Goal: Transaction & Acquisition: Download file/media

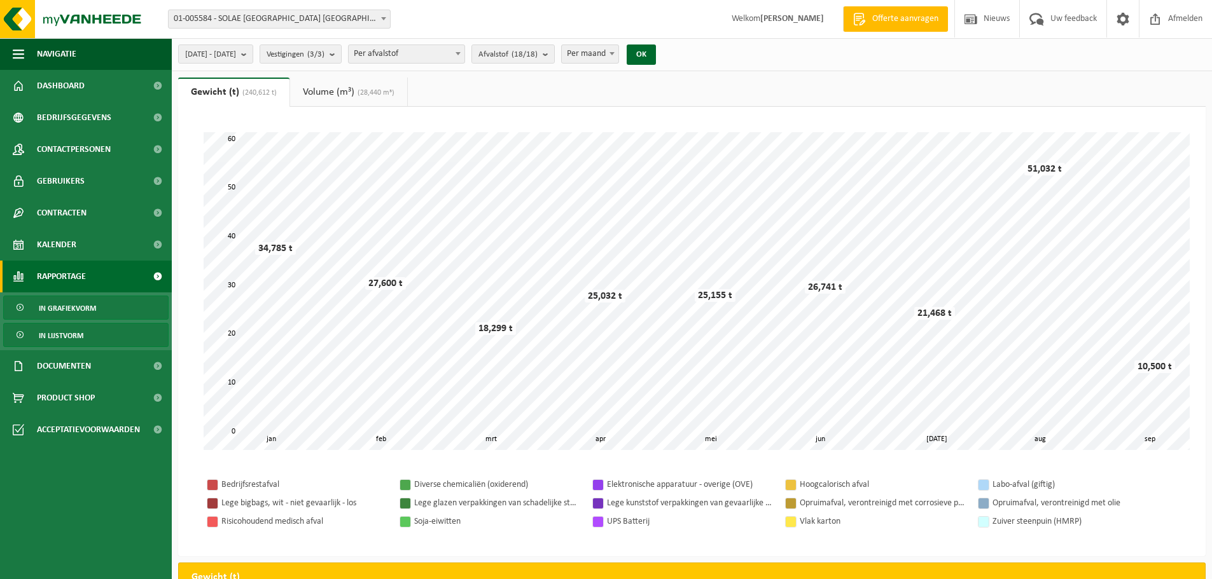
click at [73, 331] on span "In lijstvorm" at bounding box center [61, 336] width 45 height 24
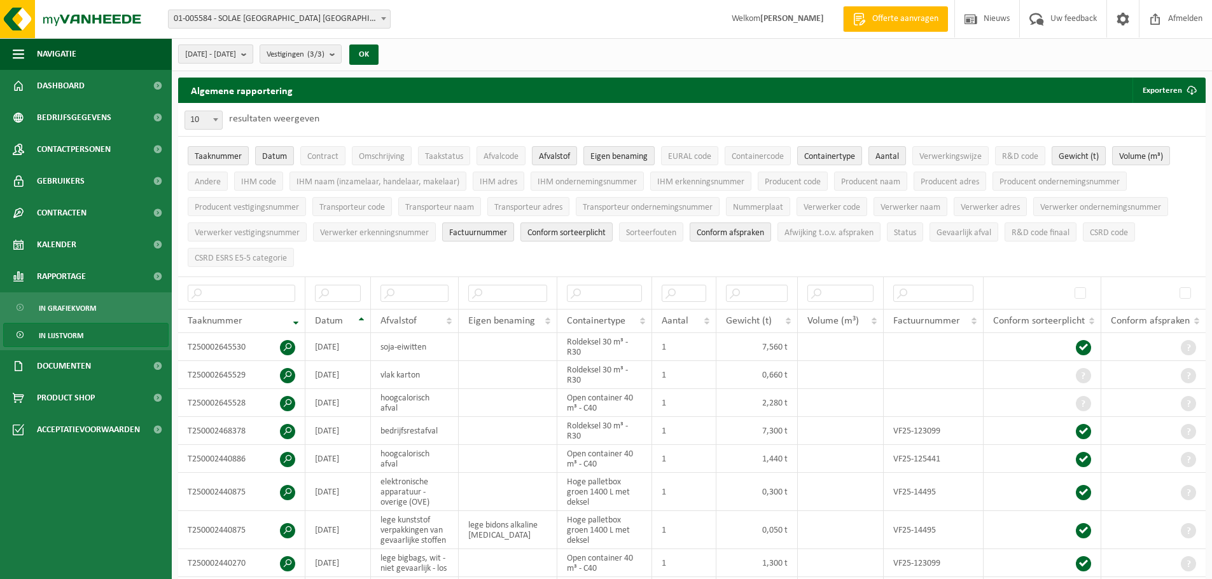
click at [236, 54] on span "[DATE] - [DATE]" at bounding box center [210, 54] width 51 height 19
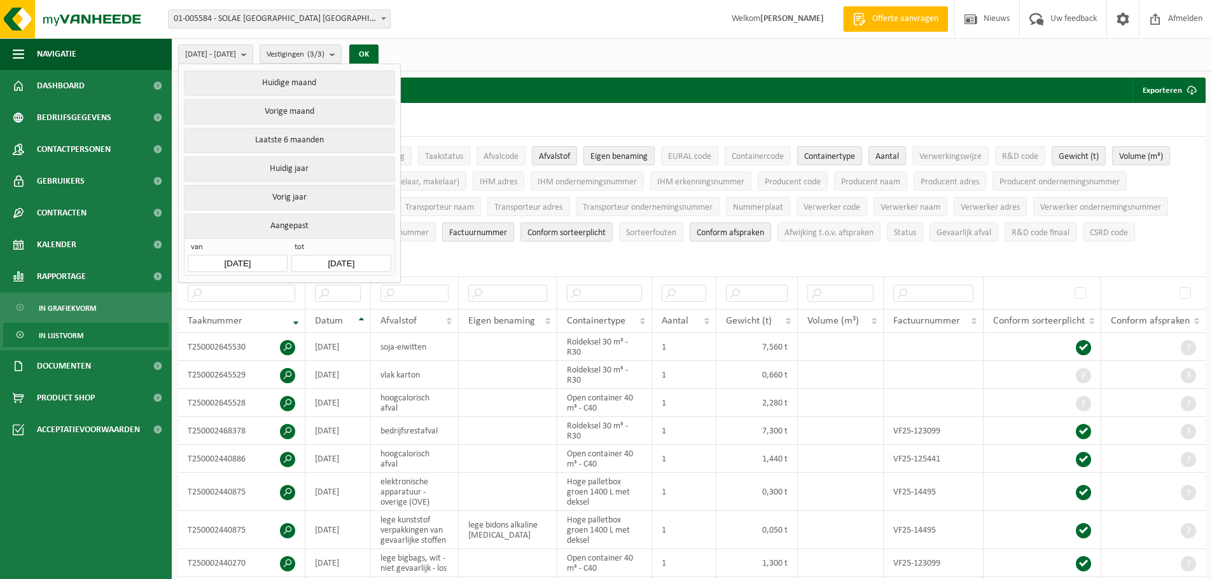
click at [252, 260] on input "[DATE]" at bounding box center [237, 263] width 99 height 17
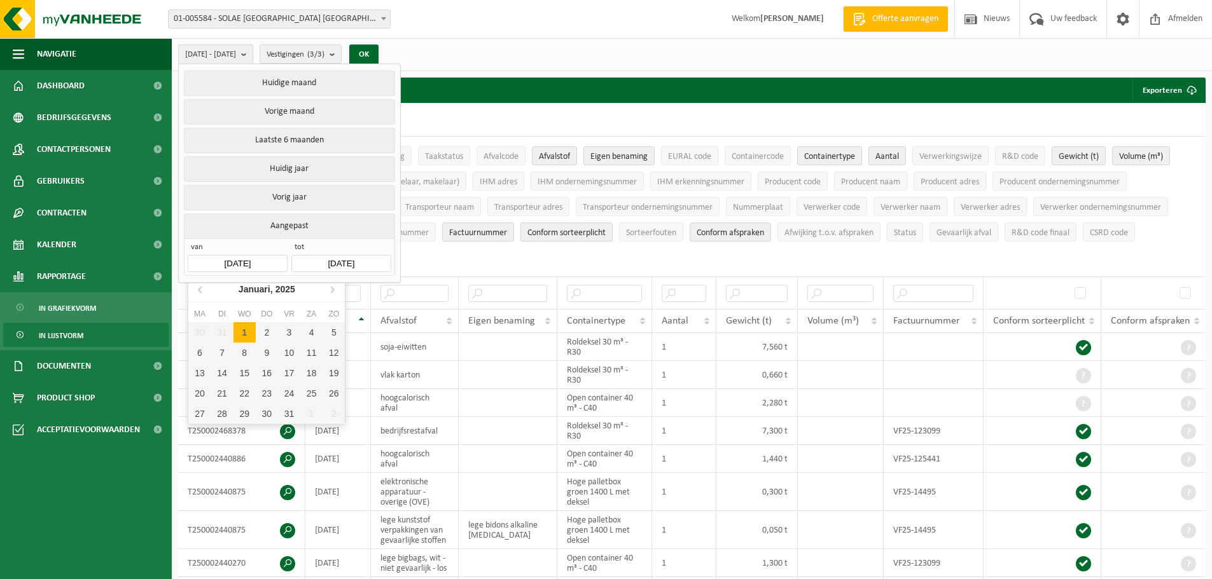
click at [370, 258] on input "[DATE]" at bounding box center [340, 263] width 99 height 17
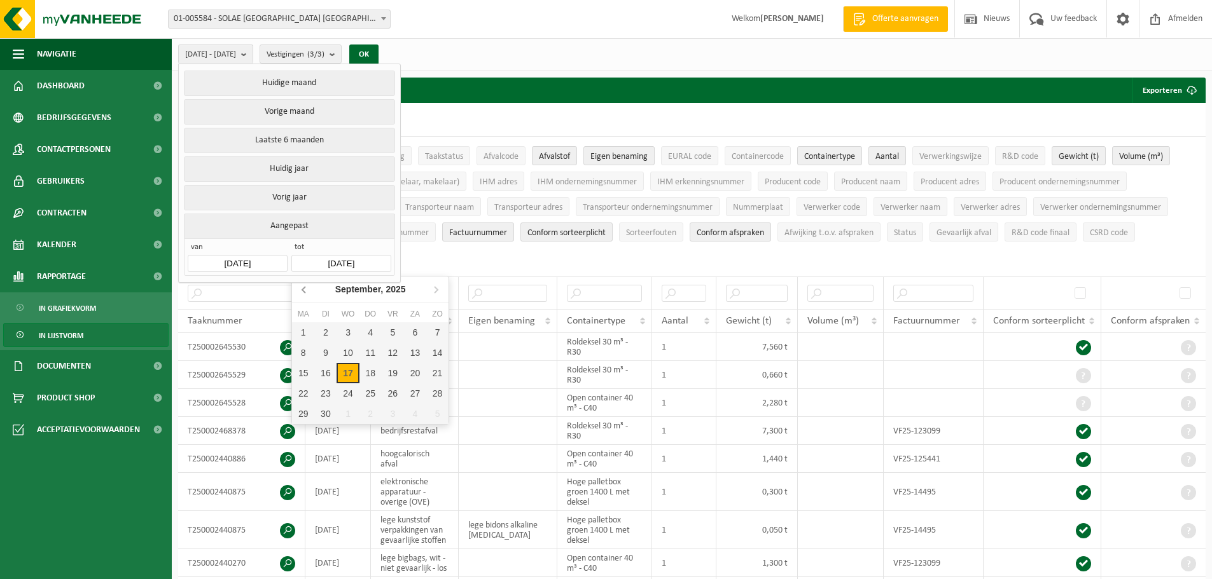
click at [301, 288] on icon at bounding box center [304, 289] width 20 height 20
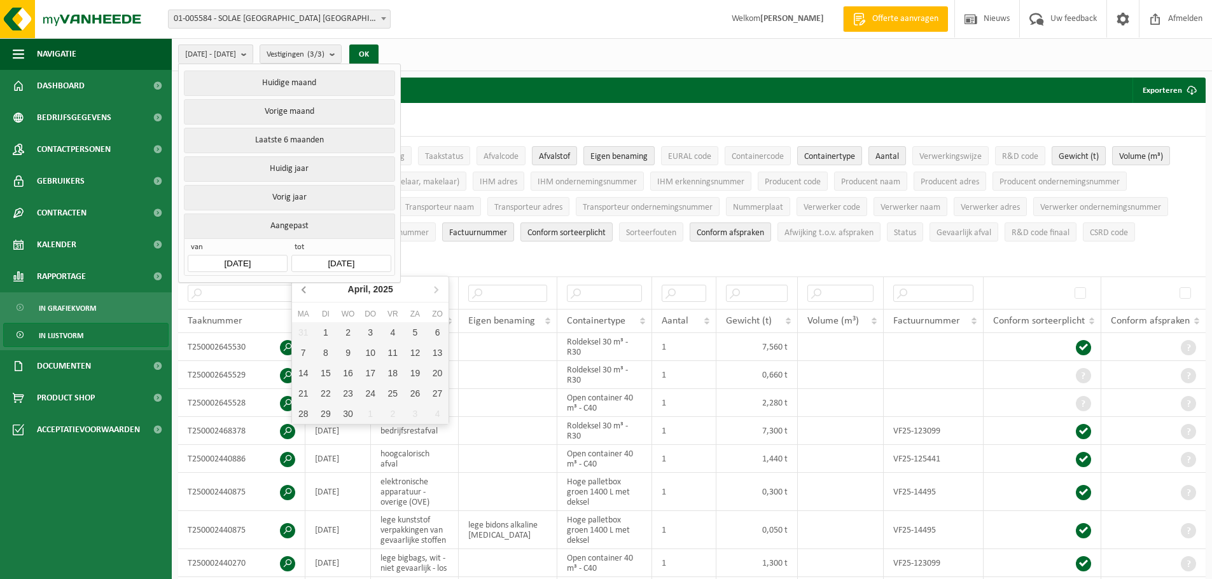
click at [302, 288] on icon at bounding box center [304, 289] width 20 height 20
click at [394, 416] on div "31" at bounding box center [393, 414] width 22 height 20
type input "2025-01-31"
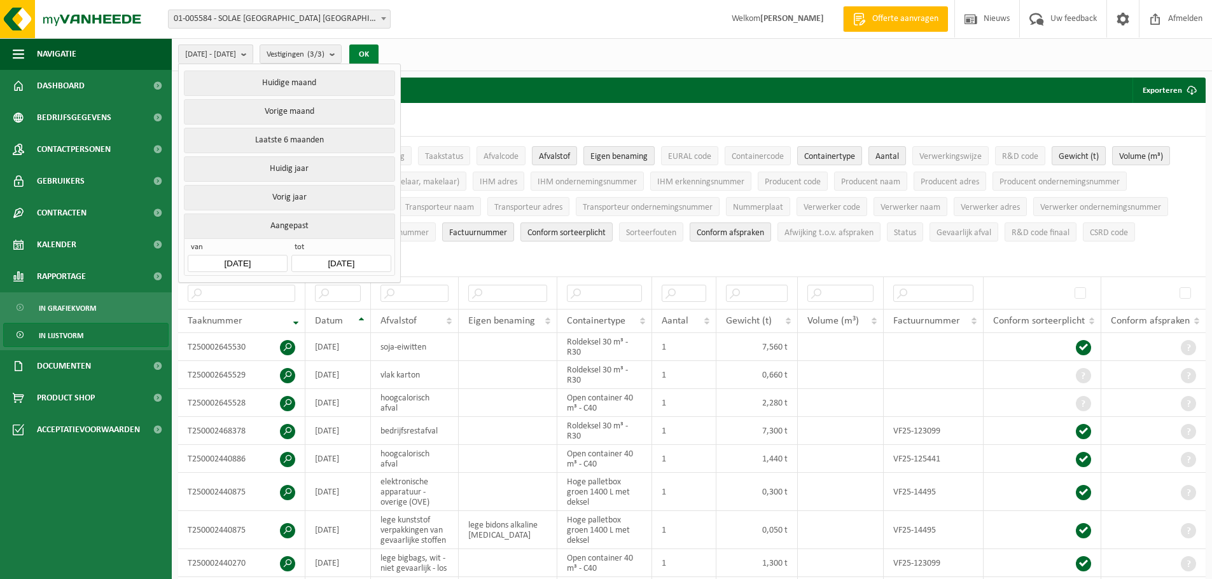
click at [378, 52] on button "OK" at bounding box center [363, 55] width 29 height 20
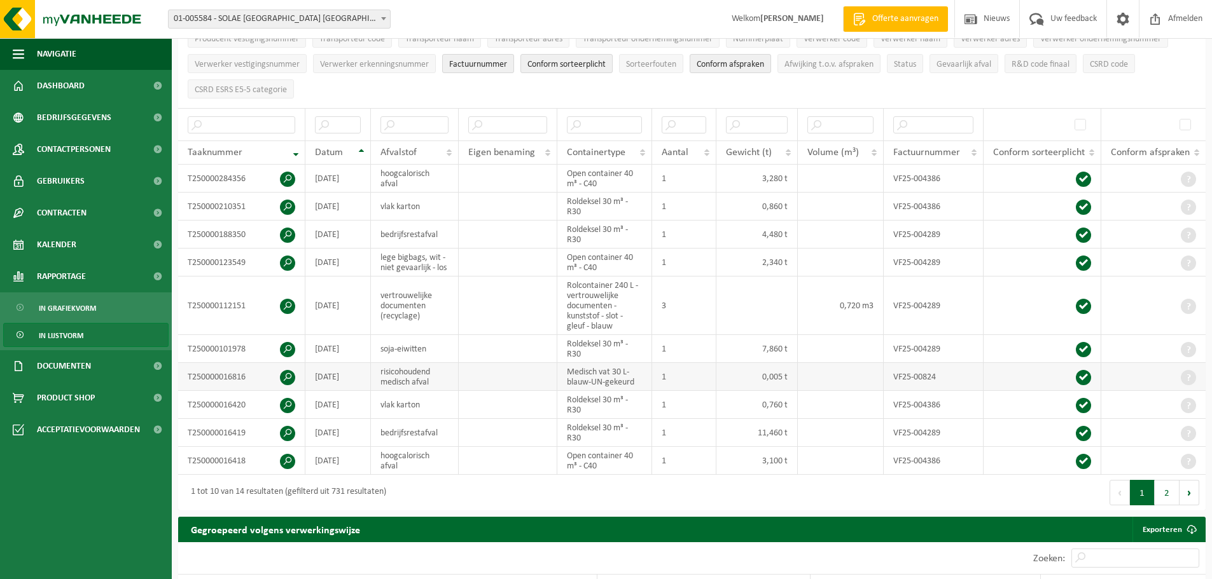
scroll to position [191, 0]
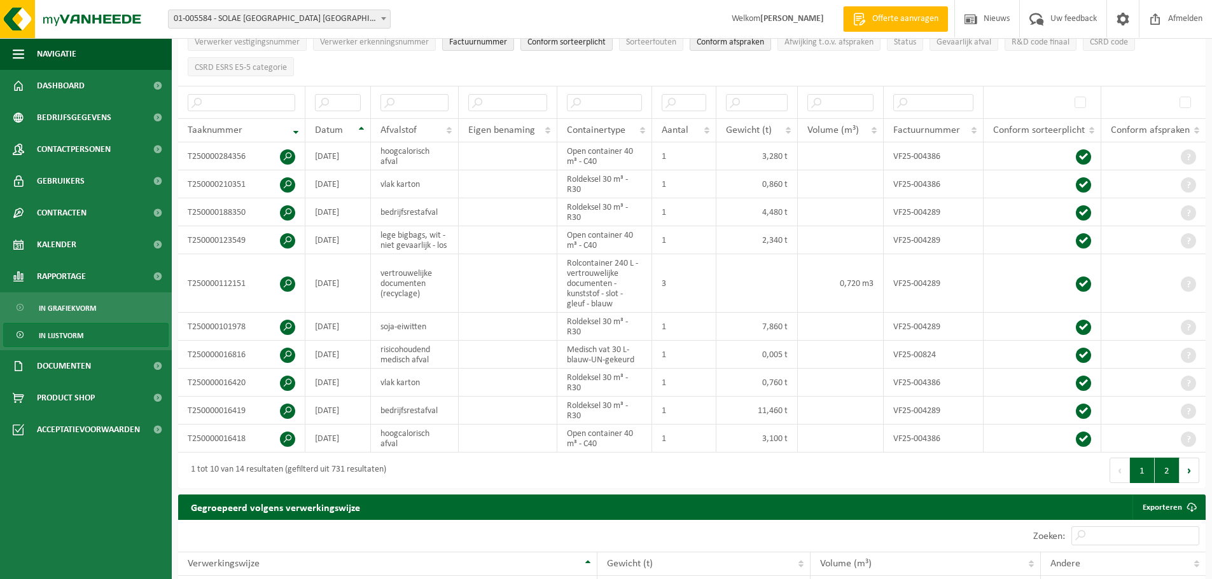
click at [1166, 472] on button "2" at bounding box center [1166, 470] width 25 height 25
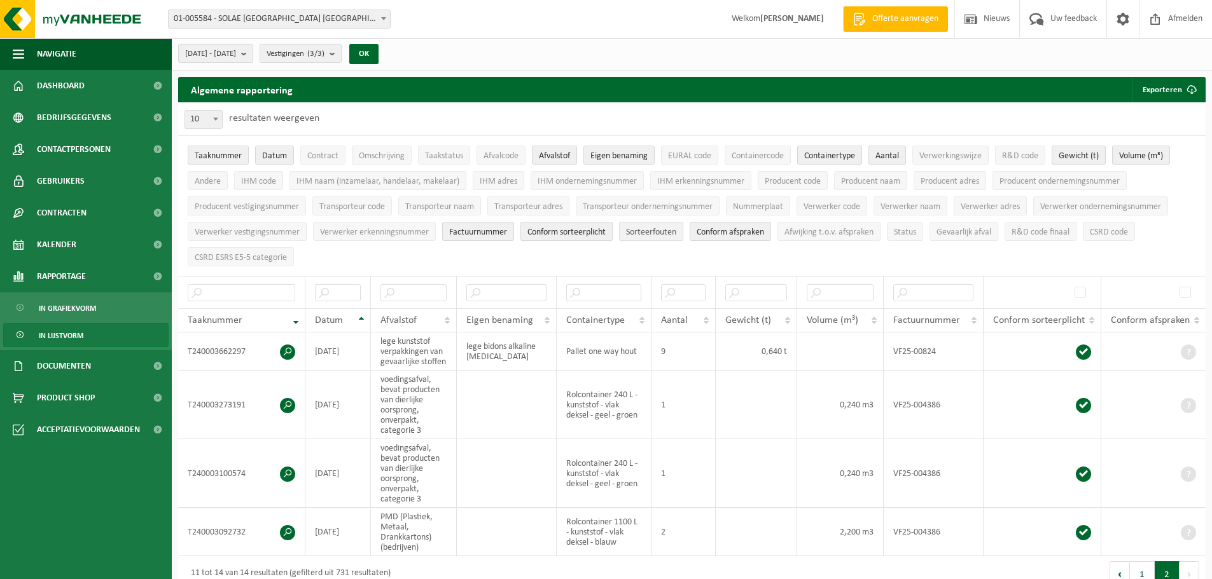
scroll to position [0, 0]
click at [686, 152] on span "EURAL code" at bounding box center [689, 157] width 43 height 10
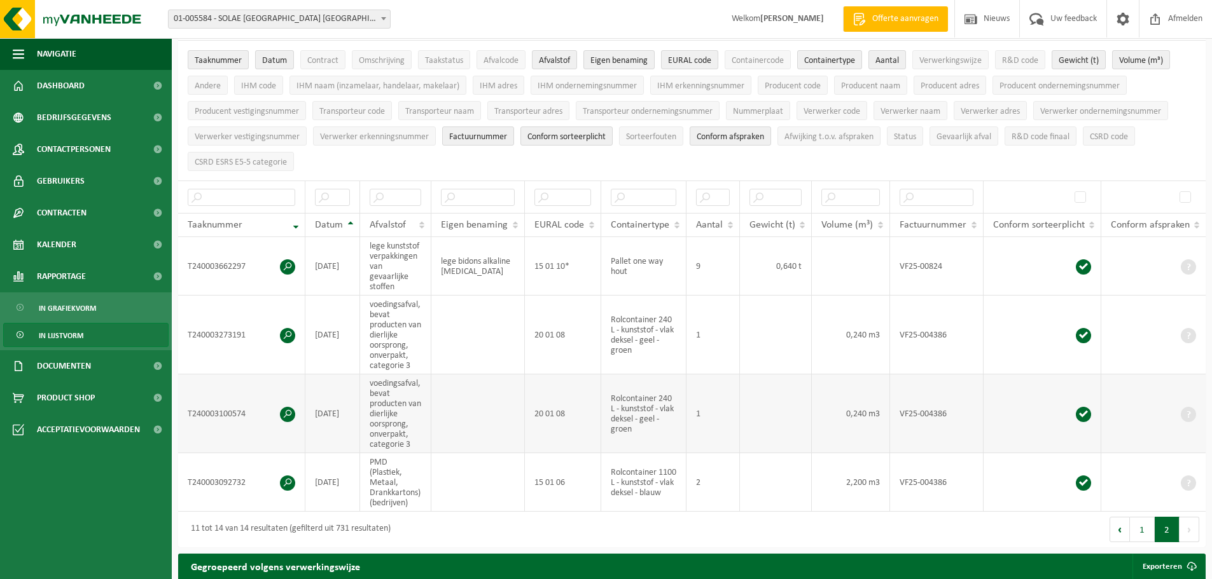
scroll to position [127, 0]
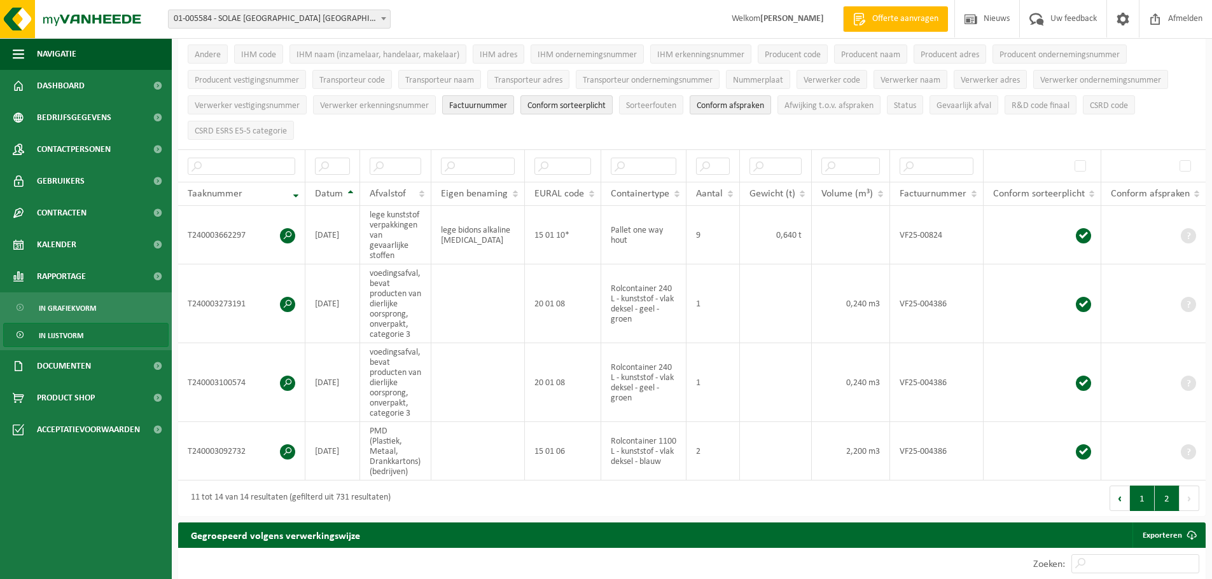
click at [1142, 494] on button "1" at bounding box center [1142, 498] width 25 height 25
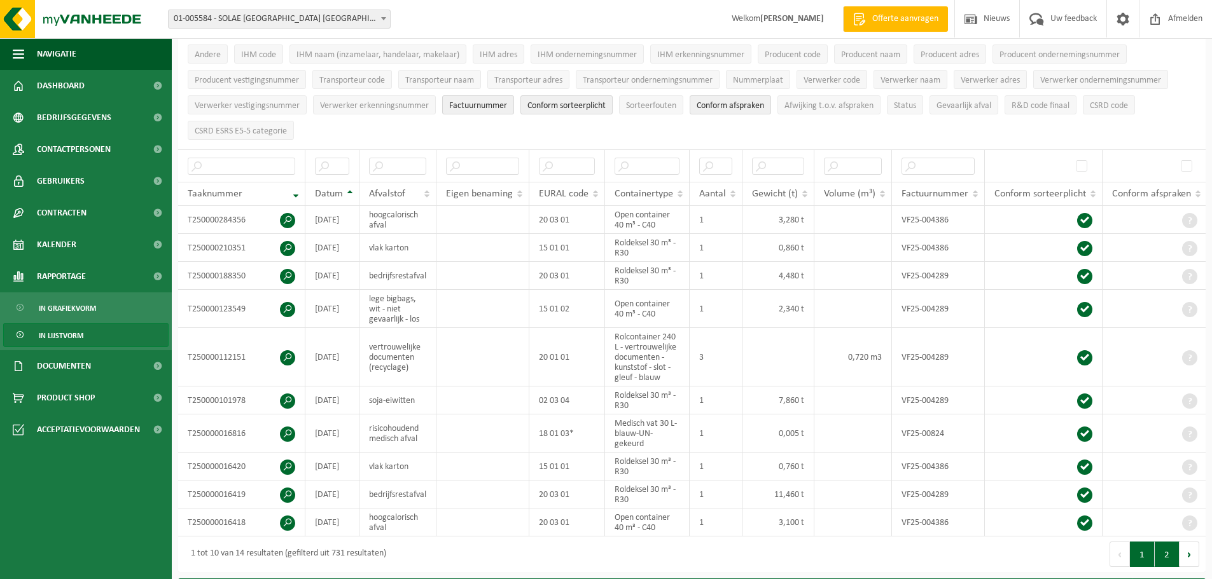
click at [1163, 556] on button "2" at bounding box center [1166, 554] width 25 height 25
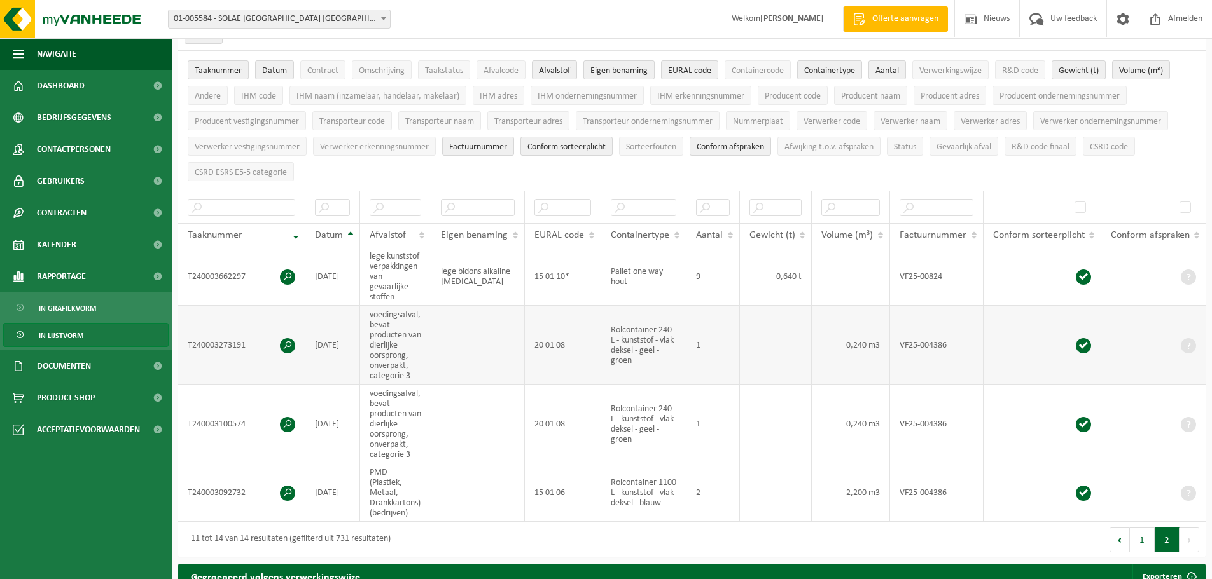
scroll to position [64, 0]
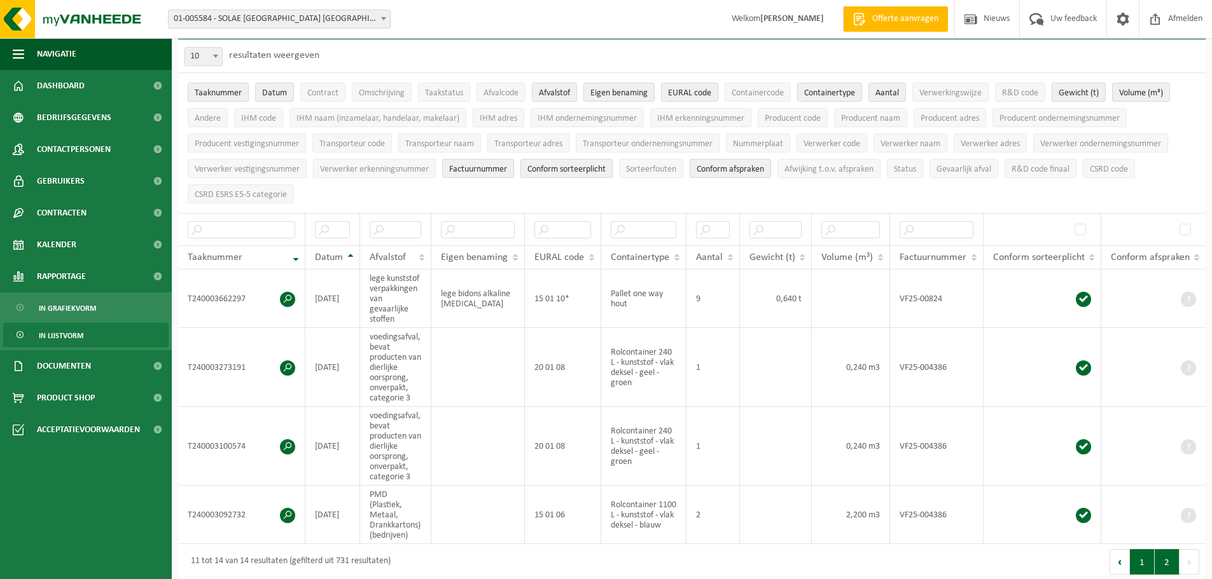
click at [1142, 560] on button "1" at bounding box center [1142, 562] width 25 height 25
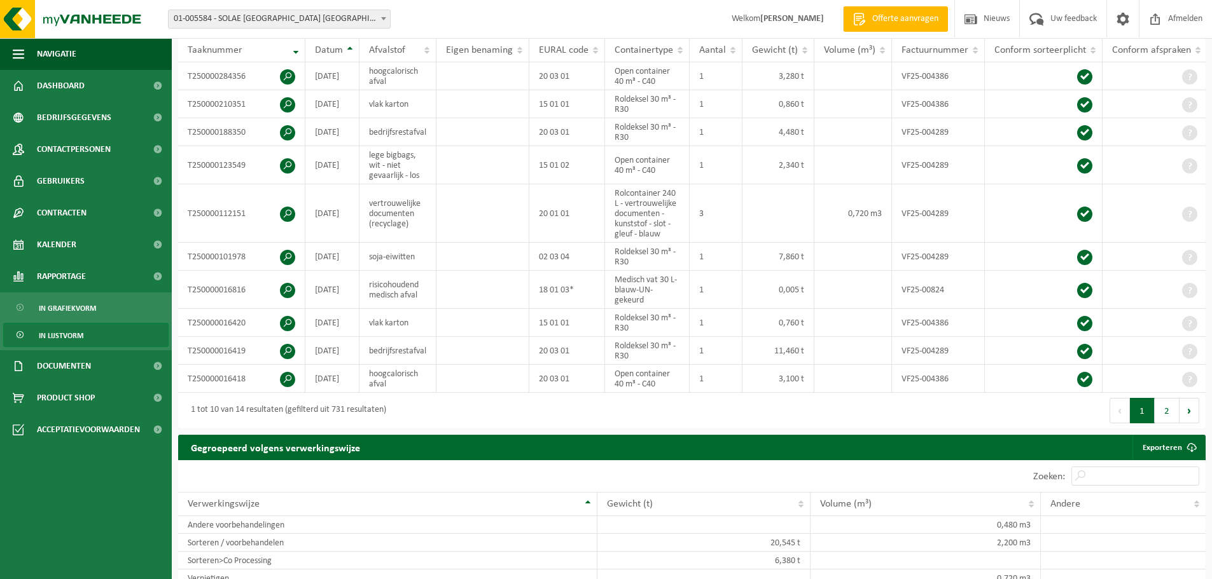
scroll to position [207, 0]
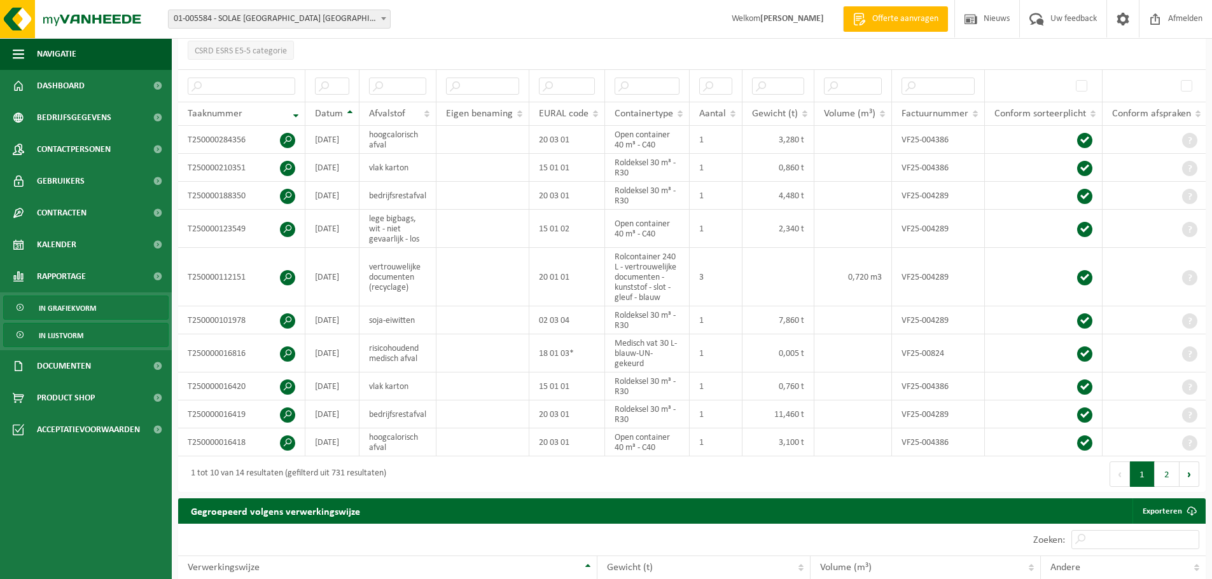
click at [70, 303] on span "In grafiekvorm" at bounding box center [67, 308] width 57 height 24
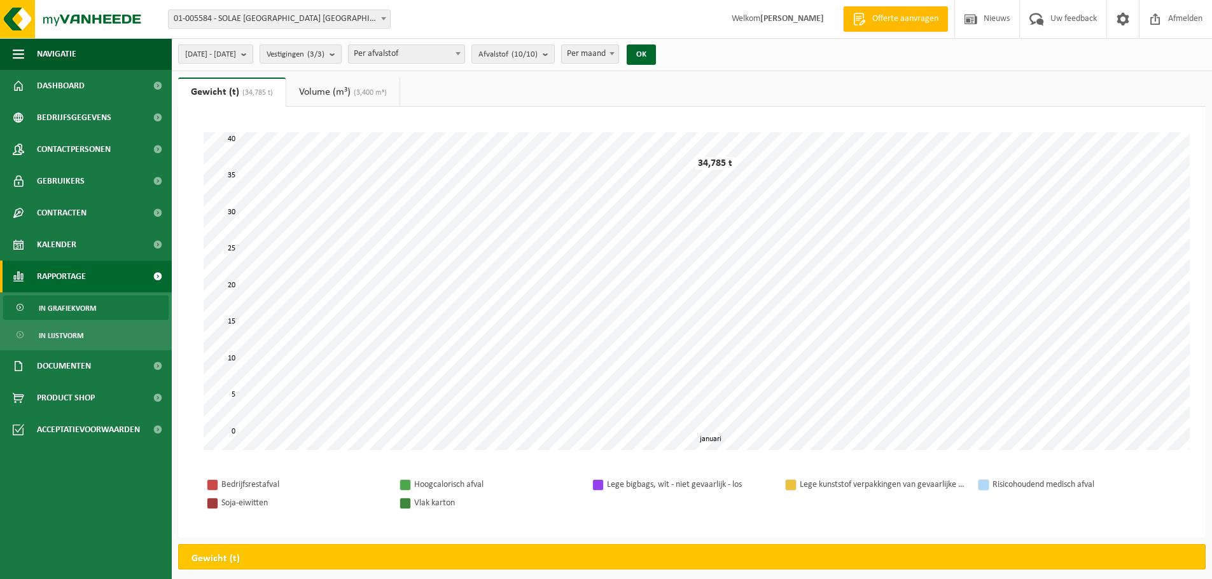
click at [232, 62] on span "2025-01-01 - 2025-01-31" at bounding box center [210, 54] width 51 height 19
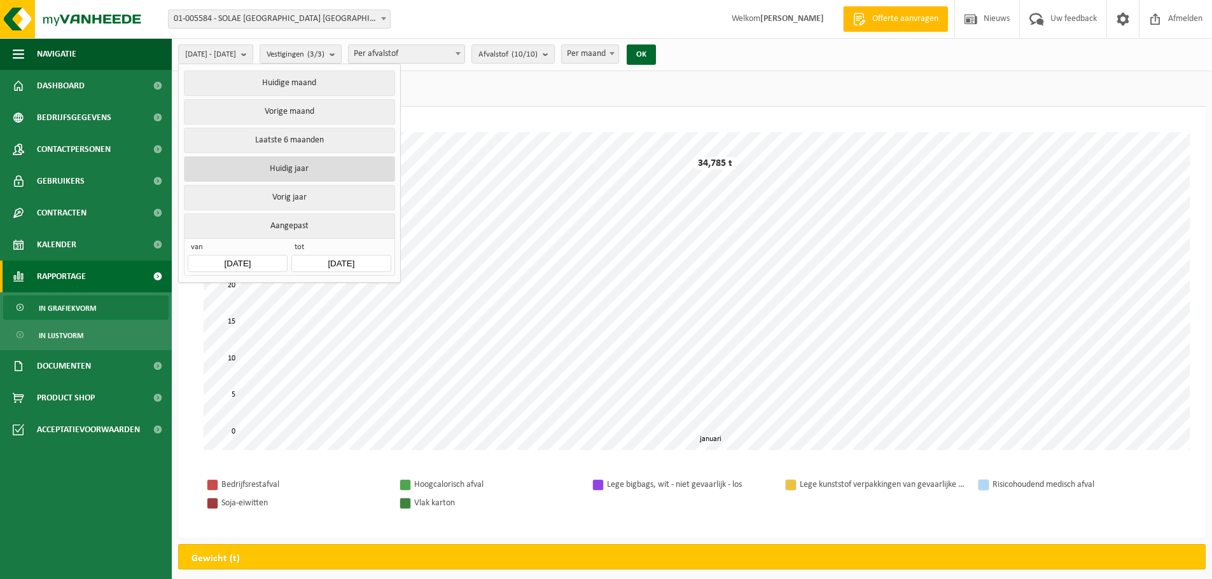
click at [240, 167] on button "Huidig jaar" at bounding box center [289, 168] width 211 height 25
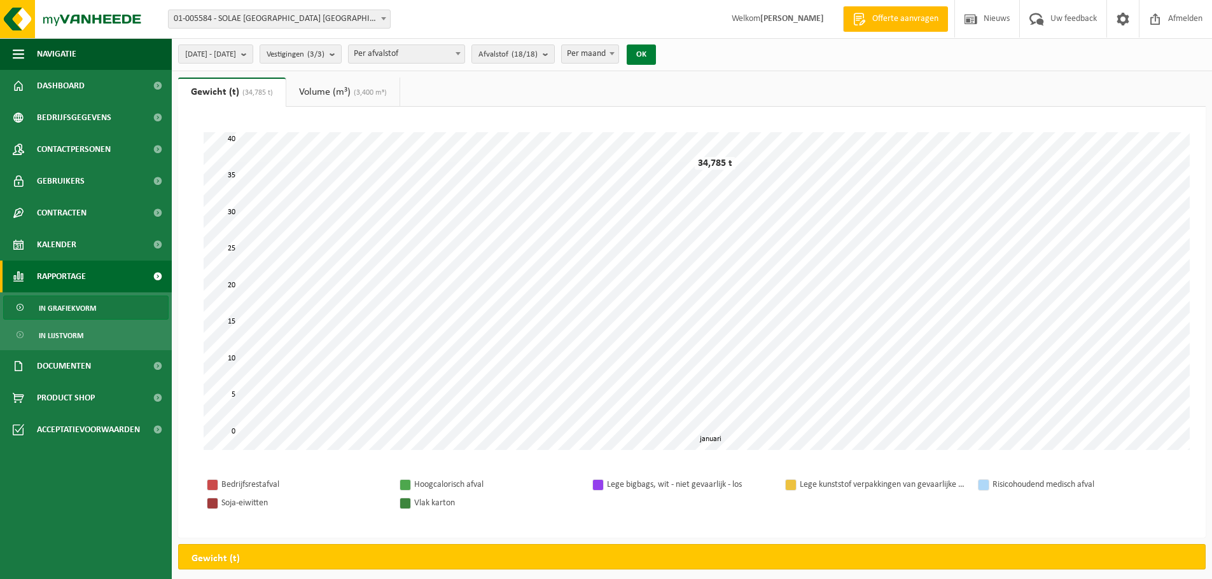
click at [656, 54] on button "OK" at bounding box center [640, 55] width 29 height 20
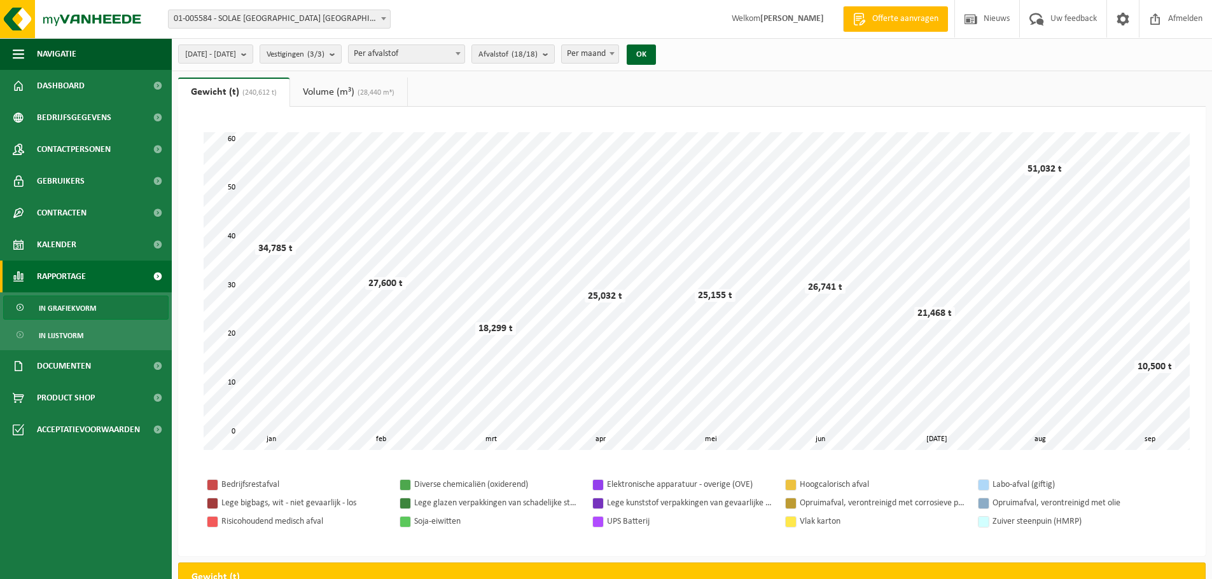
click at [443, 55] on span "Per afvalstof" at bounding box center [407, 54] width 116 height 18
click at [231, 56] on span "[DATE] - [DATE]" at bounding box center [210, 54] width 51 height 19
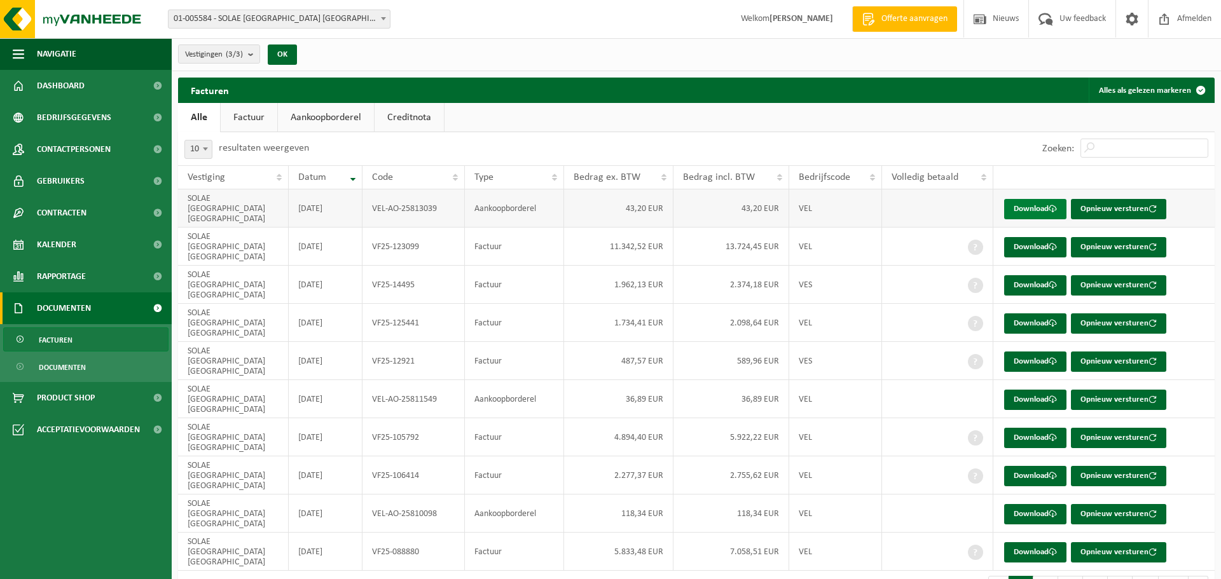
click at [1039, 202] on link "Download" at bounding box center [1035, 209] width 62 height 20
click at [1048, 576] on button "2" at bounding box center [1046, 588] width 25 height 25
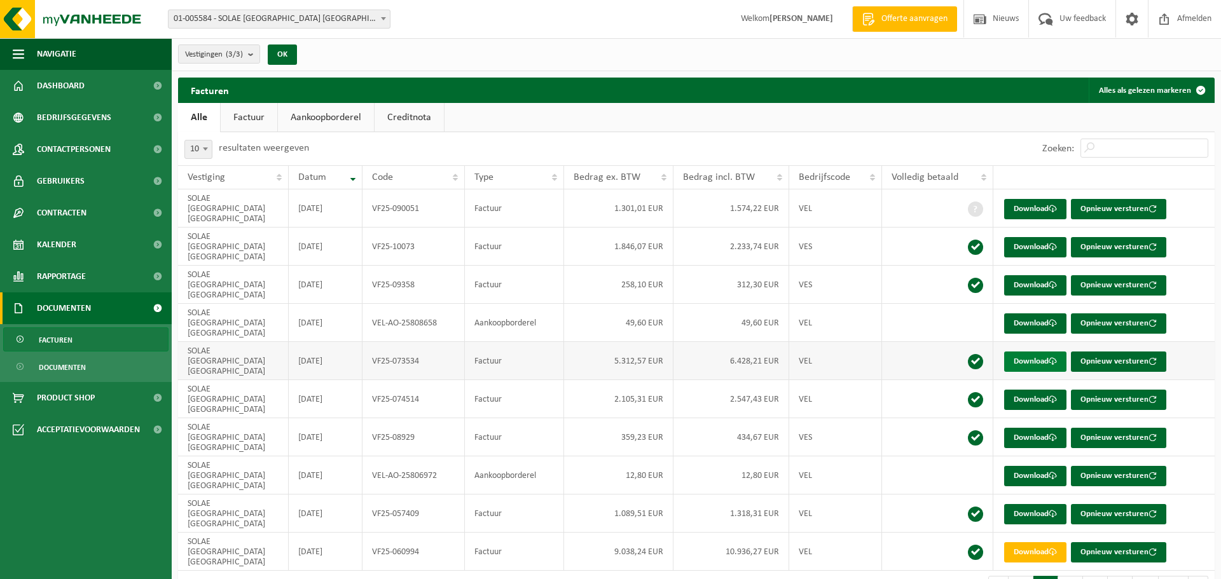
click at [1037, 352] on link "Download" at bounding box center [1035, 362] width 62 height 20
click at [1022, 390] on link "Download" at bounding box center [1035, 400] width 62 height 20
click at [1030, 390] on link "Download" at bounding box center [1035, 400] width 62 height 20
click at [1027, 428] on link "Download" at bounding box center [1035, 438] width 62 height 20
click at [62, 272] on span "Rapportage" at bounding box center [61, 277] width 49 height 32
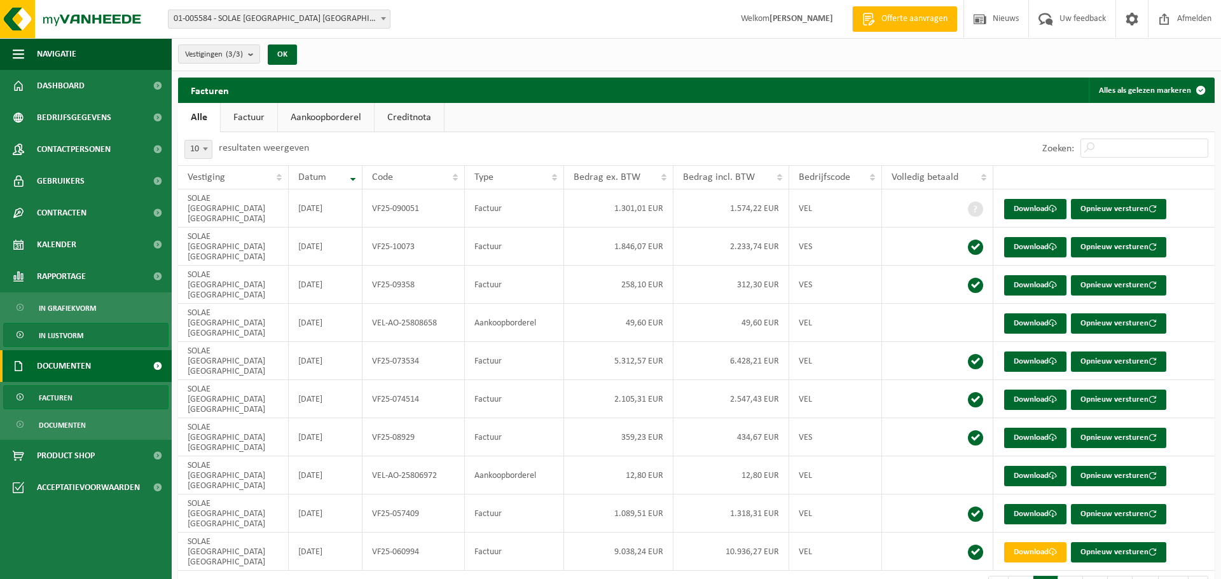
click at [64, 334] on span "In lijstvorm" at bounding box center [61, 336] width 45 height 24
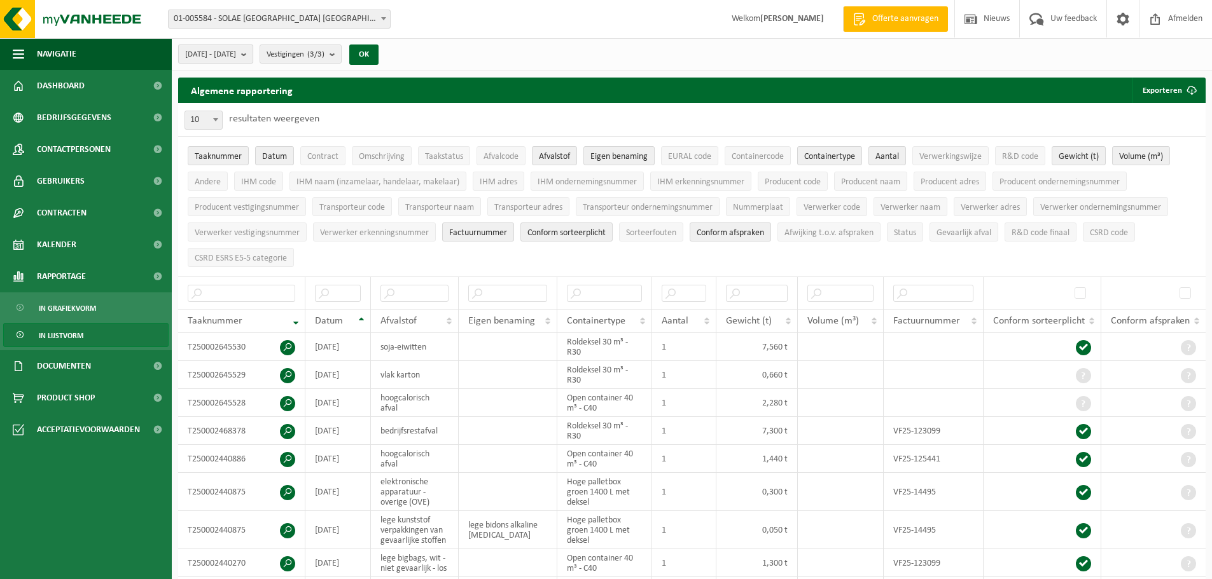
click at [253, 52] on button "[DATE] - [DATE]" at bounding box center [215, 54] width 75 height 19
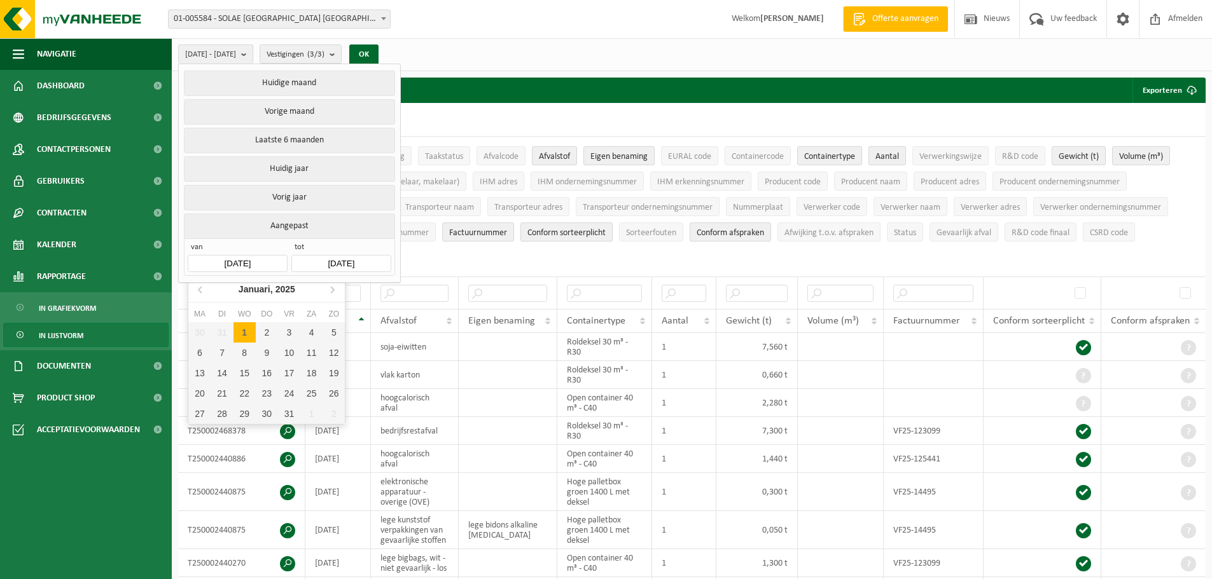
click at [266, 260] on input "[DATE]" at bounding box center [237, 263] width 99 height 17
click at [333, 291] on icon at bounding box center [332, 289] width 20 height 20
click at [333, 291] on icon at bounding box center [332, 290] width 3 height 6
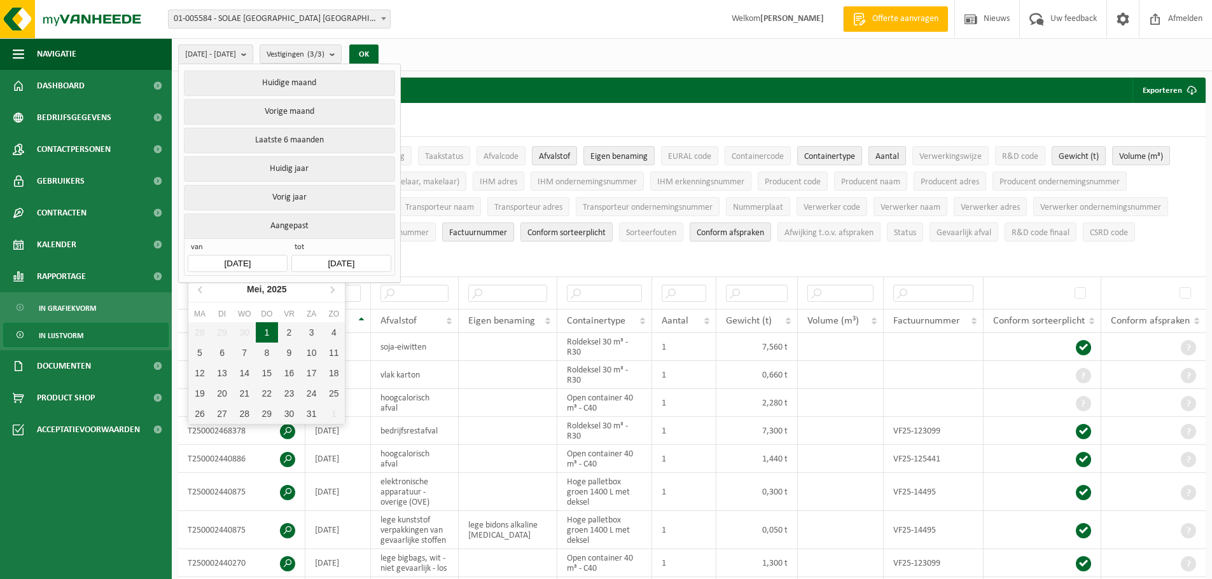
click at [267, 331] on div "1" at bounding box center [267, 332] width 22 height 20
type input "2025-05-01"
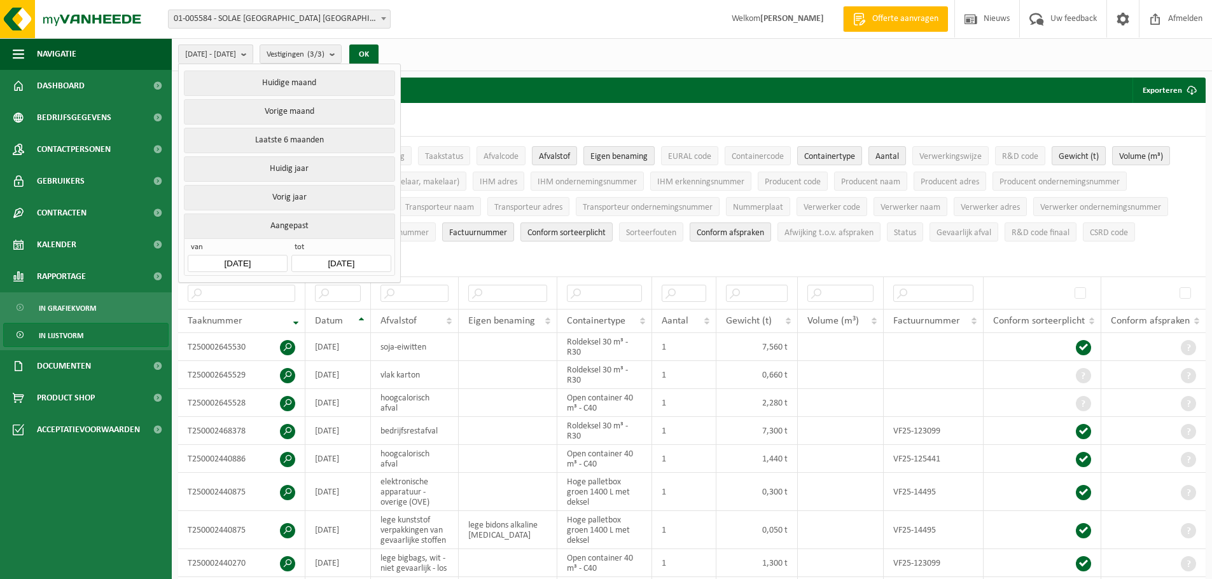
click at [359, 259] on input "2025-09-17" at bounding box center [340, 263] width 99 height 17
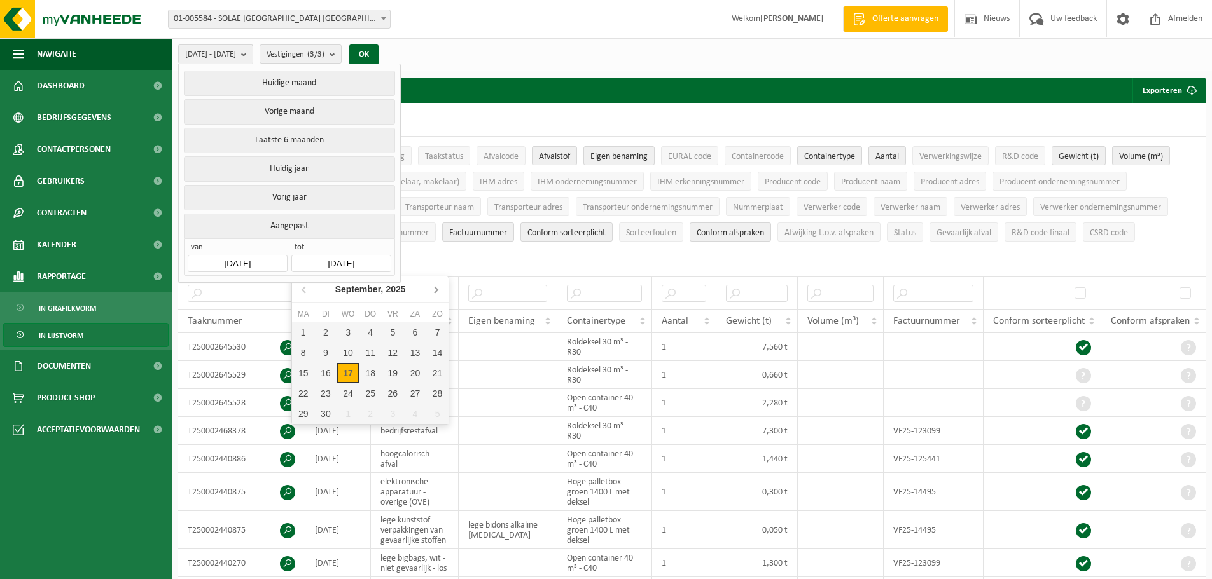
click at [433, 289] on icon at bounding box center [435, 289] width 20 height 20
click at [433, 288] on icon at bounding box center [435, 289] width 20 height 20
click at [305, 289] on icon at bounding box center [304, 289] width 20 height 20
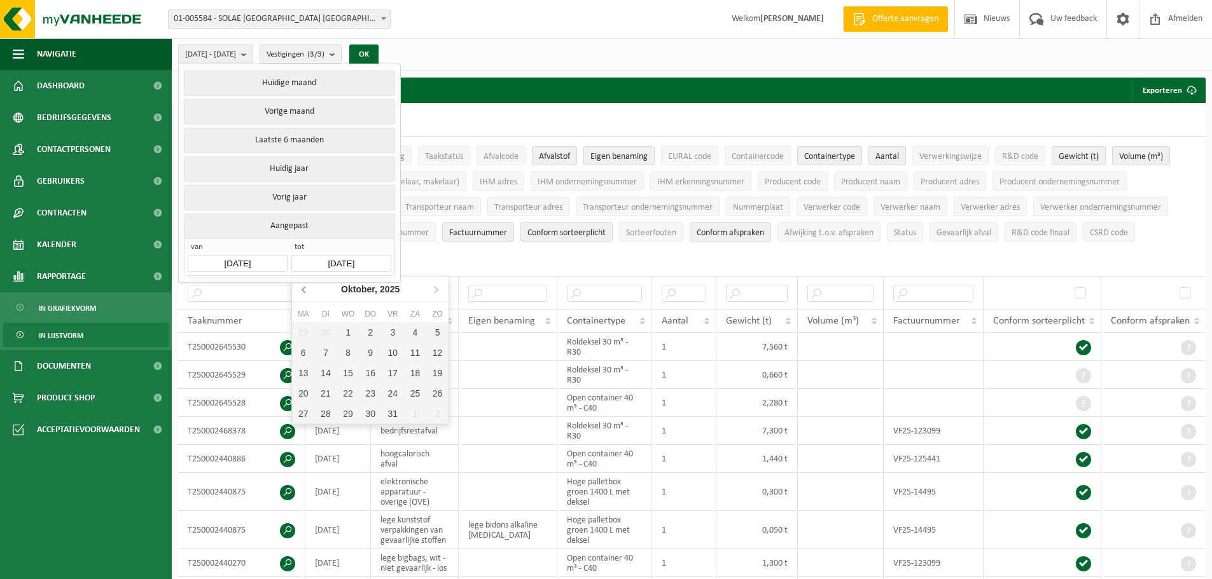
click at [305, 289] on icon at bounding box center [304, 289] width 20 height 20
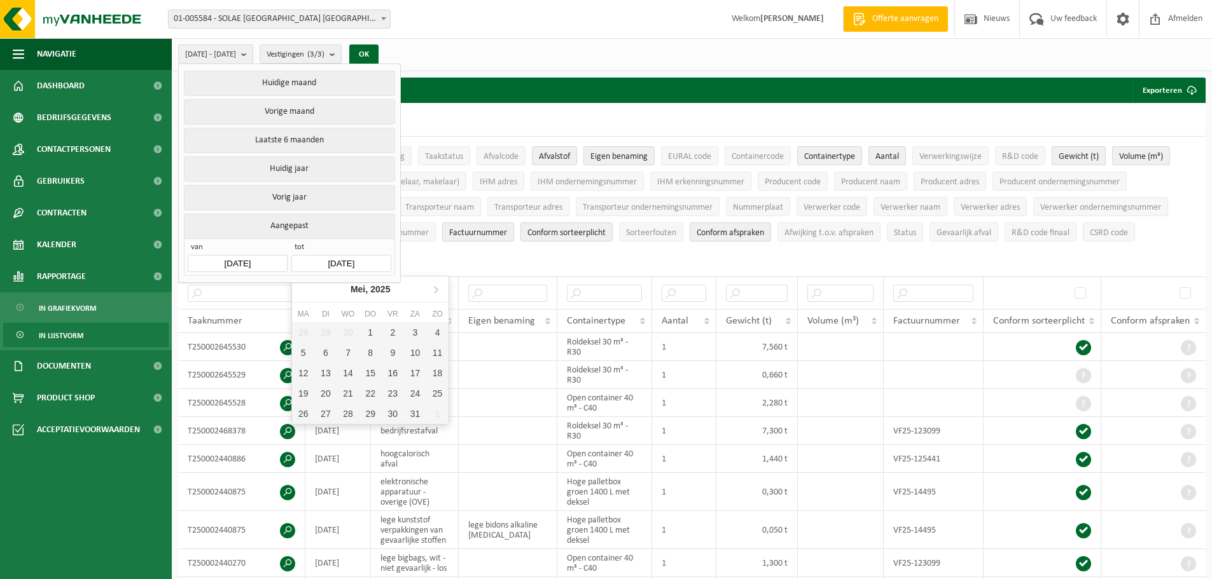
click at [305, 289] on nav "Mei, 2025" at bounding box center [370, 290] width 156 height 26
click at [417, 417] on div "31" at bounding box center [415, 414] width 22 height 20
type input "2025-05-31"
type input "2025-05-01"
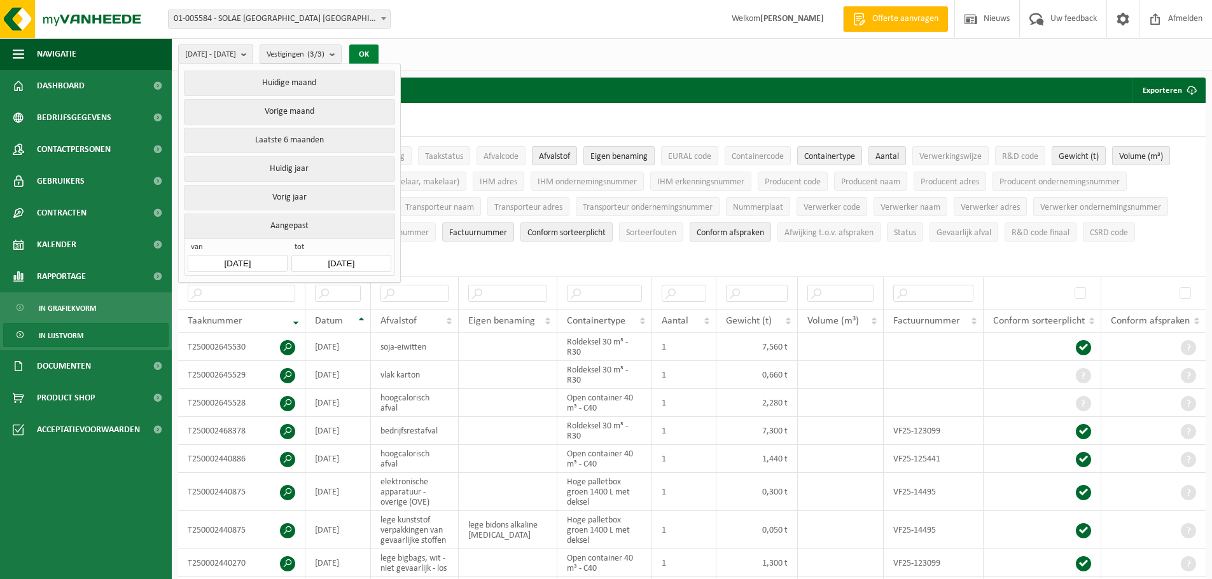
click at [378, 52] on button "OK" at bounding box center [363, 55] width 29 height 20
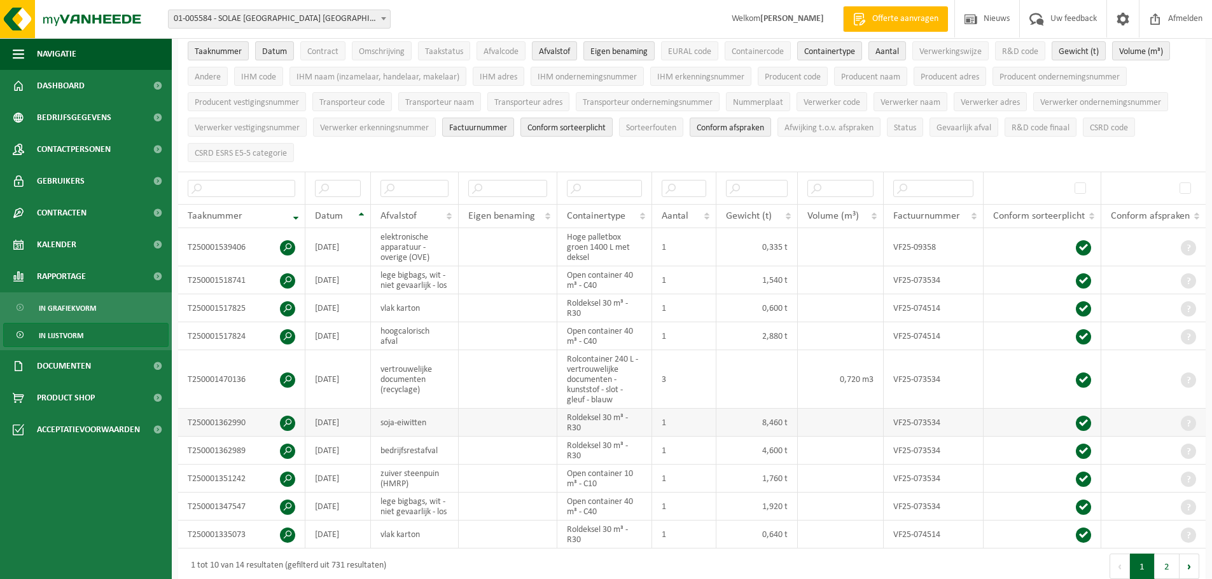
scroll to position [127, 0]
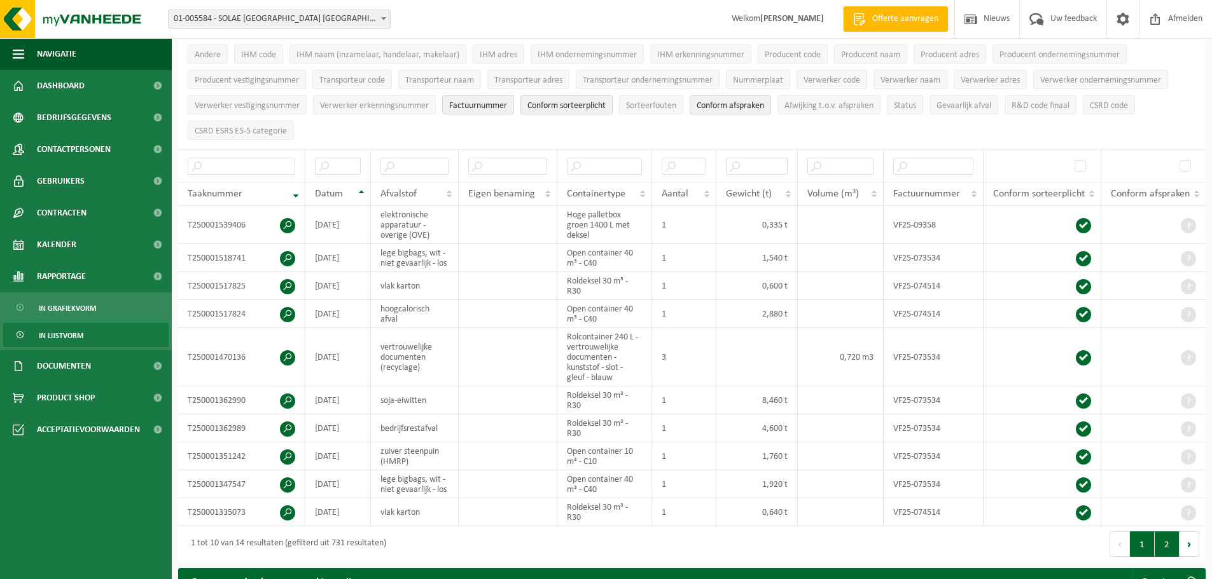
click at [1163, 539] on button "2" at bounding box center [1166, 544] width 25 height 25
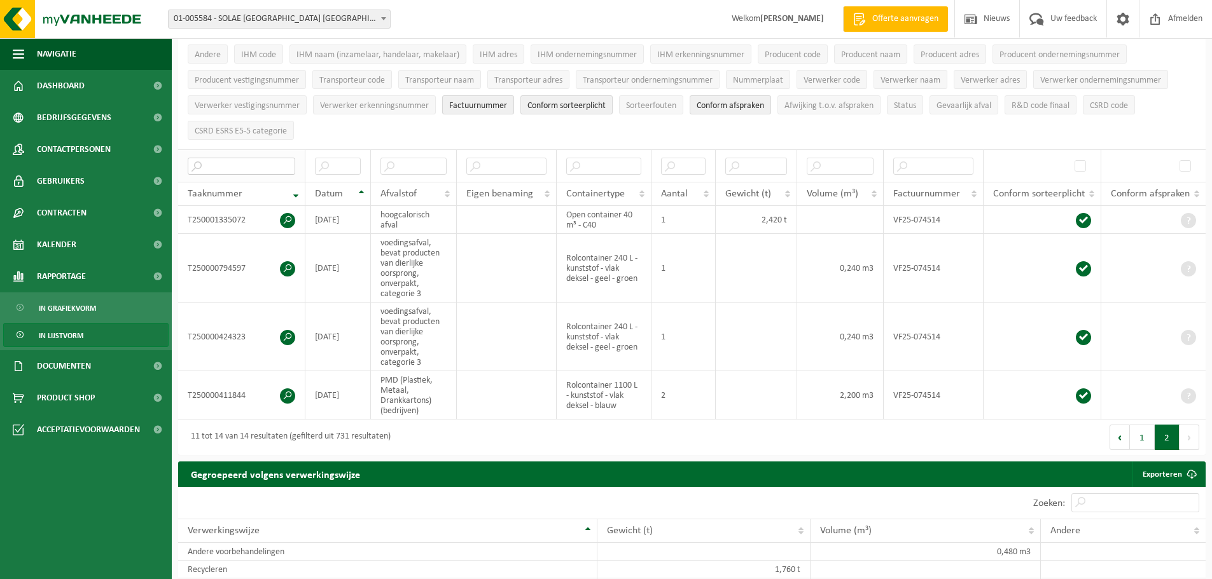
click at [211, 162] on input "text" at bounding box center [241, 166] width 107 height 17
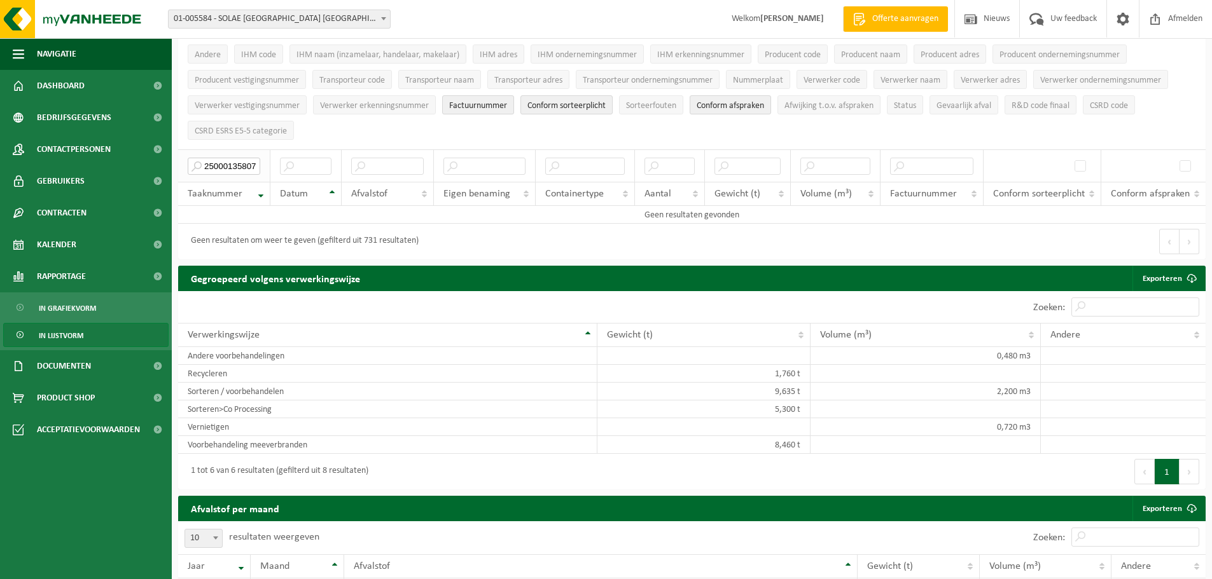
click at [204, 161] on input "250001358071" at bounding box center [224, 166] width 73 height 17
type input "T250001358071"
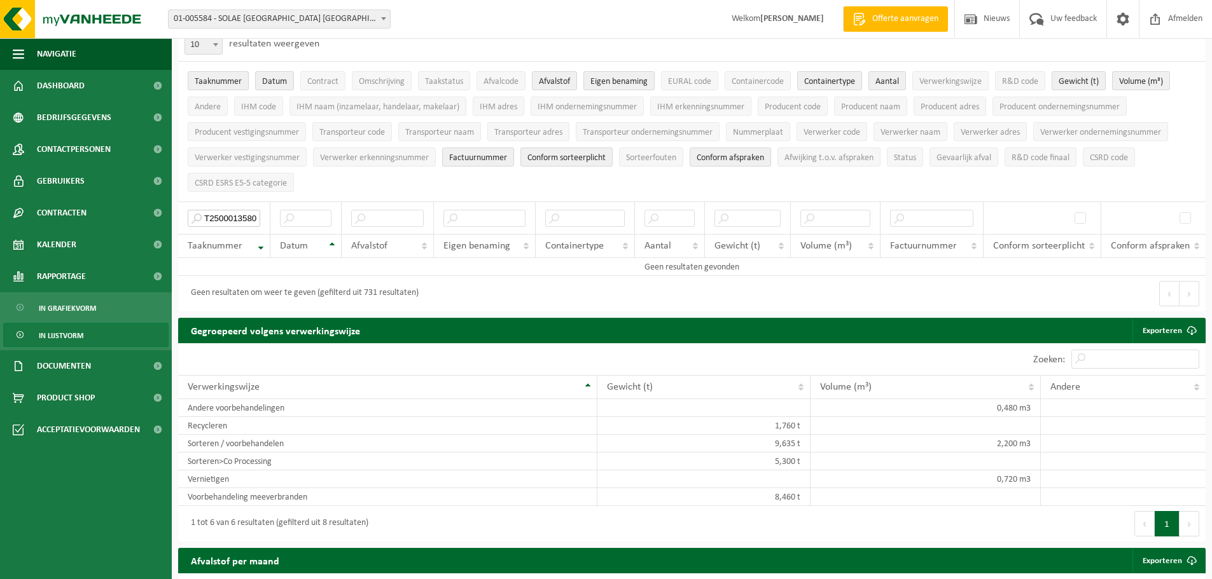
scroll to position [0, 0]
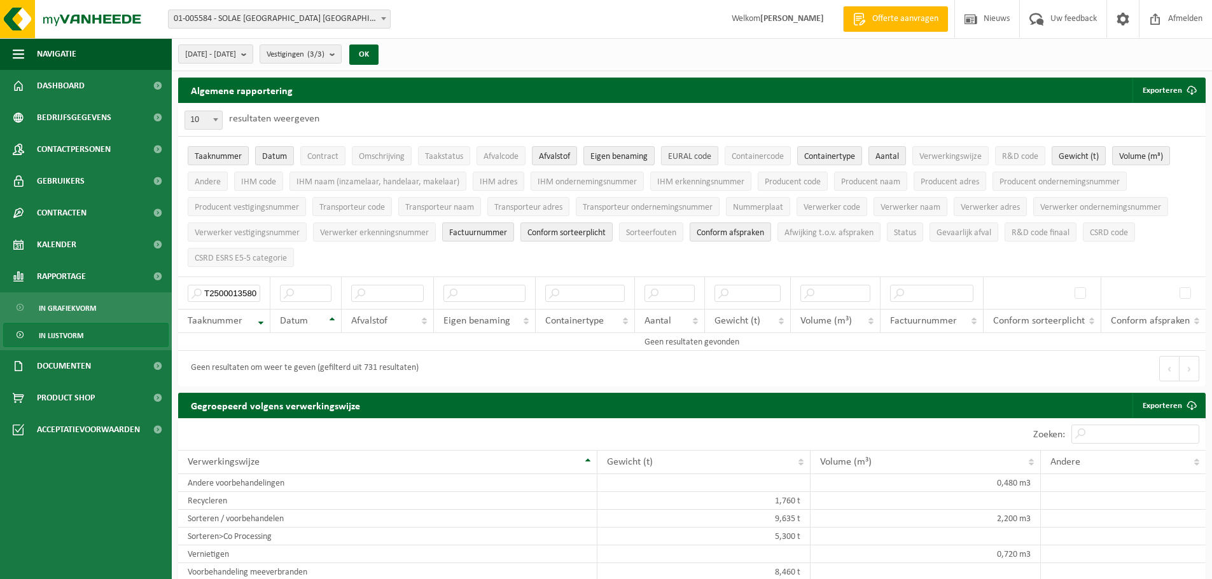
click at [676, 154] on span "EURAL code" at bounding box center [689, 157] width 43 height 10
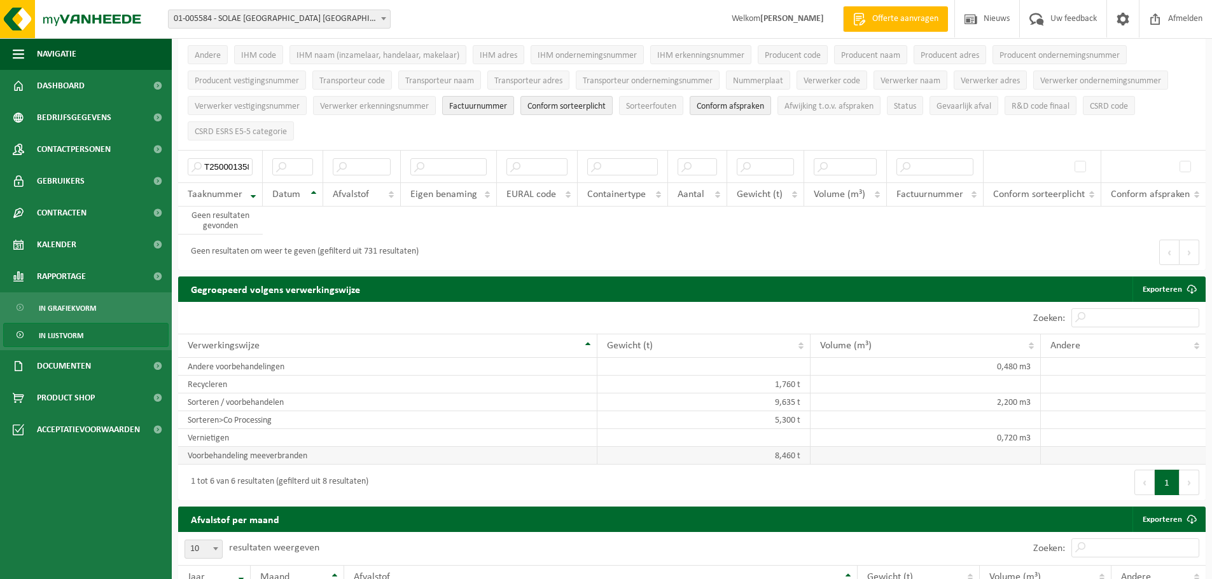
scroll to position [127, 0]
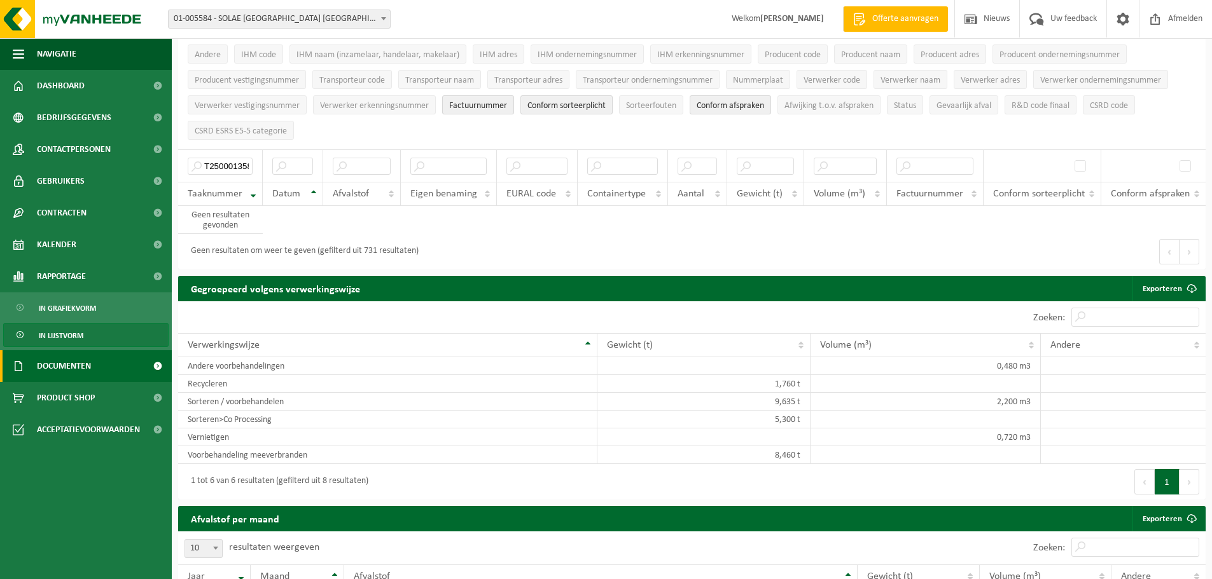
click at [64, 363] on span "Documenten" at bounding box center [64, 366] width 54 height 32
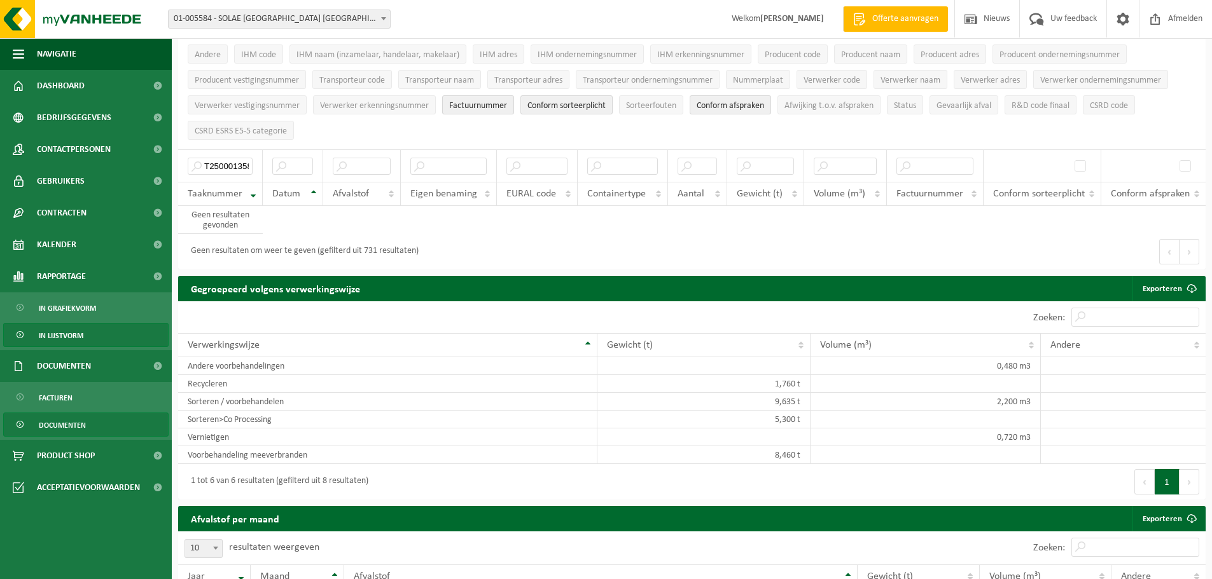
click at [64, 427] on span "Documenten" at bounding box center [62, 425] width 47 height 24
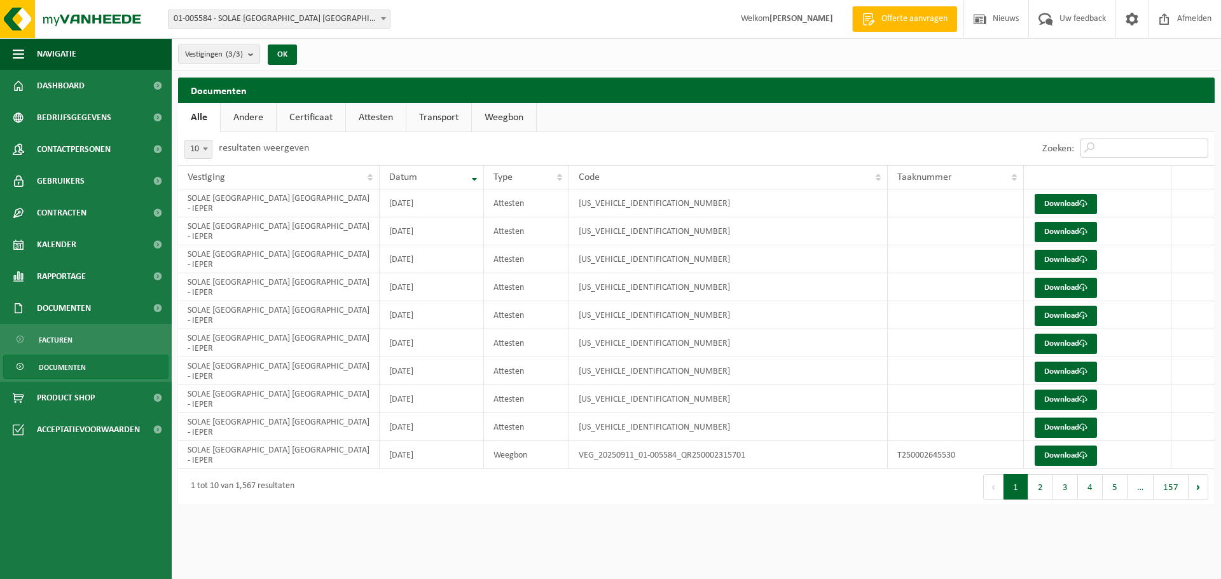
click at [1101, 144] on input "Zoeken:" at bounding box center [1145, 148] width 128 height 19
type input "t"
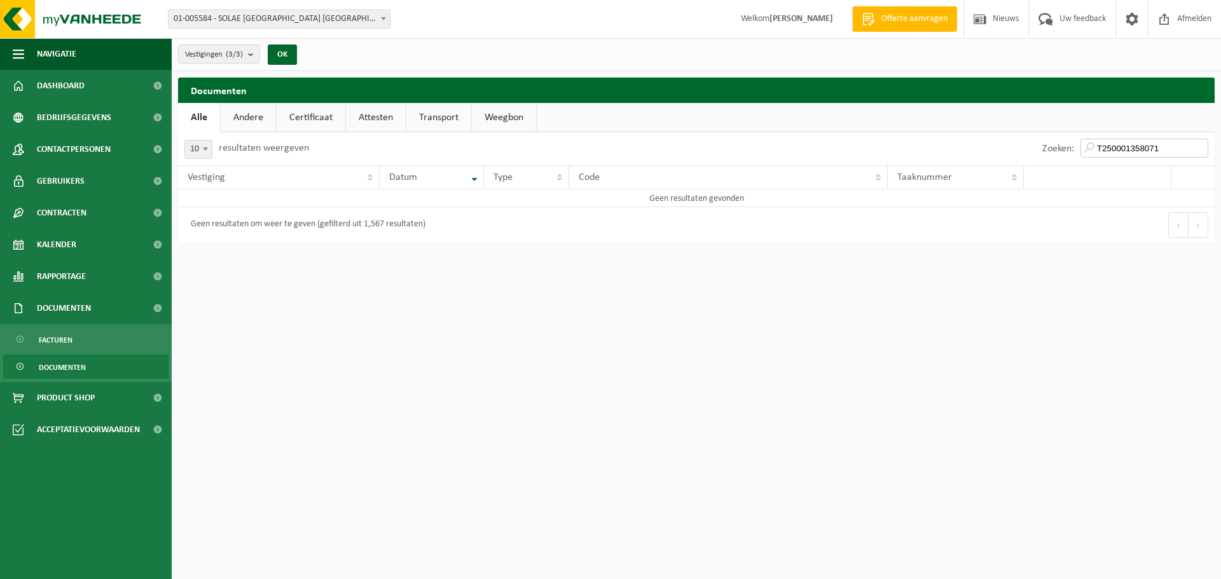
type input "T250001358071"
click at [244, 115] on link "Andere" at bounding box center [248, 117] width 55 height 29
click at [436, 116] on link "Transport" at bounding box center [440, 117] width 65 height 29
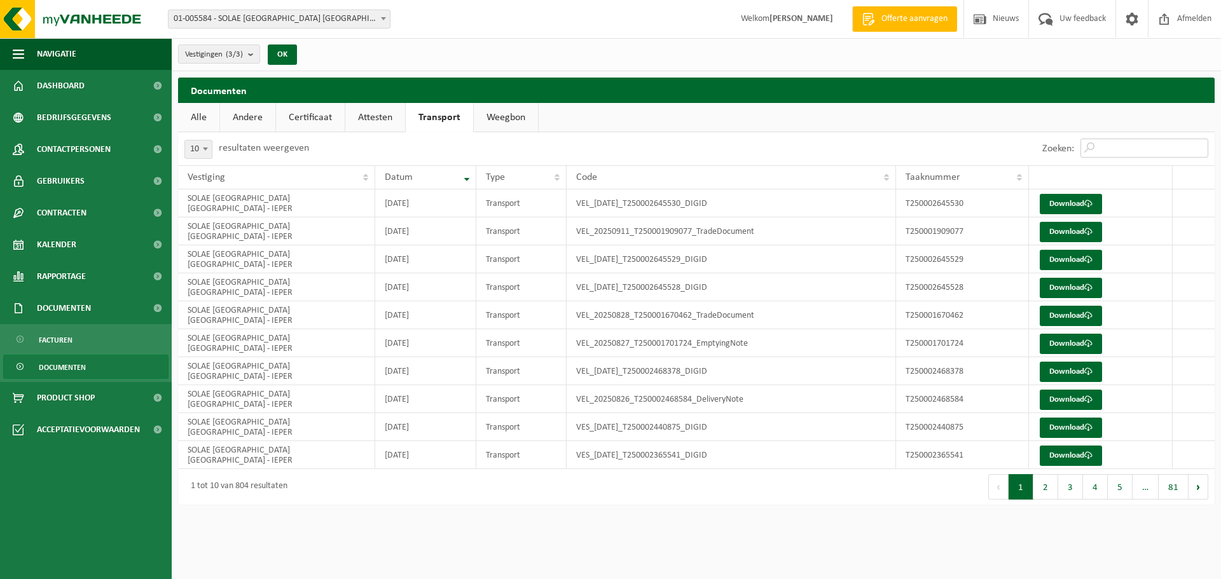
click at [1128, 144] on input "Zoeken:" at bounding box center [1145, 148] width 128 height 19
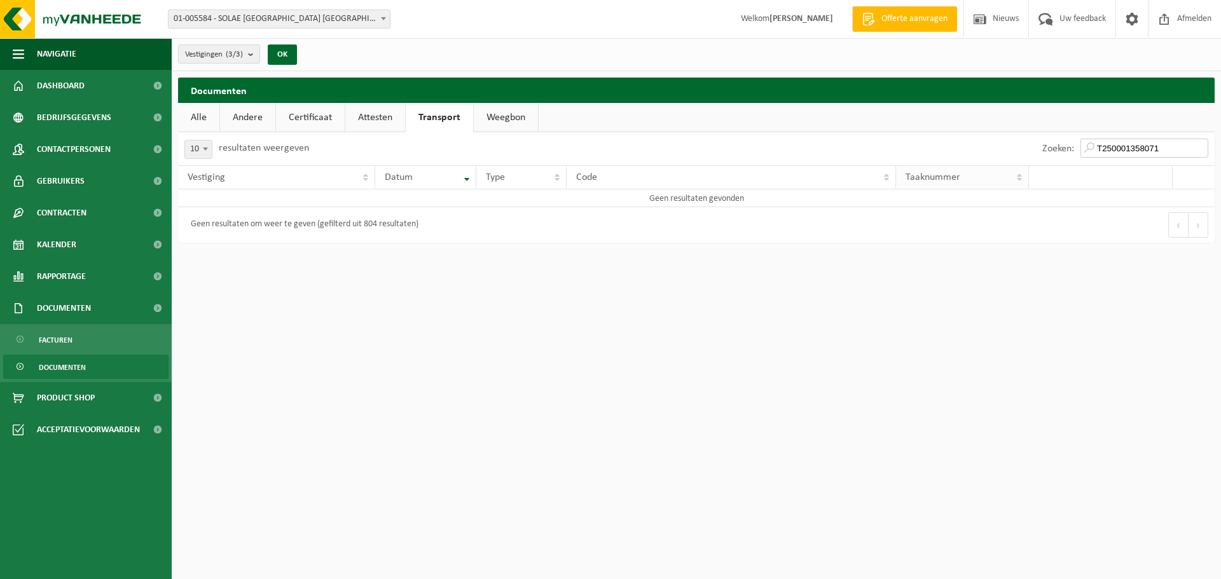
drag, startPoint x: 1163, startPoint y: 151, endPoint x: 962, endPoint y: 181, distance: 203.2
click at [962, 181] on div "10 25 50 100 10 resultaten weergeven Zoeken: T250001358071 Vestiging Datum Type…" at bounding box center [696, 187] width 1037 height 111
type input "T250001358071"
click at [369, 117] on link "Attesten" at bounding box center [375, 117] width 60 height 29
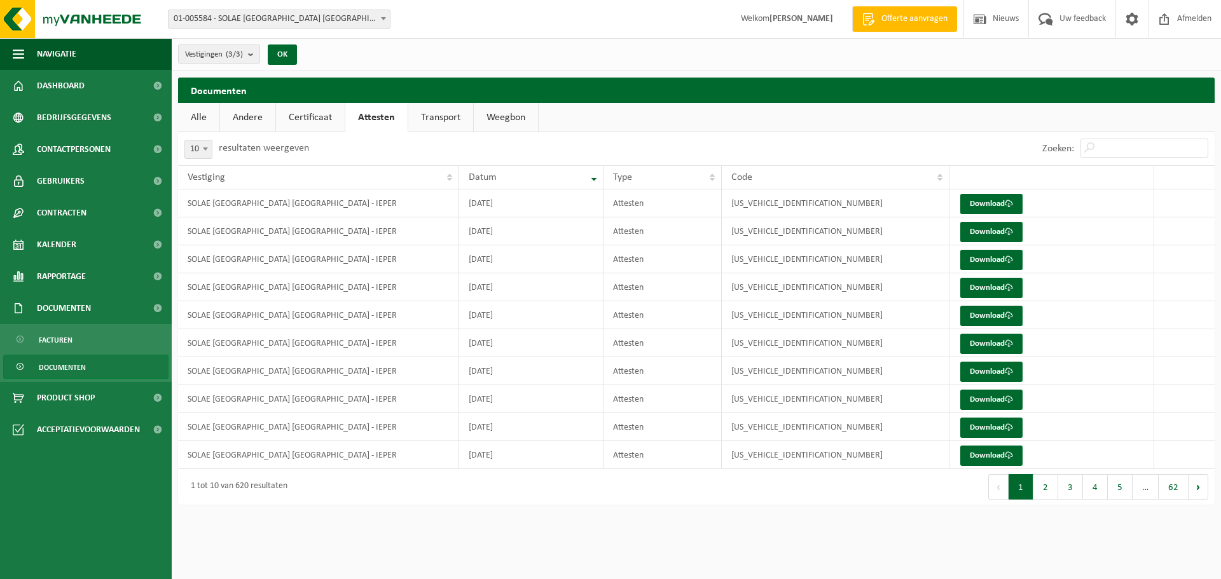
click at [242, 114] on link "Andere" at bounding box center [247, 117] width 55 height 29
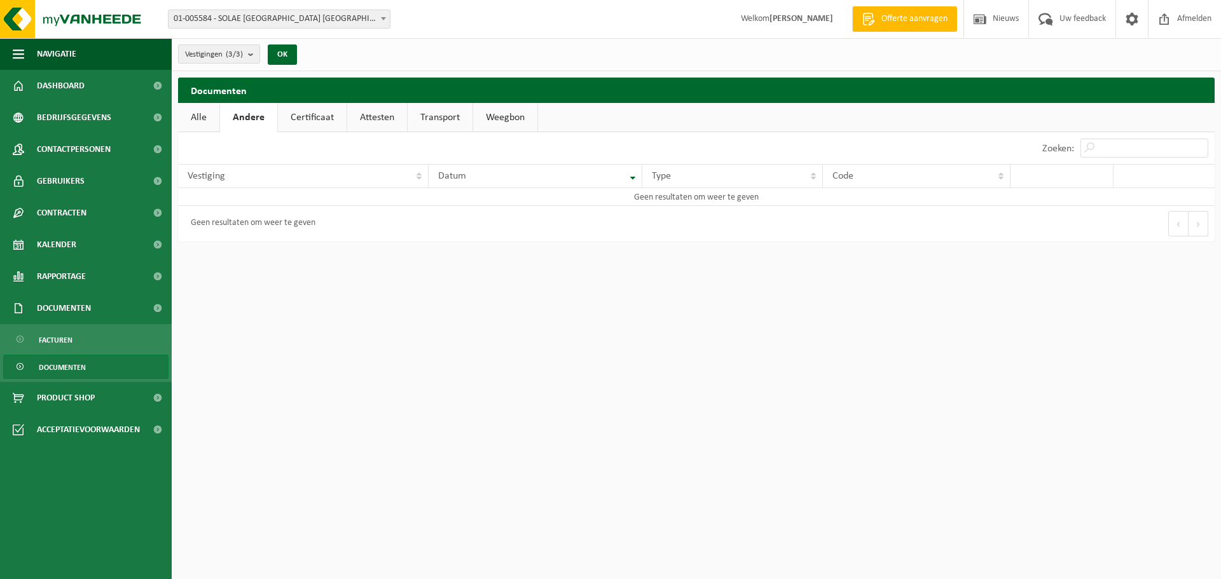
click at [191, 107] on link "Alle" at bounding box center [198, 117] width 41 height 29
click at [1167, 146] on input "T250001358071" at bounding box center [1145, 148] width 128 height 19
click at [518, 118] on link "Weegbon" at bounding box center [504, 117] width 64 height 29
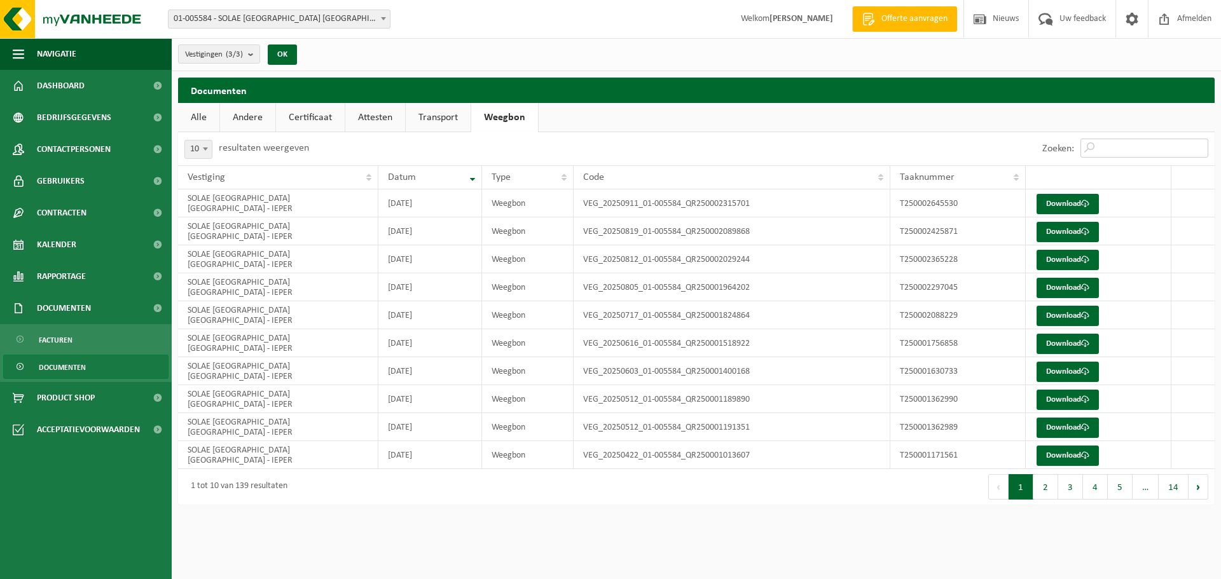
click at [1124, 151] on input "Zoeken:" at bounding box center [1145, 148] width 128 height 19
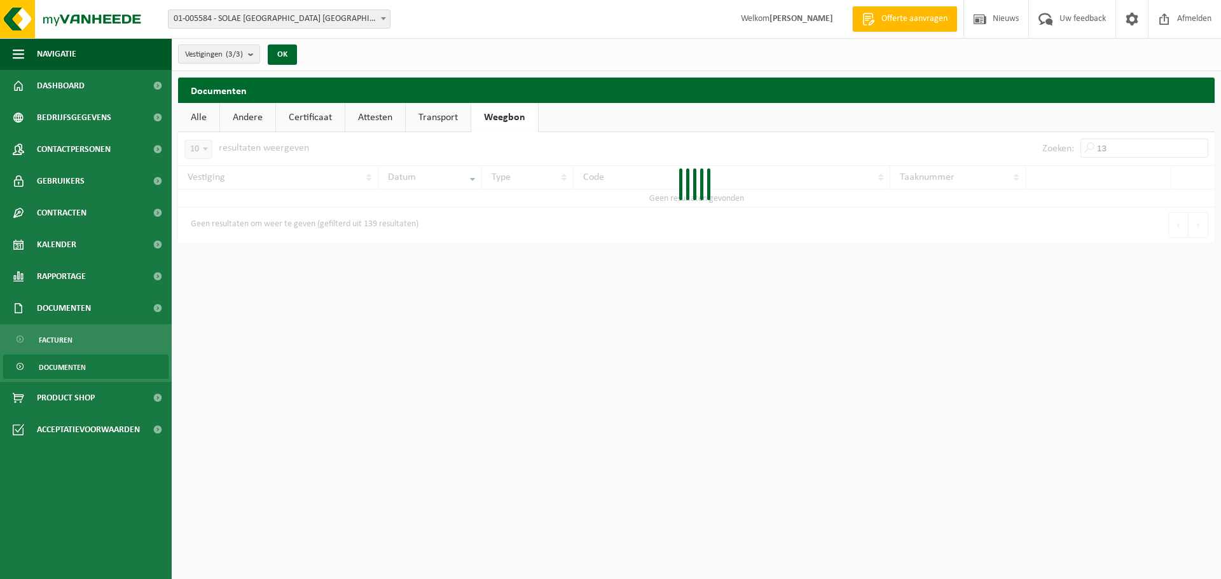
type input "1"
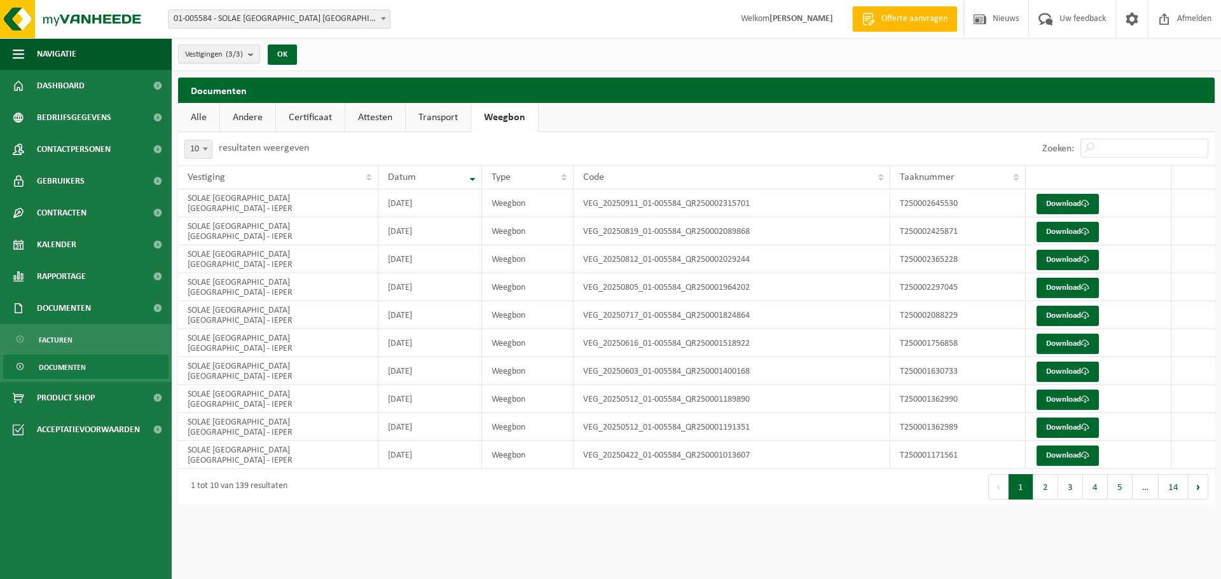
click at [80, 370] on span "Documenten" at bounding box center [62, 368] width 47 height 24
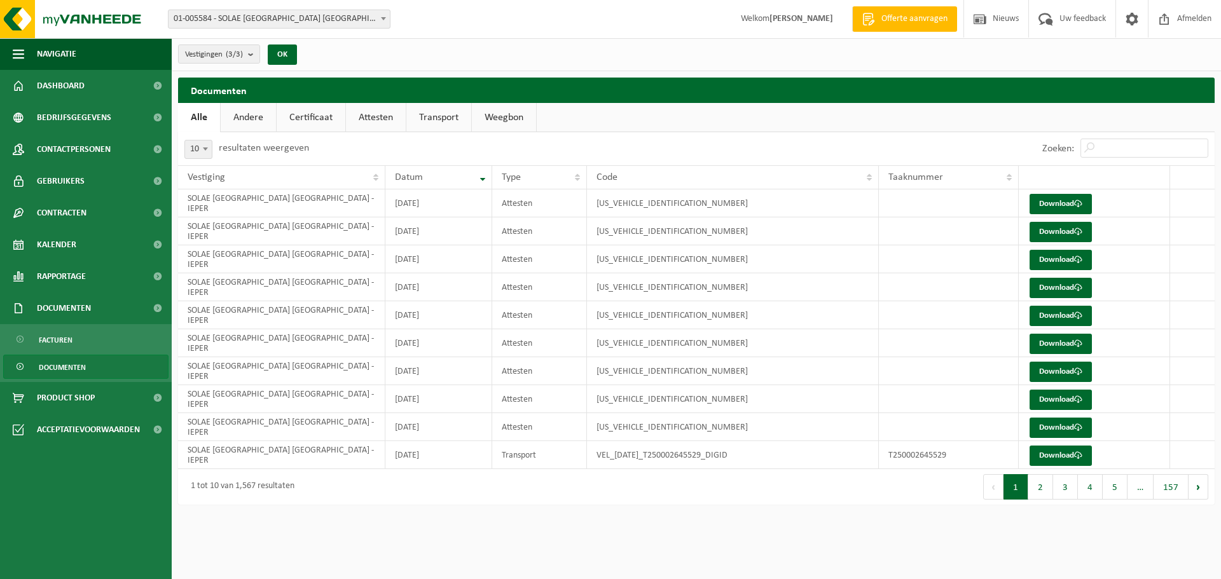
drag, startPoint x: 394, startPoint y: 116, endPoint x: 368, endPoint y: 127, distance: 27.6
click at [392, 118] on link "Attesten" at bounding box center [376, 117] width 60 height 29
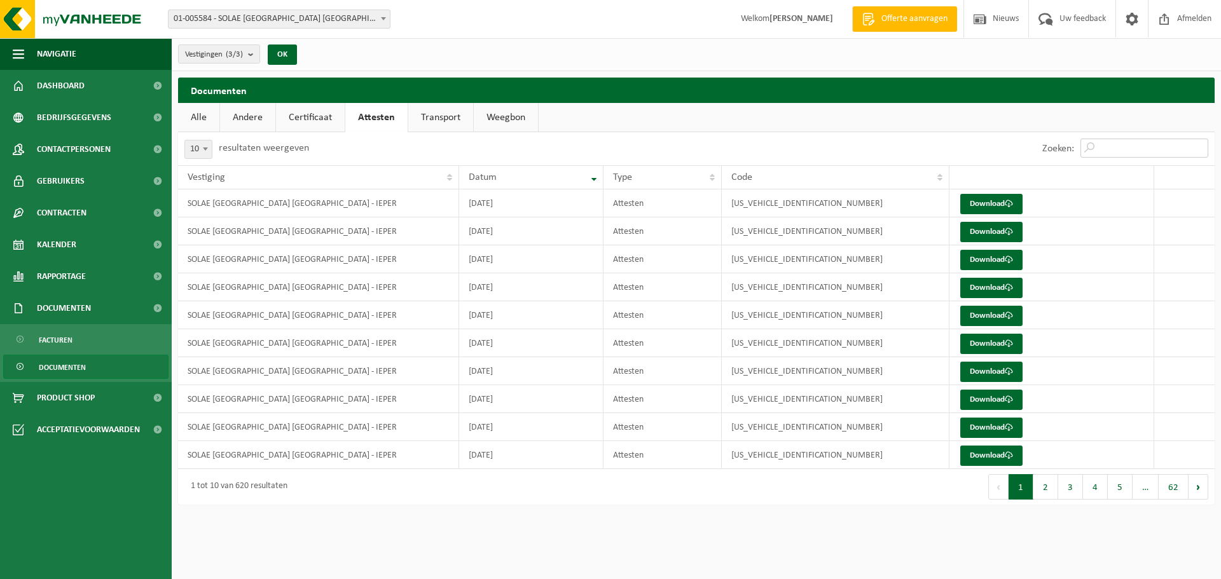
click at [1116, 151] on input "Zoeken:" at bounding box center [1145, 148] width 128 height 19
type input "SWS"
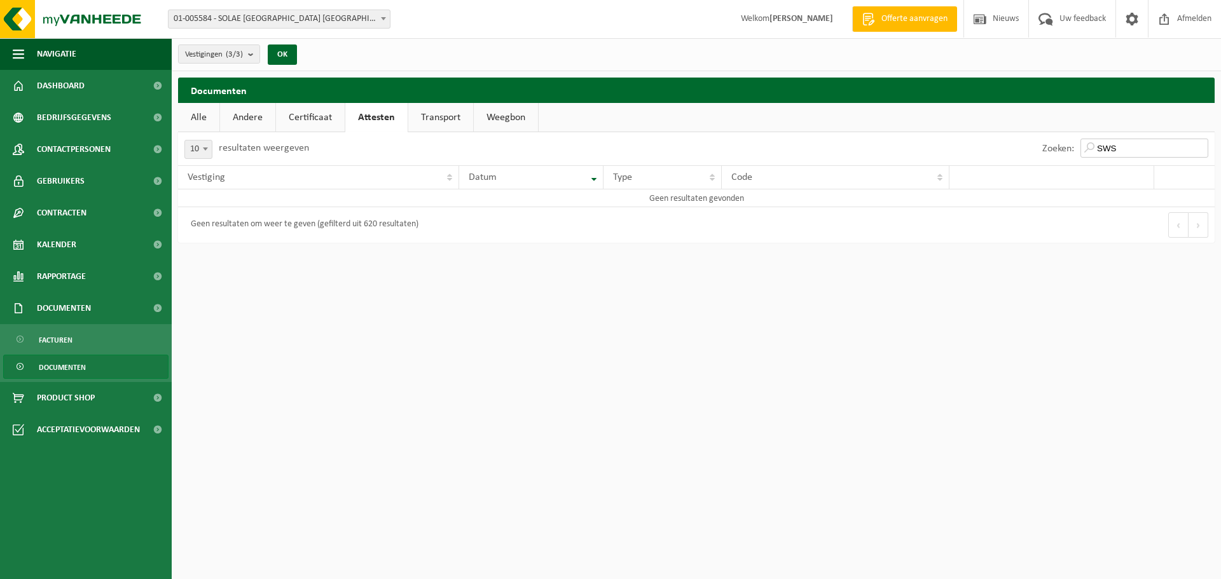
drag, startPoint x: 1119, startPoint y: 150, endPoint x: 1037, endPoint y: 149, distance: 82.0
click at [1037, 149] on div "Zoeken: SWS" at bounding box center [1125, 148] width 179 height 33
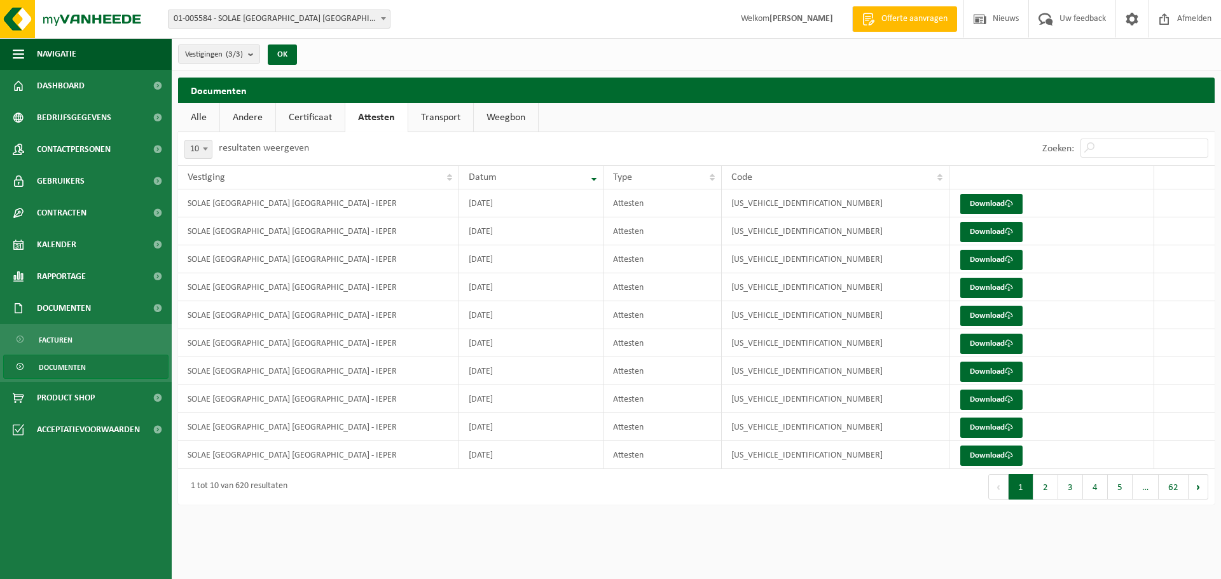
click at [203, 114] on link "Alle" at bounding box center [198, 117] width 41 height 29
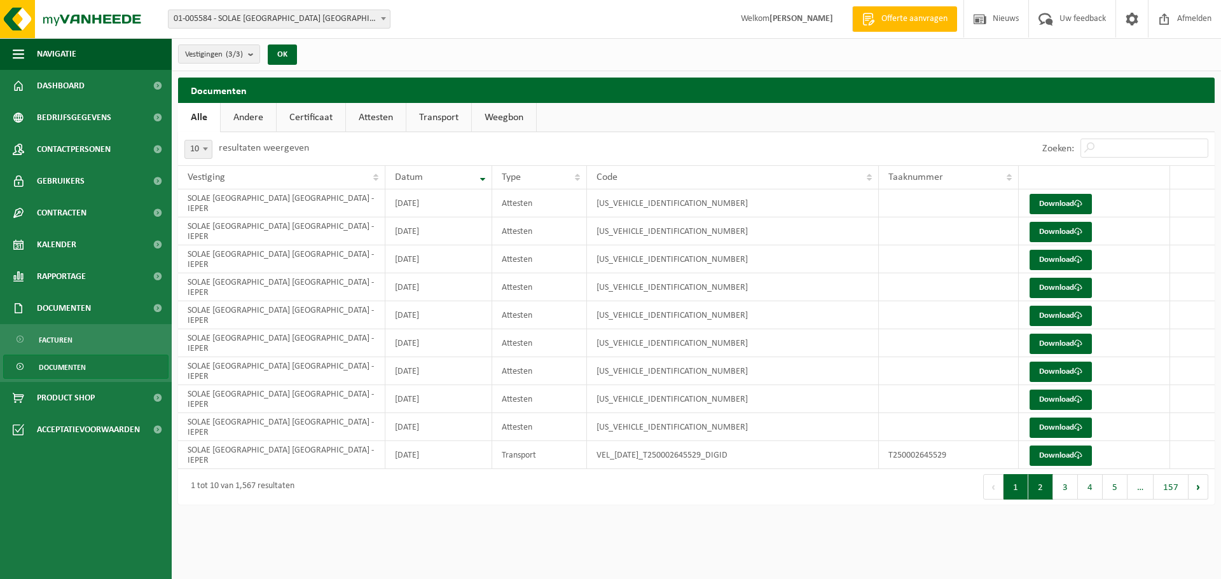
click at [1042, 487] on button "2" at bounding box center [1040, 486] width 25 height 25
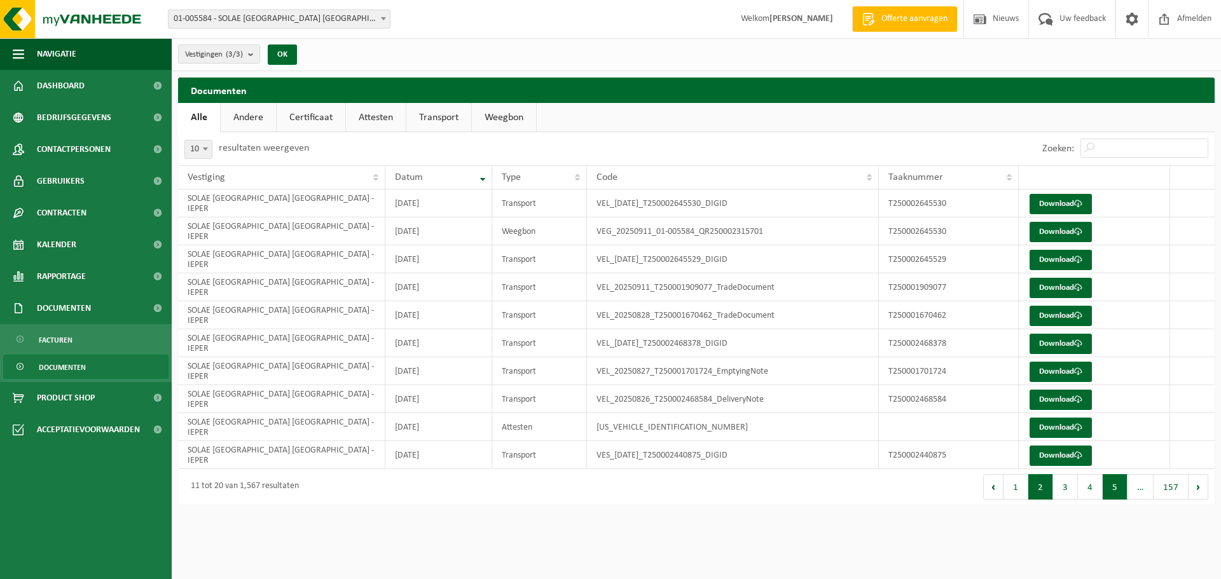
click at [1111, 489] on button "5" at bounding box center [1115, 486] width 25 height 25
click at [1118, 492] on button "6" at bounding box center [1115, 486] width 25 height 25
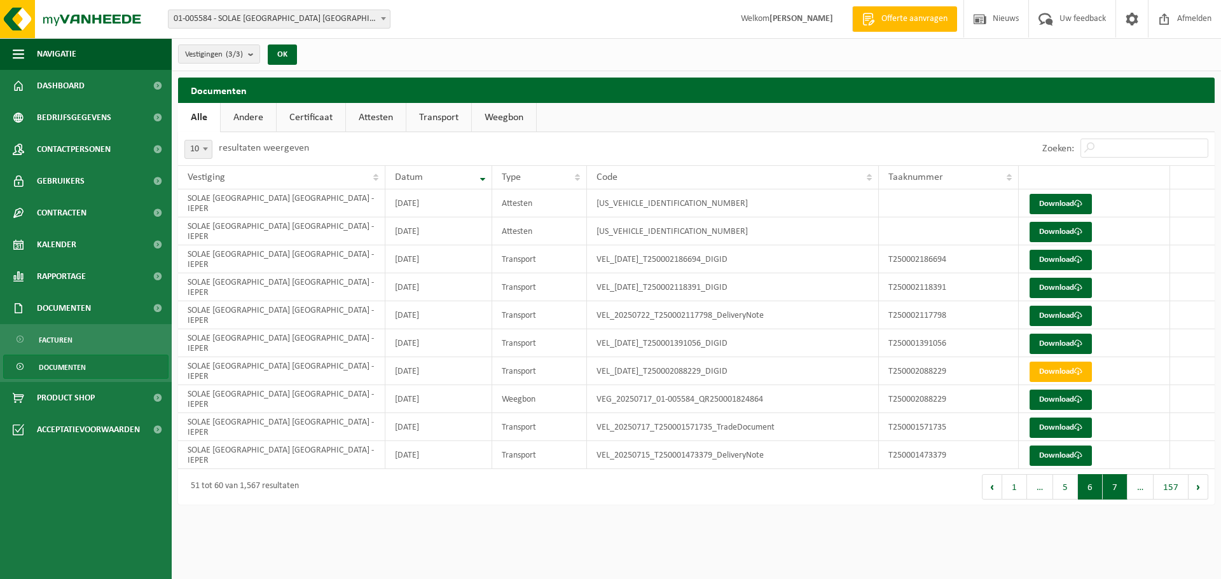
click at [1115, 487] on button "7" at bounding box center [1115, 486] width 25 height 25
click at [1119, 488] on button "8" at bounding box center [1115, 486] width 25 height 25
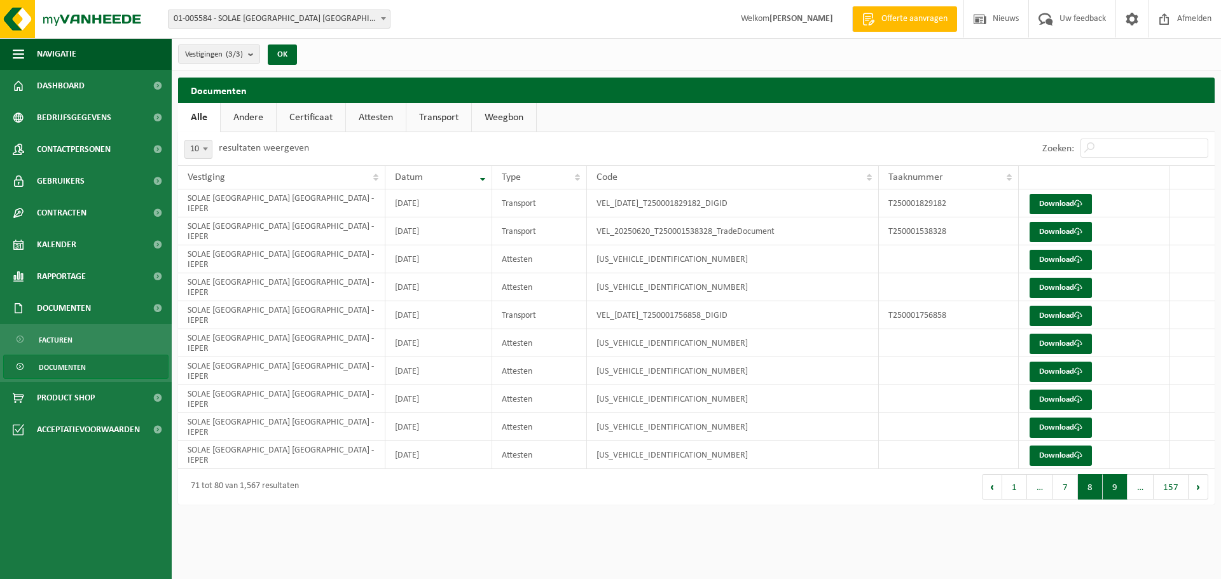
click at [1114, 486] on button "9" at bounding box center [1115, 486] width 25 height 25
click at [1112, 485] on button "10" at bounding box center [1113, 486] width 30 height 25
click at [1112, 485] on button "11" at bounding box center [1113, 486] width 30 height 25
click at [1055, 488] on button "10" at bounding box center [1053, 486] width 30 height 25
click at [1103, 146] on input "Zoeken:" at bounding box center [1145, 148] width 128 height 19
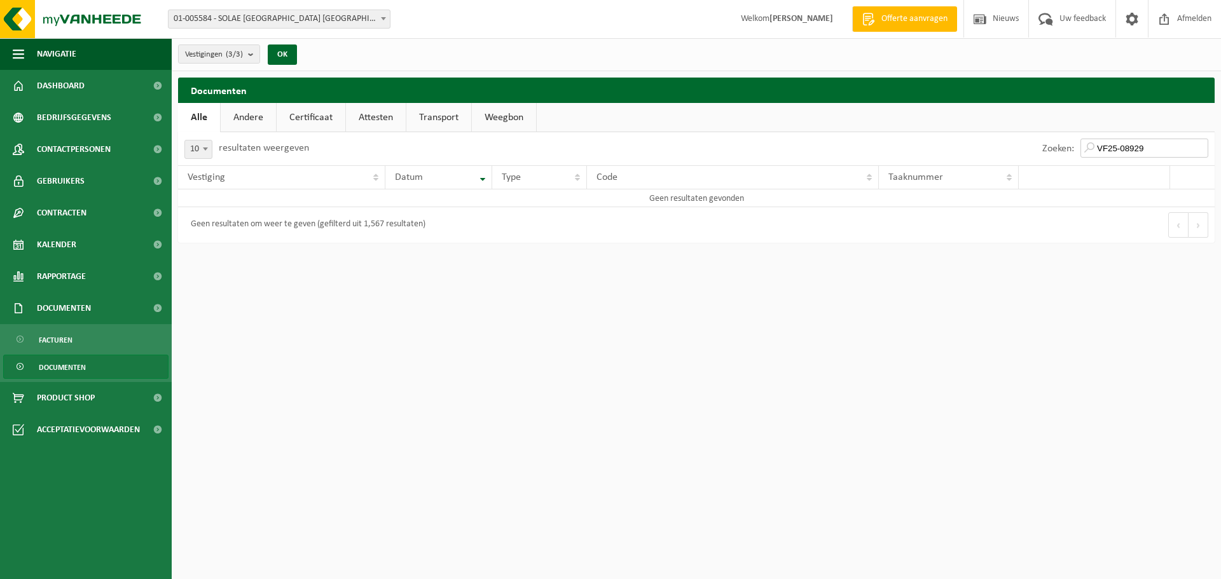
type input "VF25-08929"
click at [63, 367] on span "Documenten" at bounding box center [62, 368] width 47 height 24
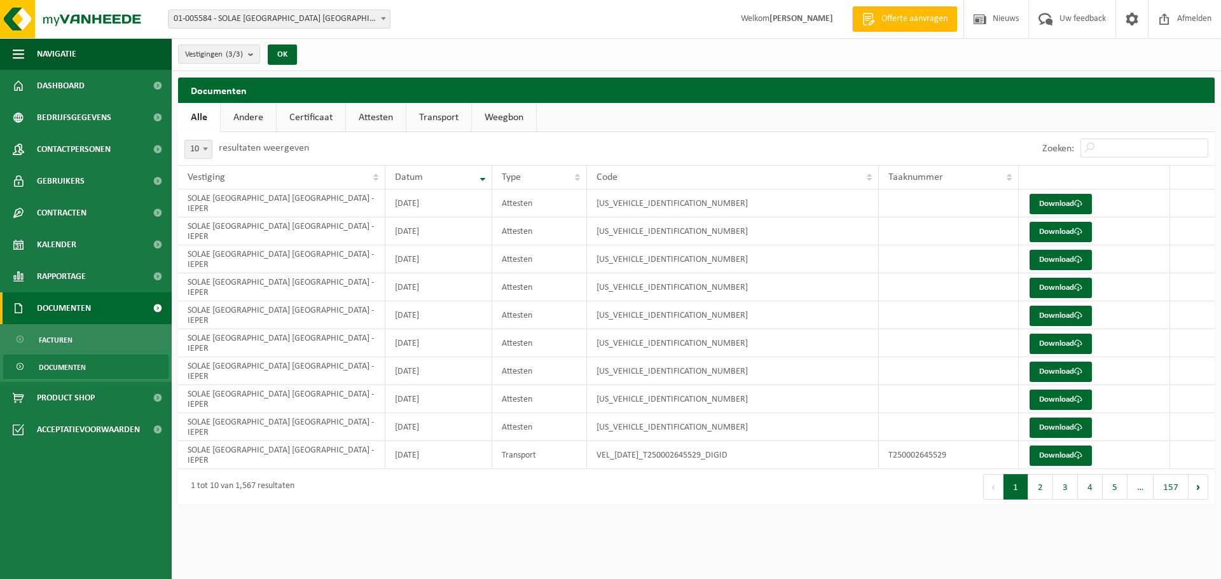
click at [77, 309] on span "Documenten" at bounding box center [64, 309] width 54 height 32
click at [43, 303] on span "Documenten" at bounding box center [64, 309] width 54 height 32
click at [59, 369] on span "Documenten" at bounding box center [62, 368] width 47 height 24
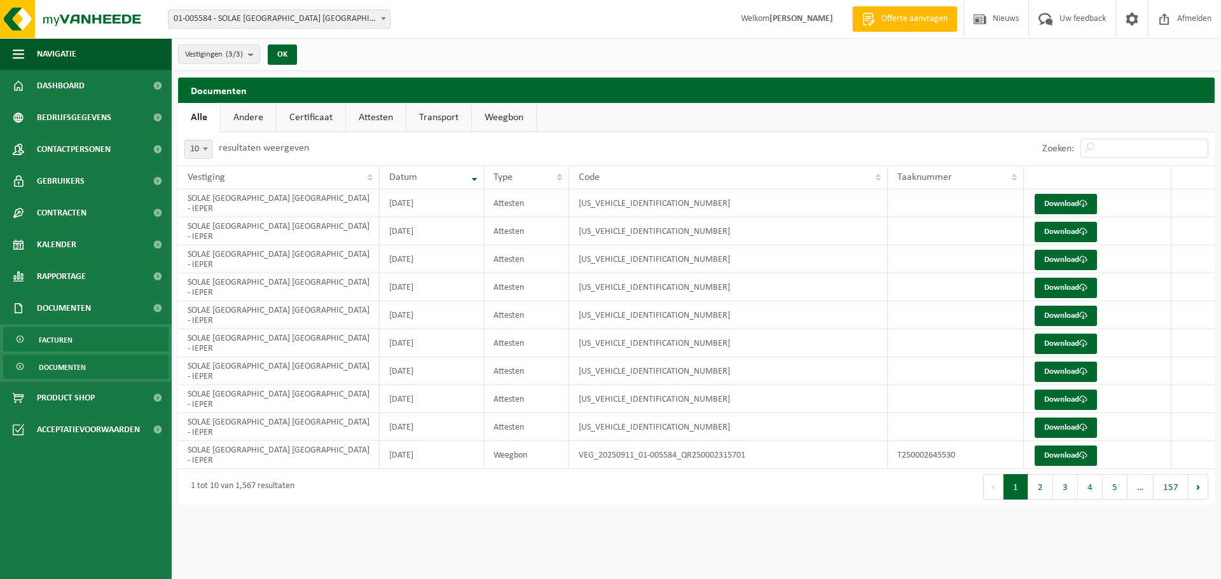
click at [59, 340] on span "Facturen" at bounding box center [56, 340] width 34 height 24
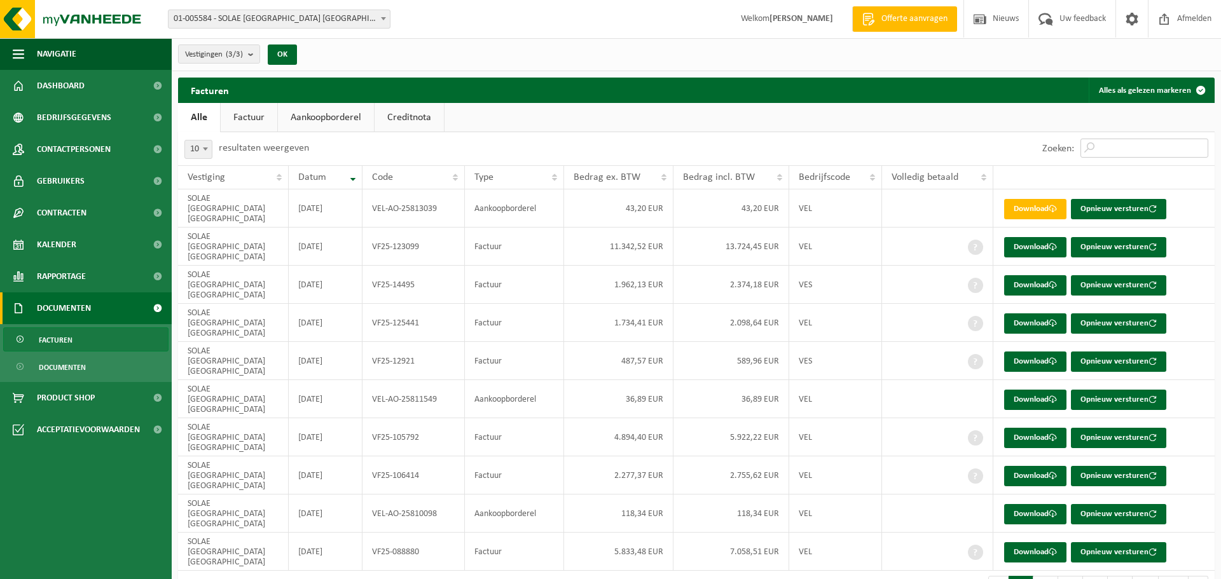
click at [1108, 147] on input "Zoeken:" at bounding box center [1145, 148] width 128 height 19
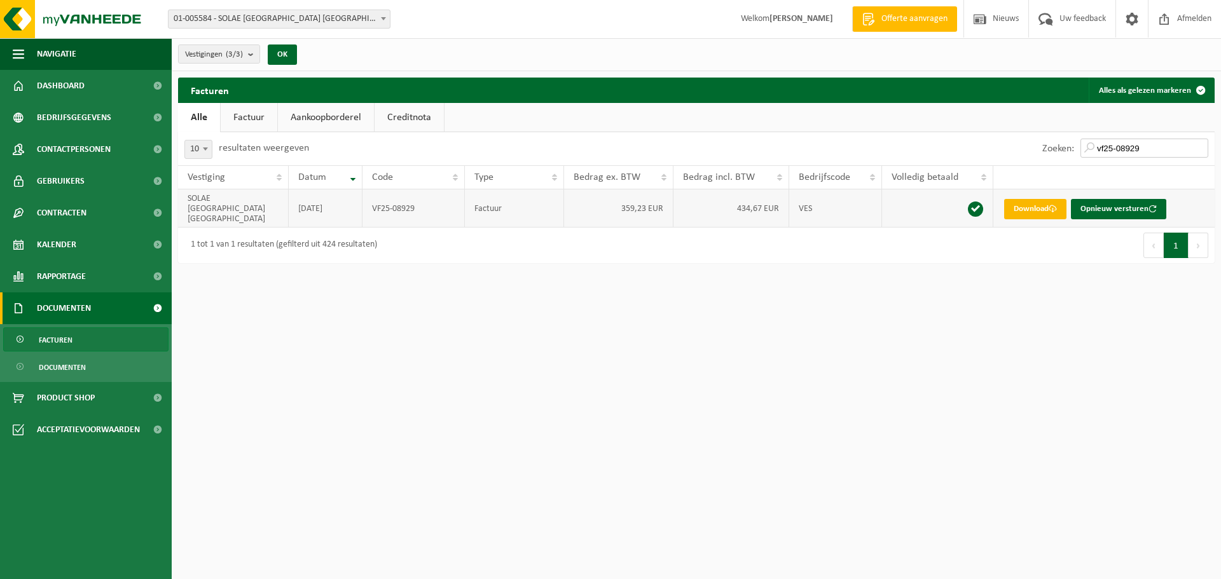
type input "vf25-08929"
click at [1042, 202] on link "Download" at bounding box center [1035, 209] width 62 height 20
click at [58, 368] on span "Documenten" at bounding box center [62, 368] width 47 height 24
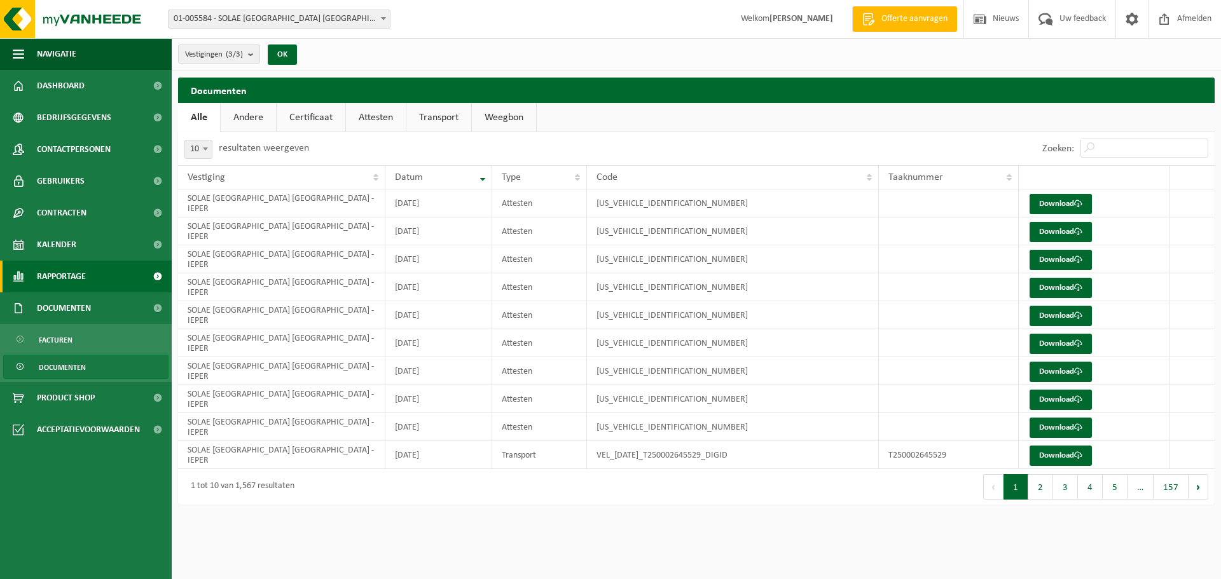
click at [50, 272] on span "Rapportage" at bounding box center [61, 277] width 49 height 32
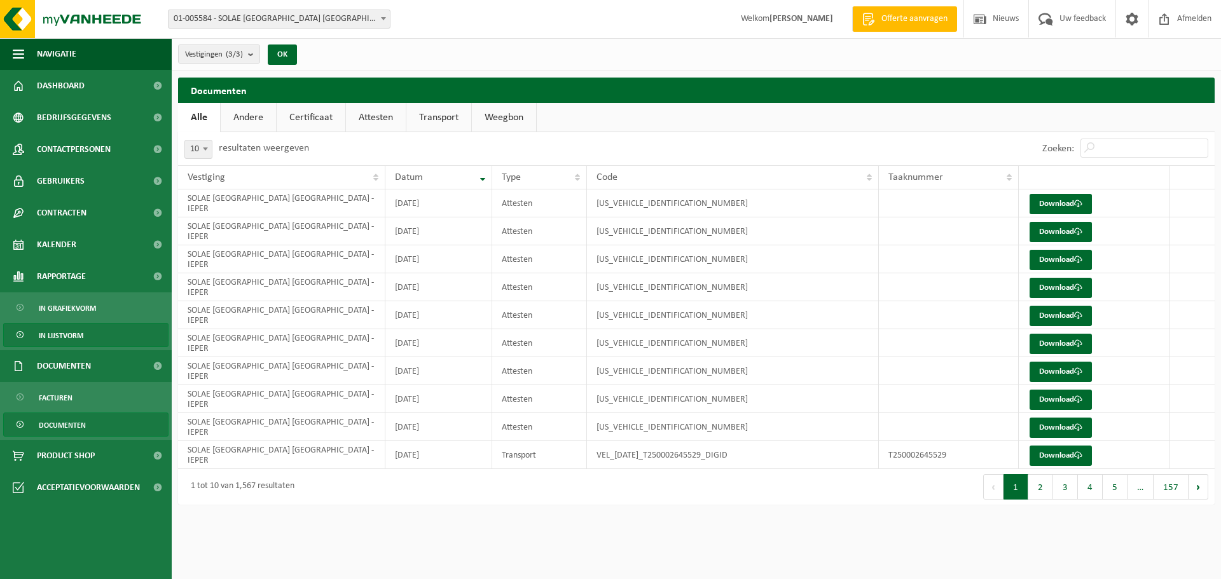
click at [68, 333] on span "In lijstvorm" at bounding box center [61, 336] width 45 height 24
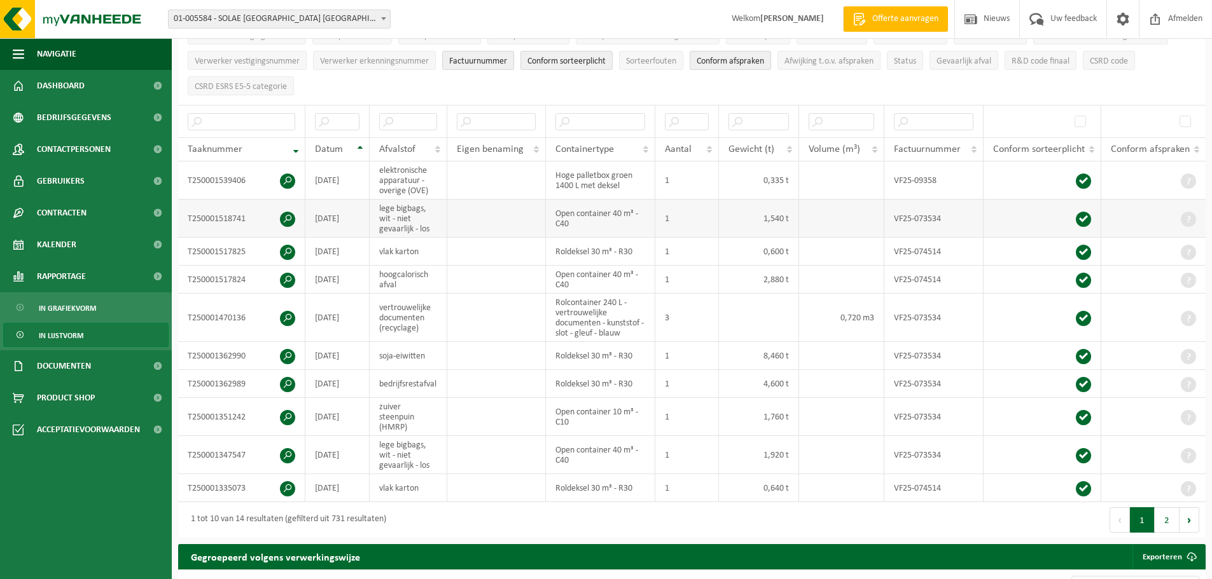
scroll to position [191, 0]
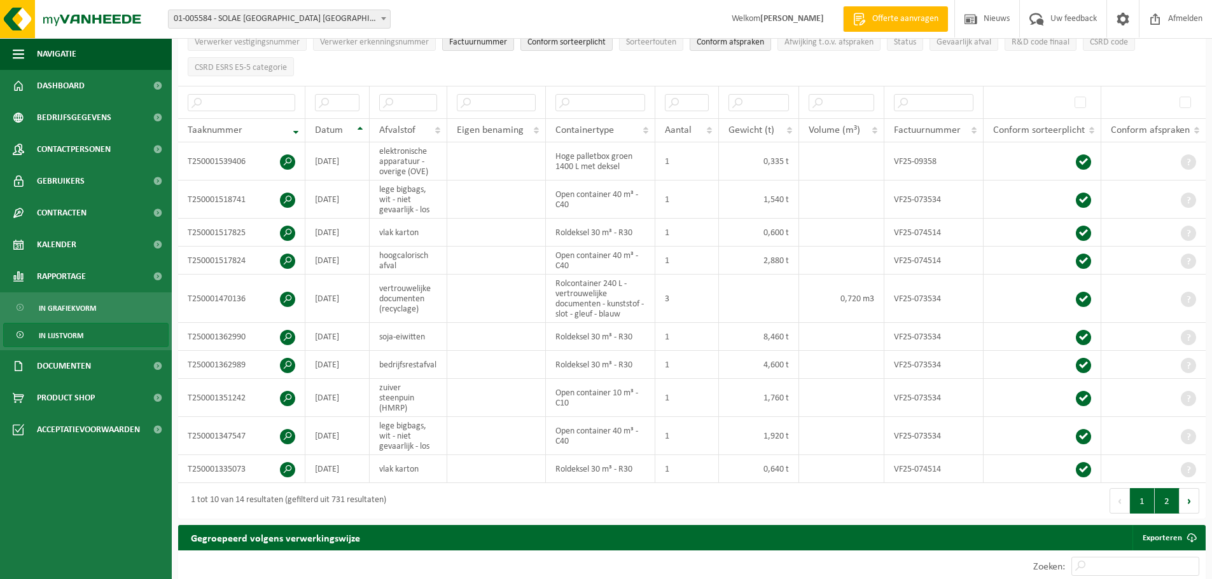
click at [1164, 501] on button "2" at bounding box center [1166, 500] width 25 height 25
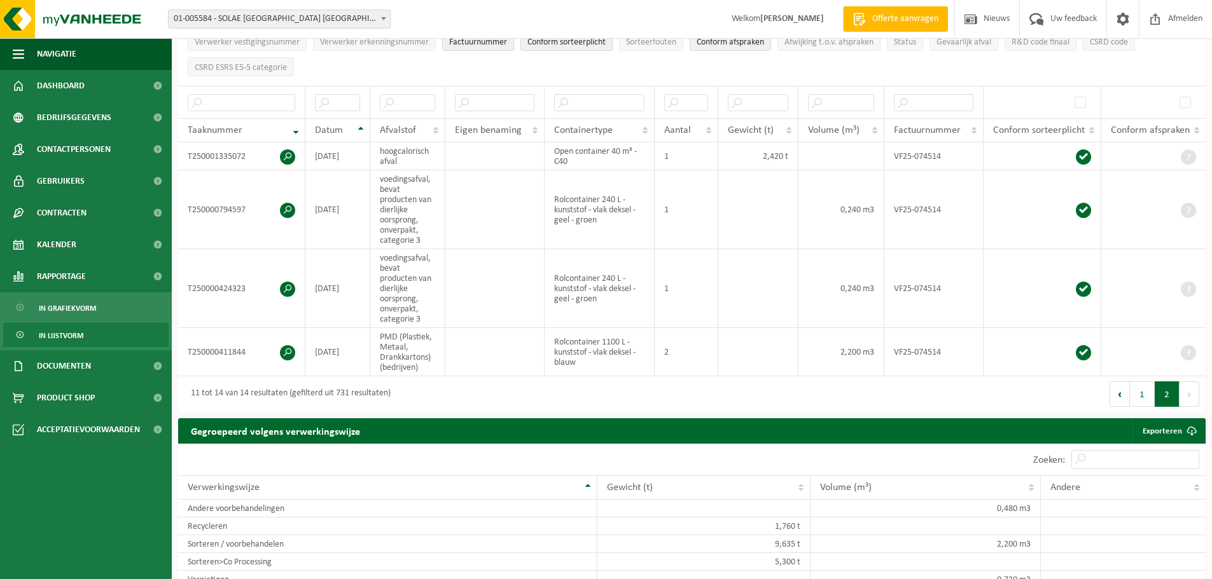
click at [1187, 392] on button "Volgende" at bounding box center [1189, 394] width 20 height 25
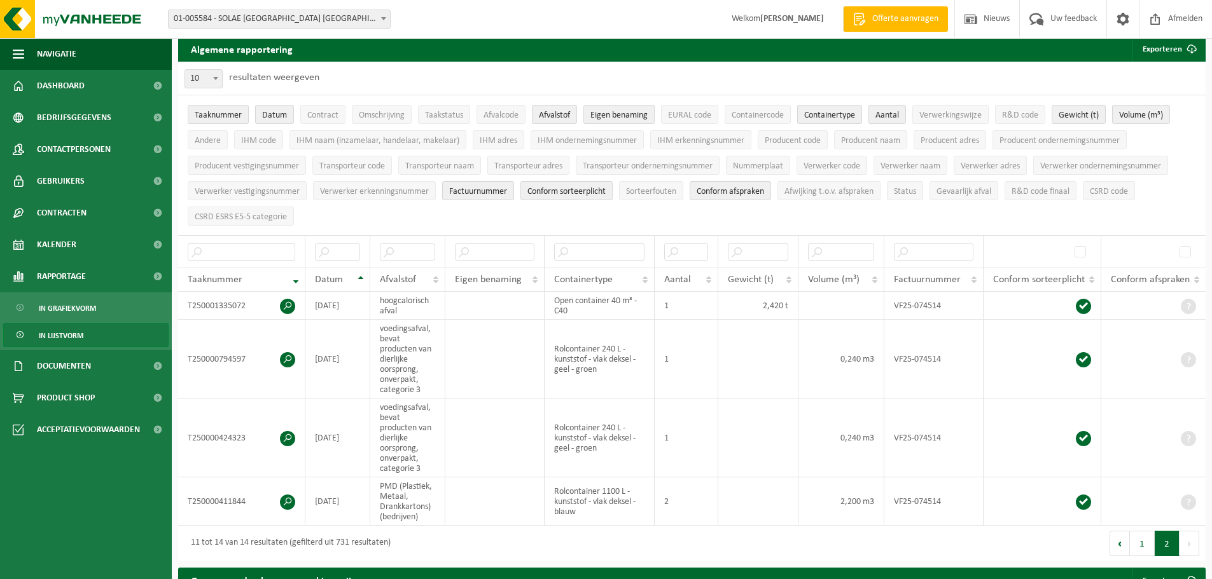
scroll to position [64, 0]
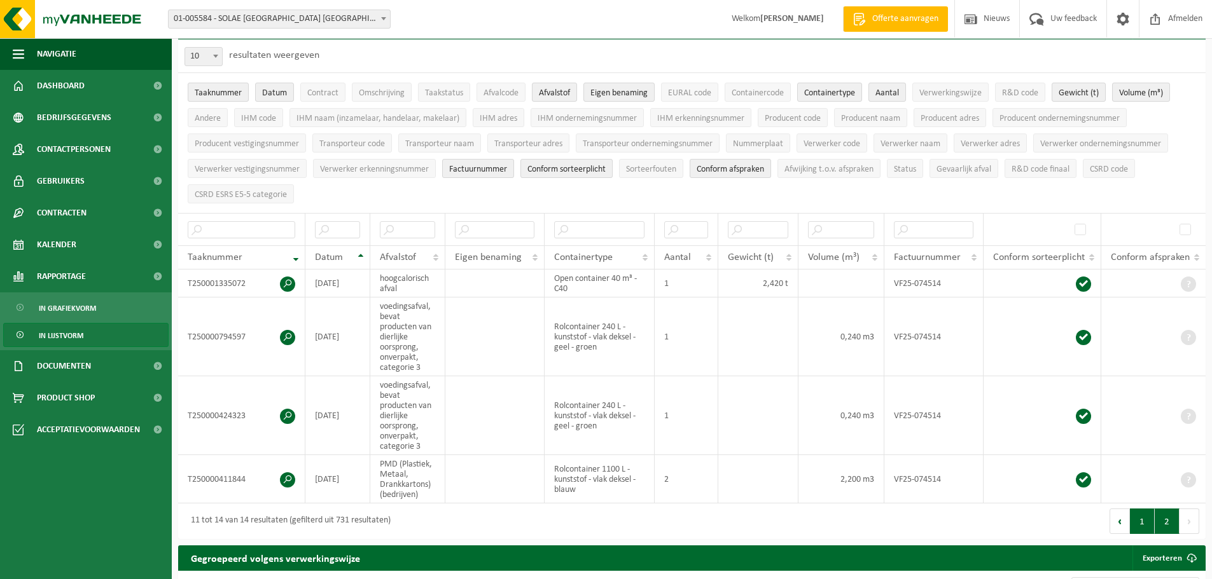
click at [1140, 519] on button "1" at bounding box center [1142, 521] width 25 height 25
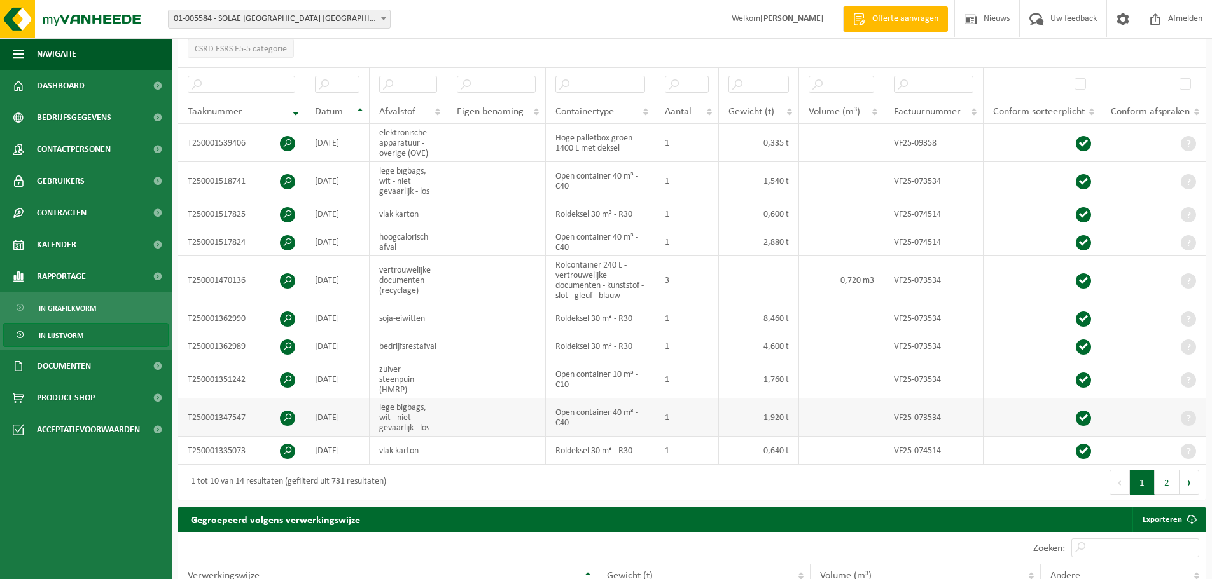
scroll to position [208, 0]
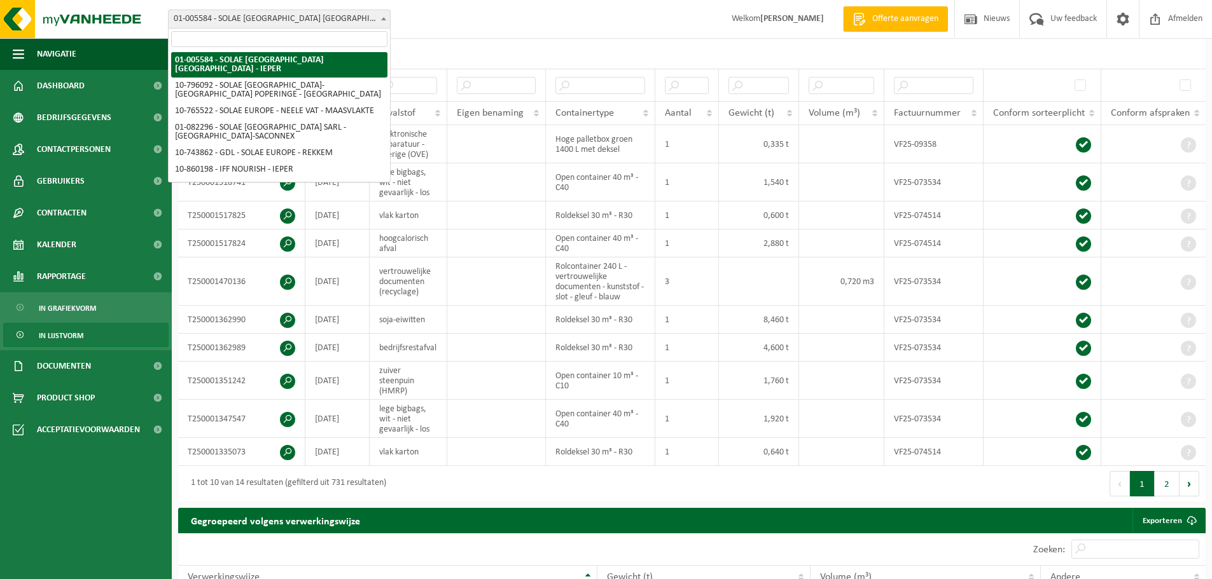
click at [298, 20] on span "01-005584 - SOLAE [GEOGRAPHIC_DATA] [GEOGRAPHIC_DATA] - IEPER" at bounding box center [279, 19] width 221 height 18
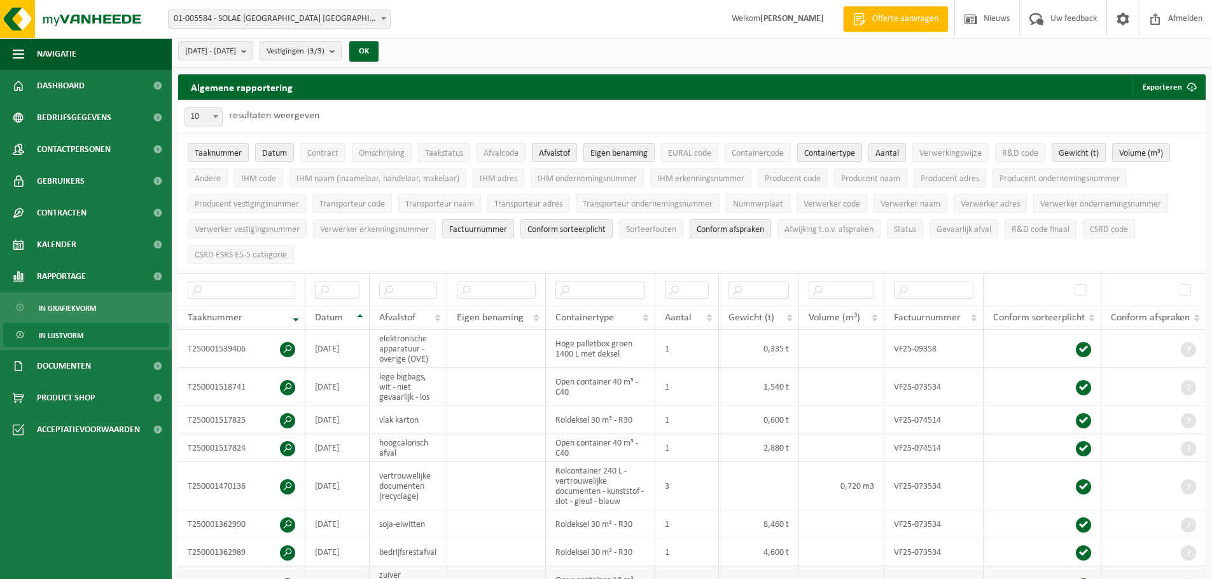
scroll to position [0, 0]
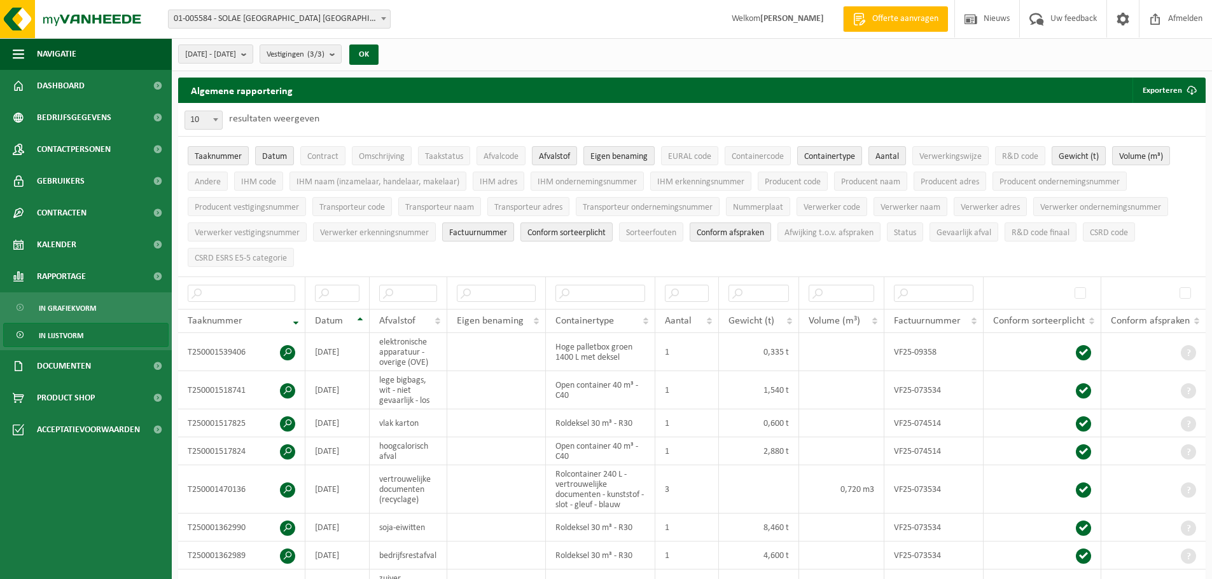
click at [230, 19] on span "01-005584 - SOLAE [GEOGRAPHIC_DATA] [GEOGRAPHIC_DATA] - IEPER" at bounding box center [279, 19] width 221 height 18
click at [385, 247] on ul "Taaknummer Datum Contract Omschrijving Taakstatus Afvalcode Afvalstof Eigen ben…" at bounding box center [691, 207] width 1027 height 140
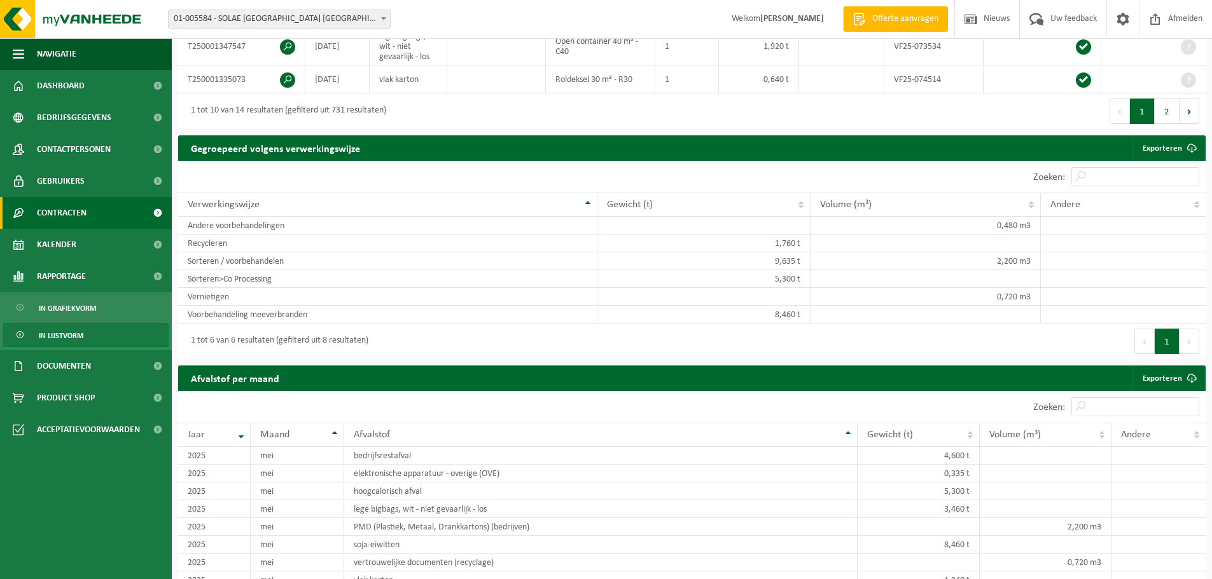
scroll to position [572, 0]
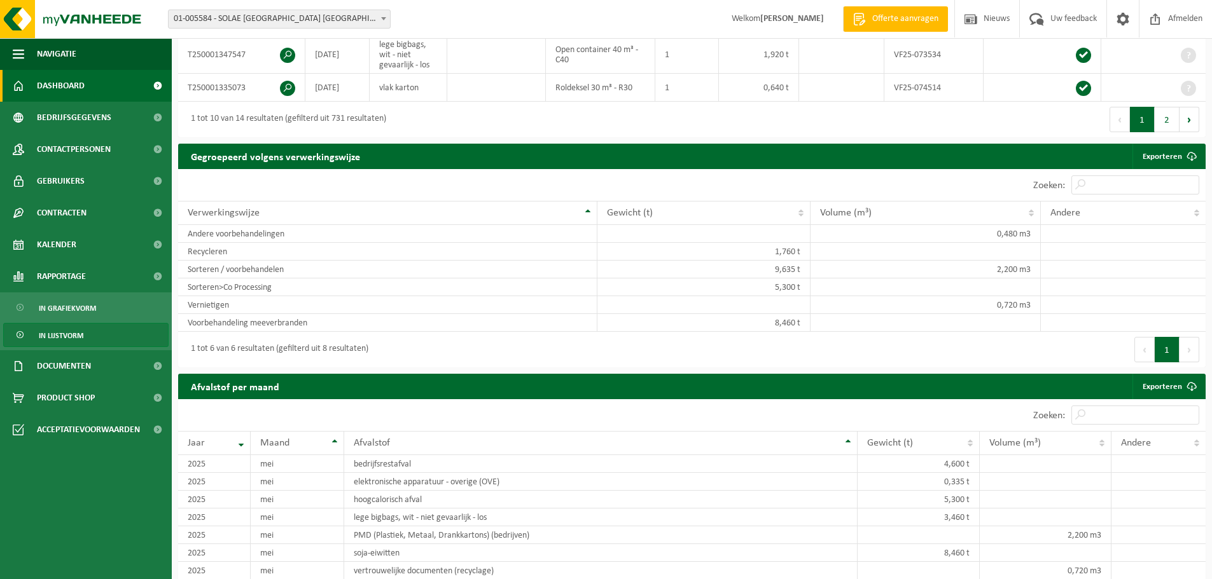
click at [77, 83] on span "Dashboard" at bounding box center [61, 86] width 48 height 32
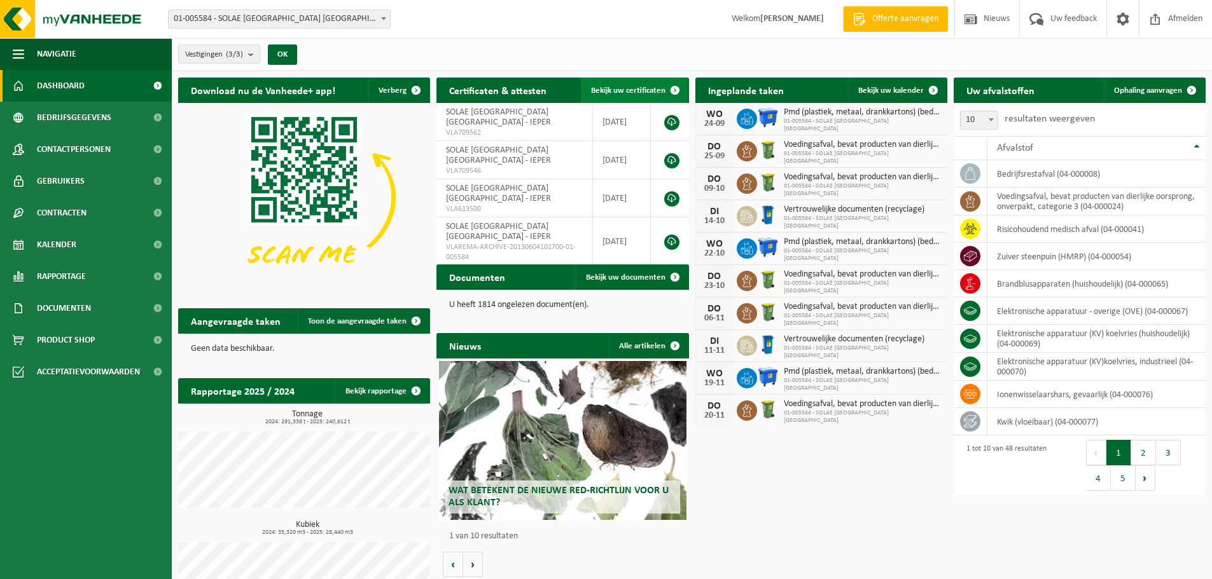
click at [622, 85] on link "Bekijk uw certificaten" at bounding box center [634, 90] width 107 height 25
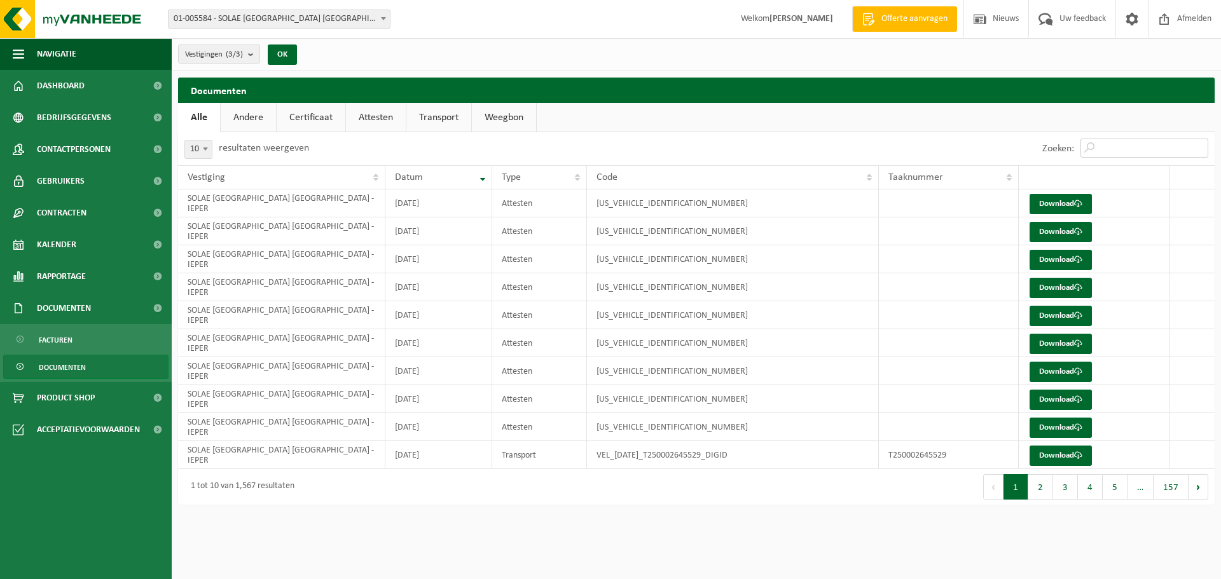
click at [1123, 152] on input "Zoeken:" at bounding box center [1145, 148] width 128 height 19
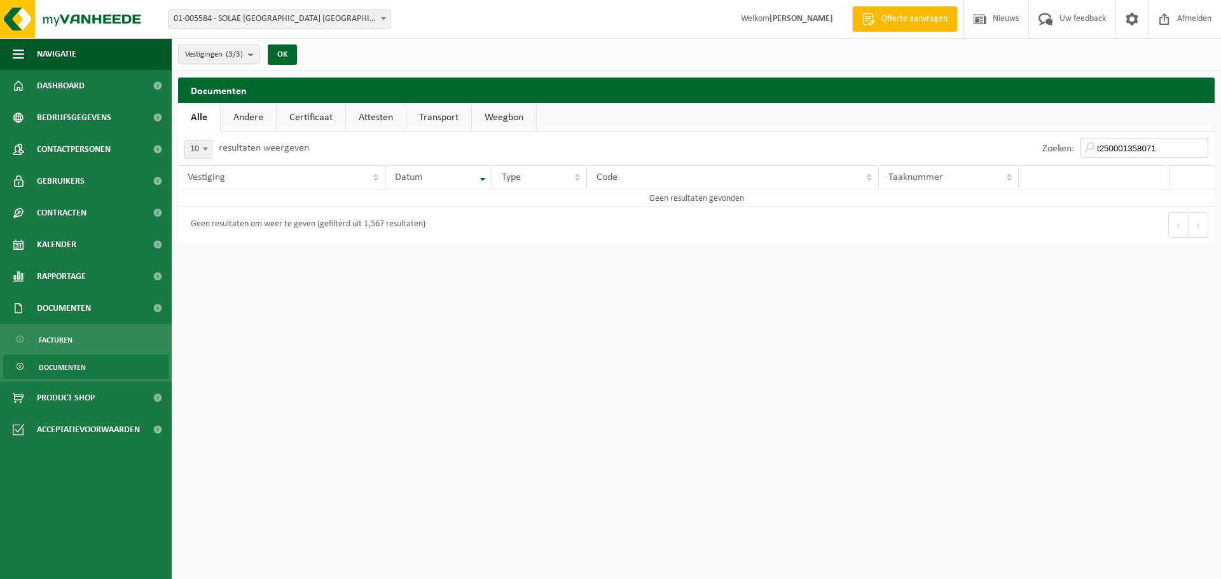
type input "T250001358071"
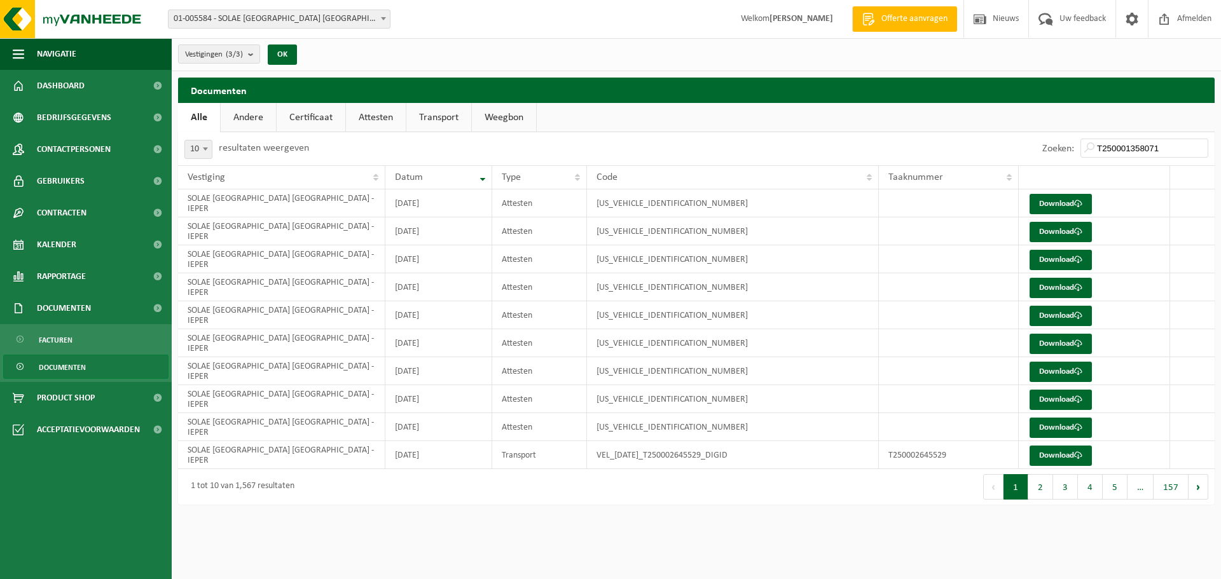
click at [335, 18] on span "01-005584 - SOLAE [GEOGRAPHIC_DATA] [GEOGRAPHIC_DATA] - IEPER" at bounding box center [279, 19] width 221 height 18
click at [806, 257] on td "[US_VEHICLE_IDENTIFICATION_NUMBER]" at bounding box center [733, 260] width 292 height 28
click at [57, 364] on span "Documenten" at bounding box center [62, 368] width 47 height 24
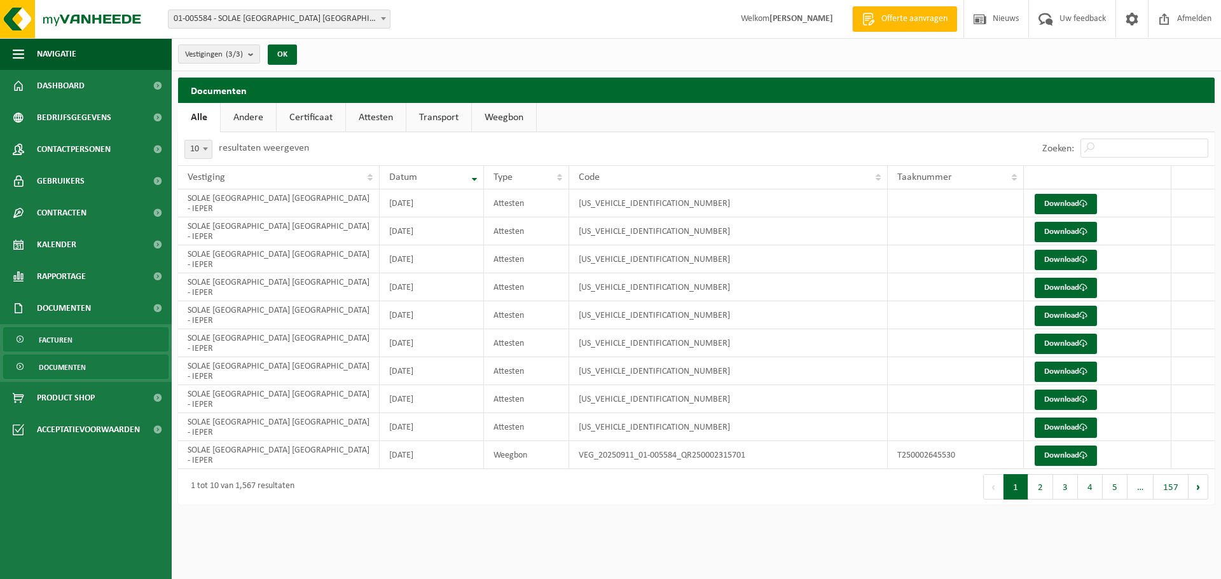
click at [64, 338] on span "Facturen" at bounding box center [56, 340] width 34 height 24
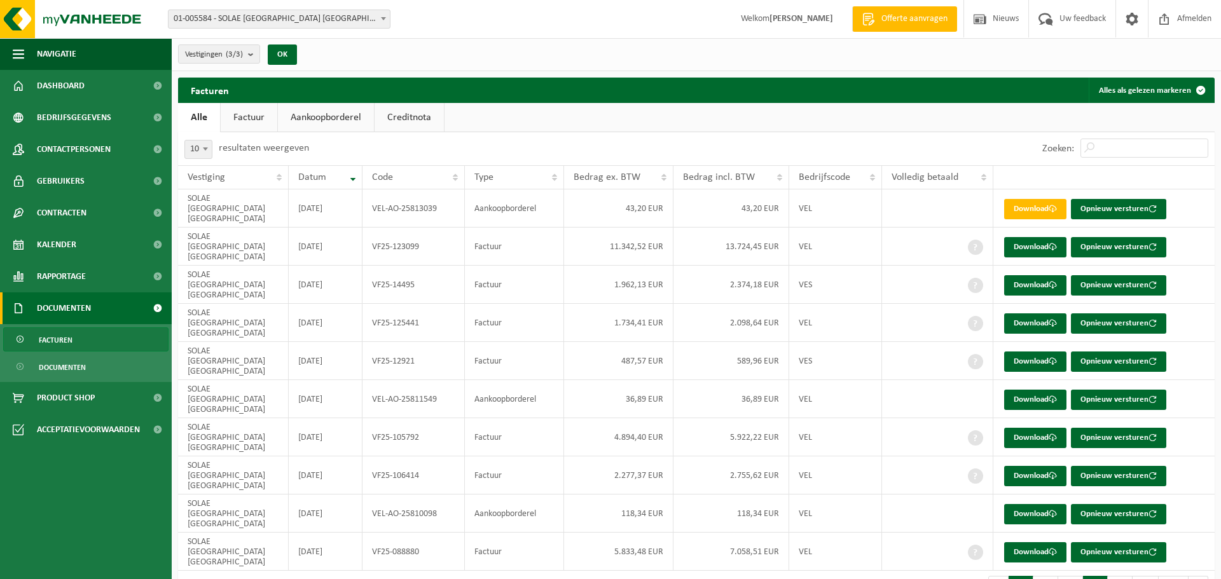
click at [1093, 576] on button "4" at bounding box center [1095, 588] width 25 height 25
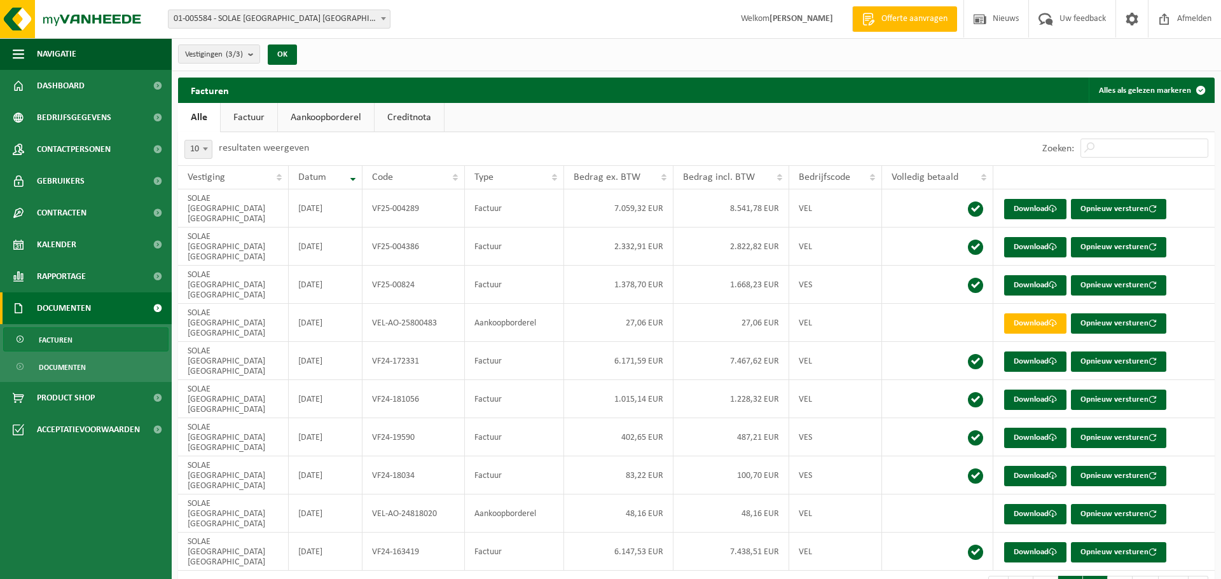
click at [1071, 576] on button "3" at bounding box center [1070, 588] width 25 height 25
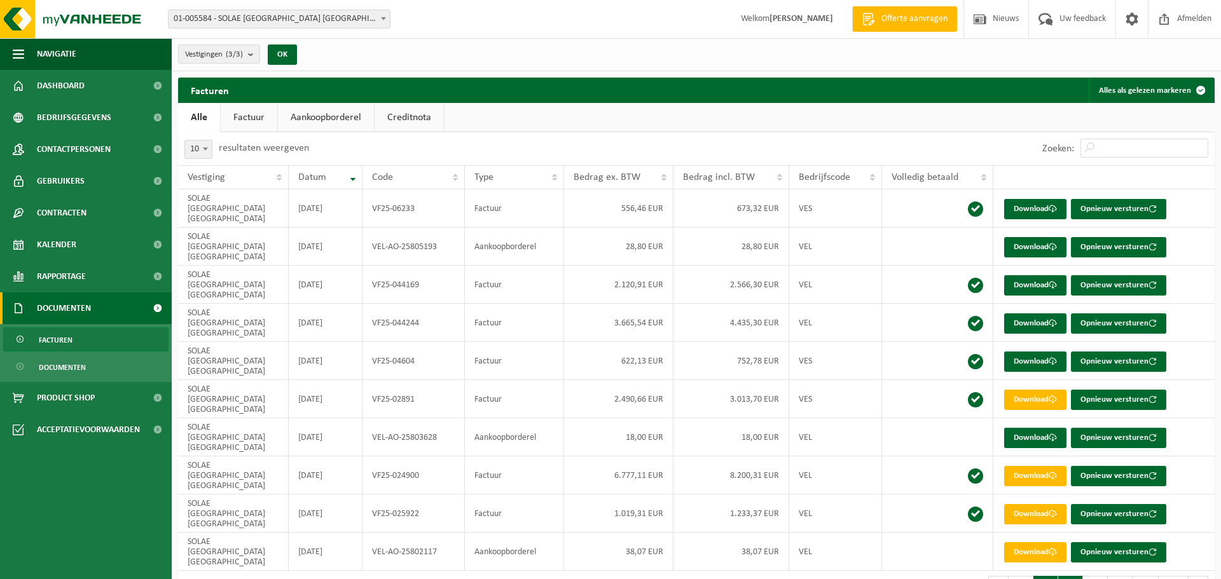
click at [1045, 576] on button "2" at bounding box center [1046, 588] width 25 height 25
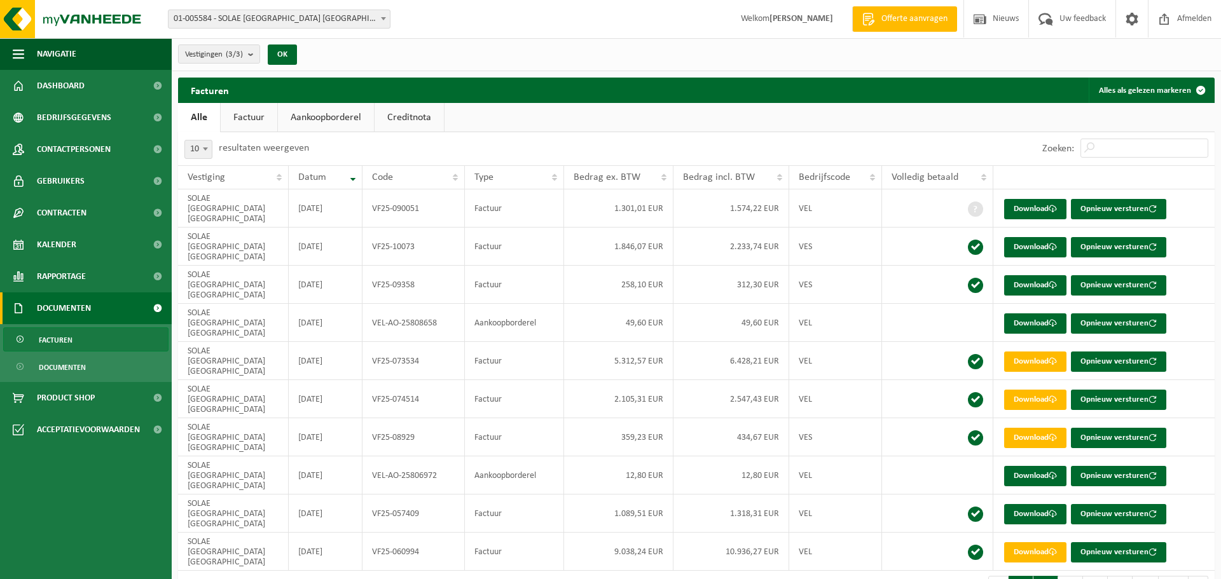
click at [1022, 576] on button "1" at bounding box center [1021, 588] width 25 height 25
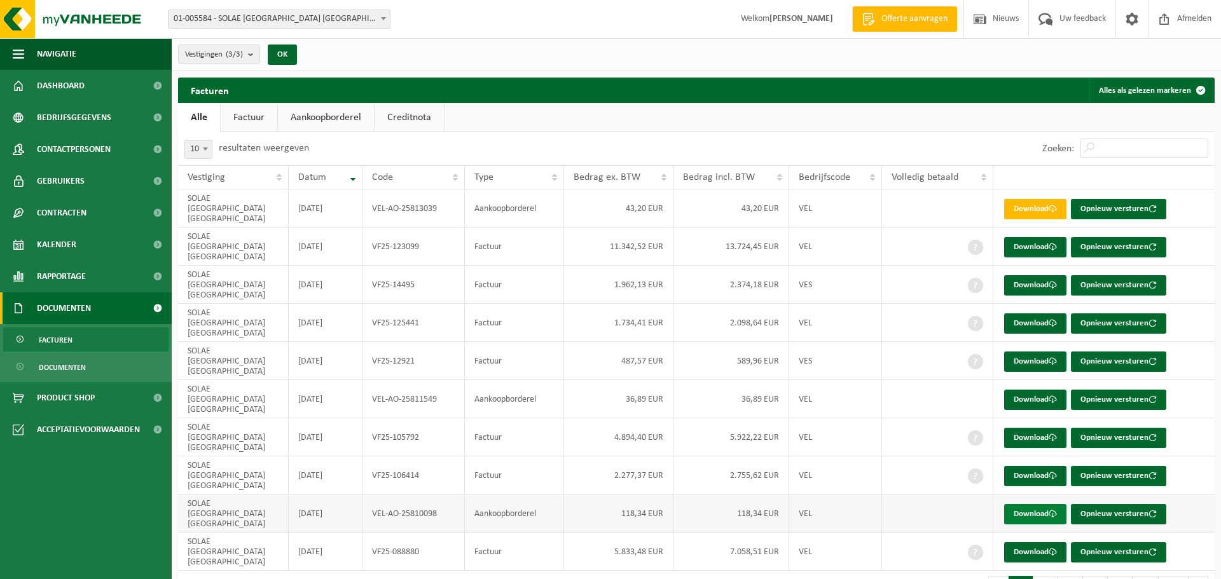
click at [1041, 504] on link "Download" at bounding box center [1035, 514] width 62 height 20
click at [1041, 428] on link "Download" at bounding box center [1035, 438] width 62 height 20
click at [1042, 466] on link "Download" at bounding box center [1035, 476] width 62 height 20
click at [65, 275] on span "Rapportage" at bounding box center [61, 277] width 49 height 32
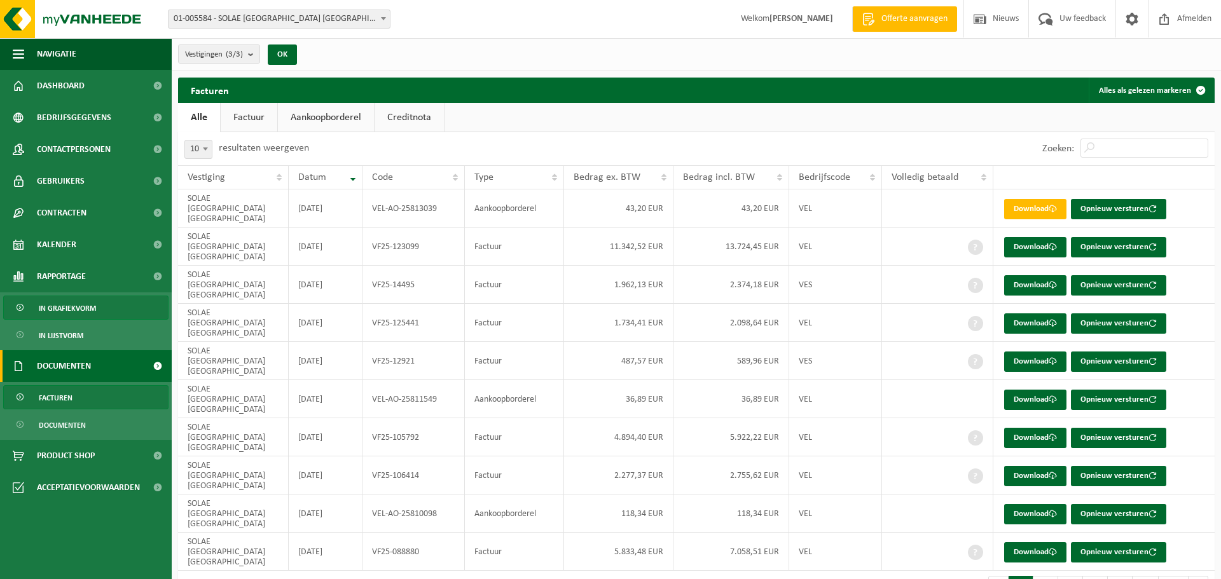
click at [77, 308] on span "In grafiekvorm" at bounding box center [67, 308] width 57 height 24
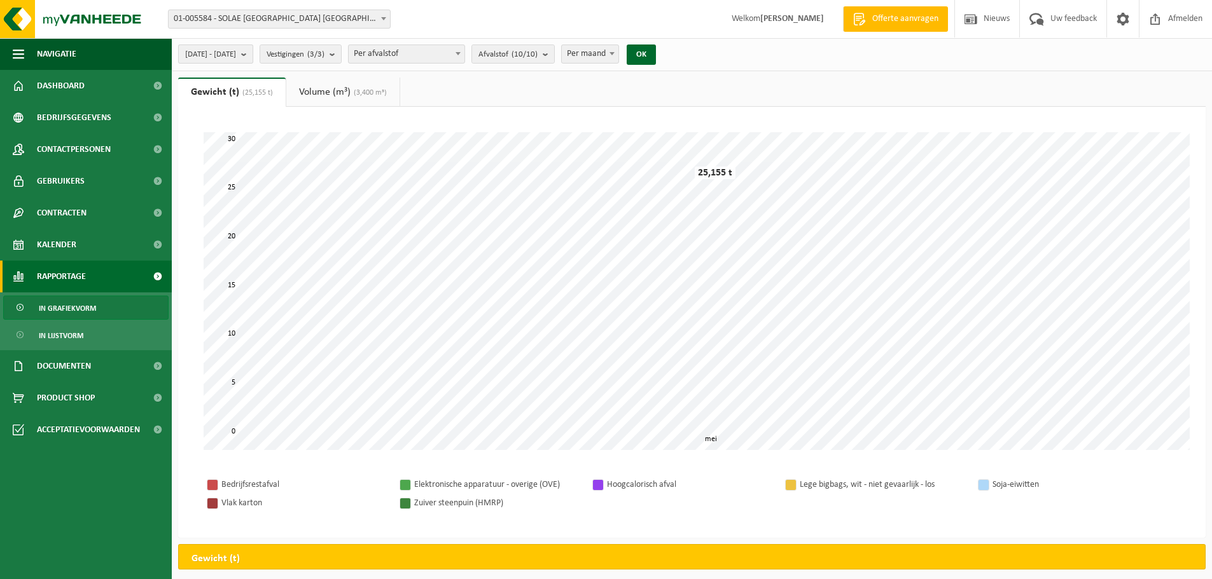
click at [236, 55] on span "[DATE] - [DATE]" at bounding box center [210, 54] width 51 height 19
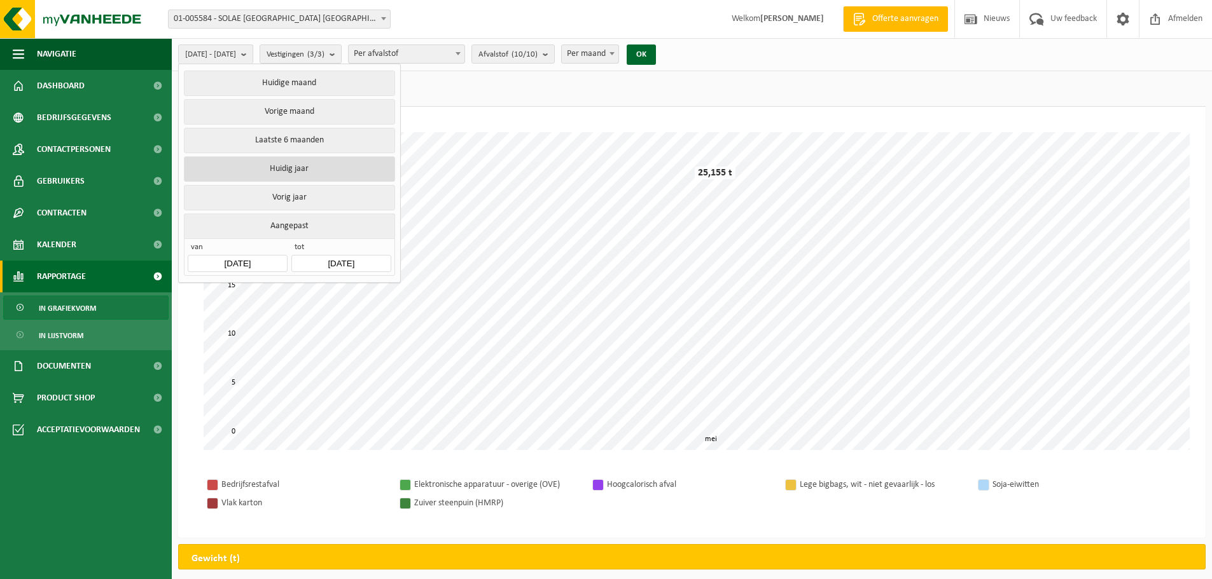
click at [275, 165] on button "Huidig jaar" at bounding box center [289, 168] width 211 height 25
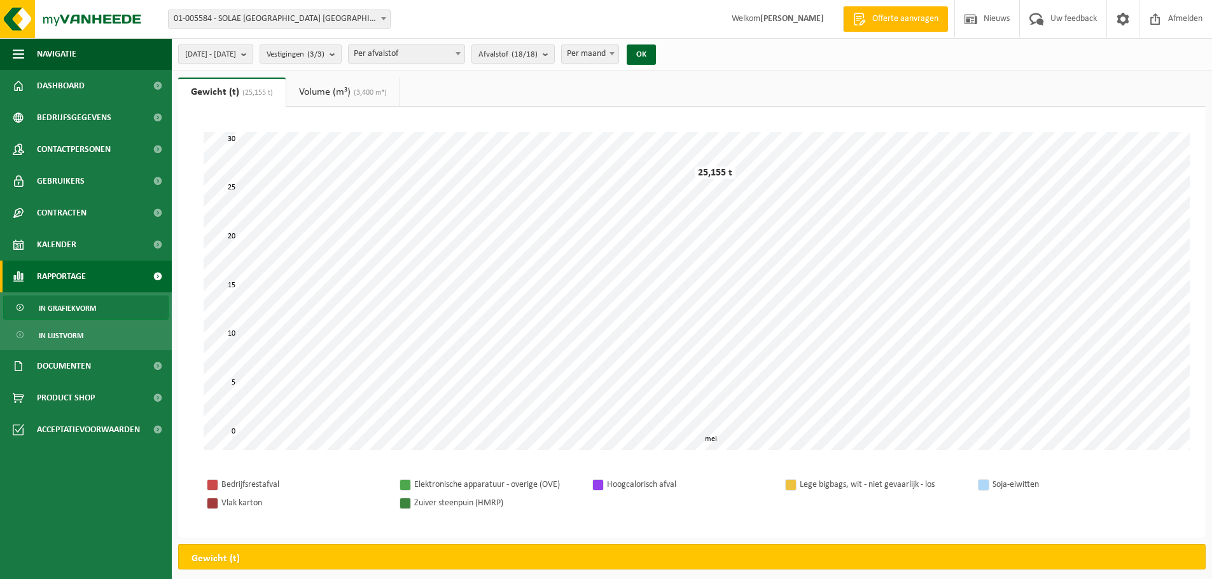
click at [236, 50] on span "[DATE] - [DATE]" at bounding box center [210, 54] width 51 height 19
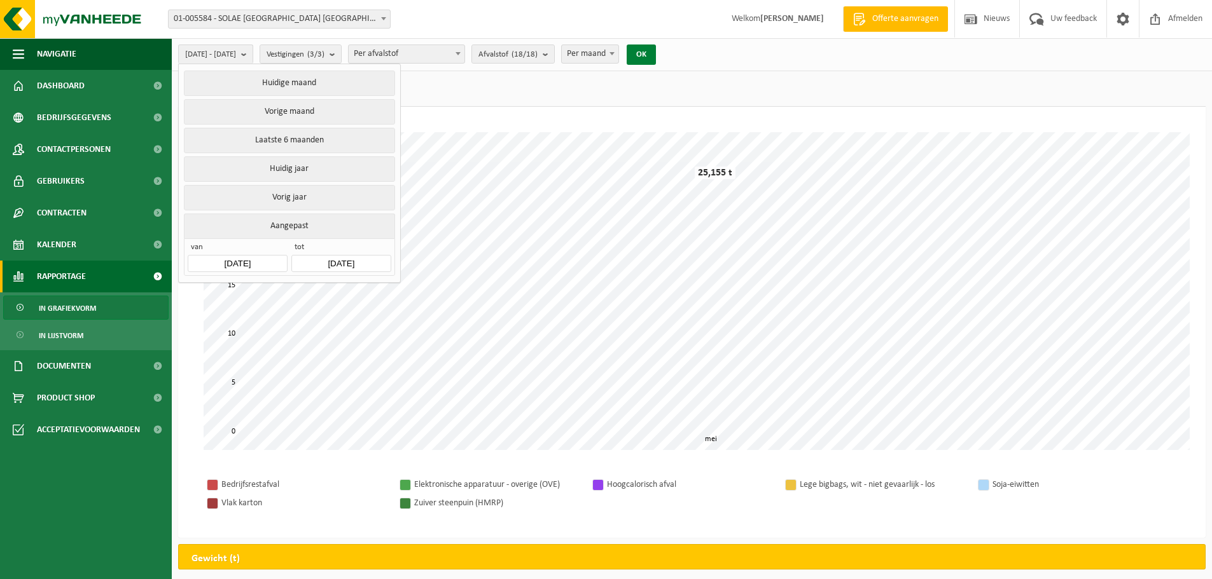
click at [656, 53] on button "OK" at bounding box center [640, 55] width 29 height 20
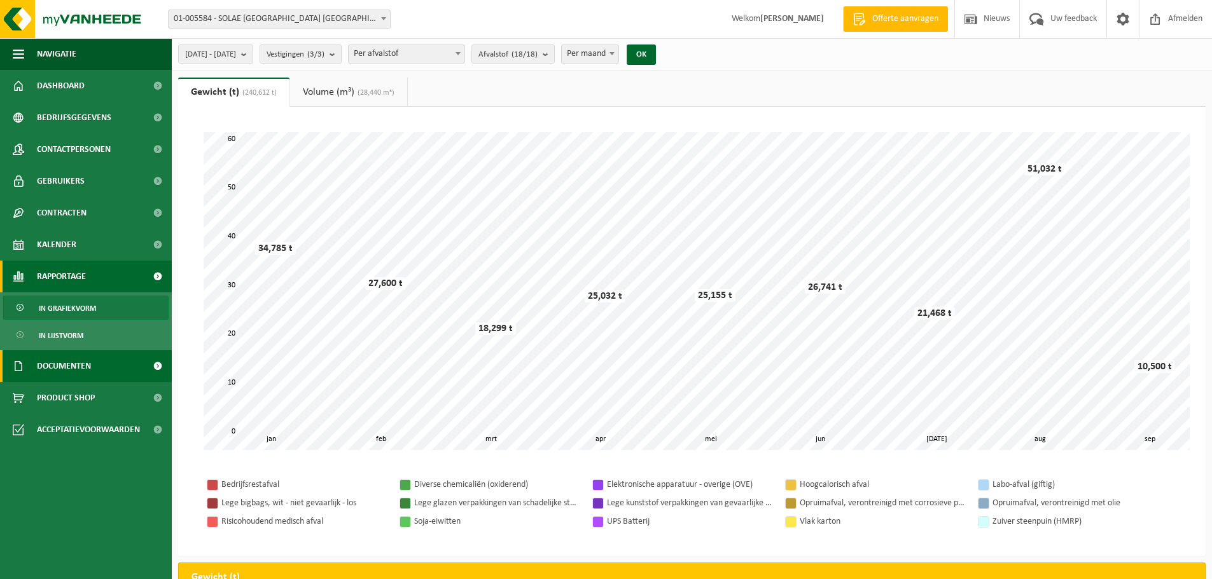
click at [74, 368] on span "Documenten" at bounding box center [64, 366] width 54 height 32
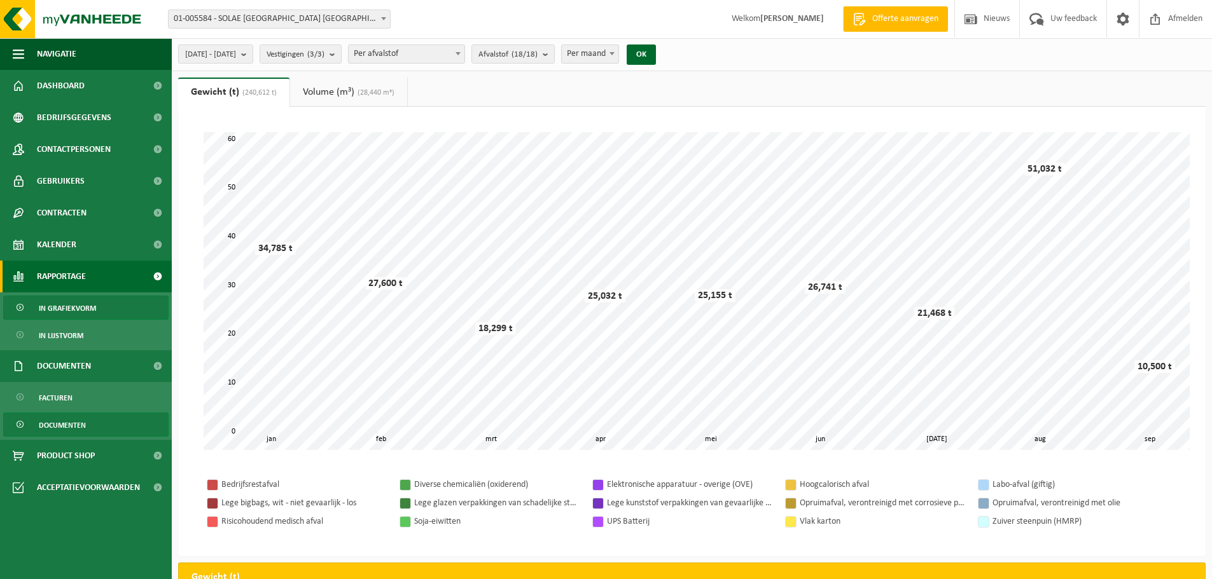
click at [69, 422] on span "Documenten" at bounding box center [62, 425] width 47 height 24
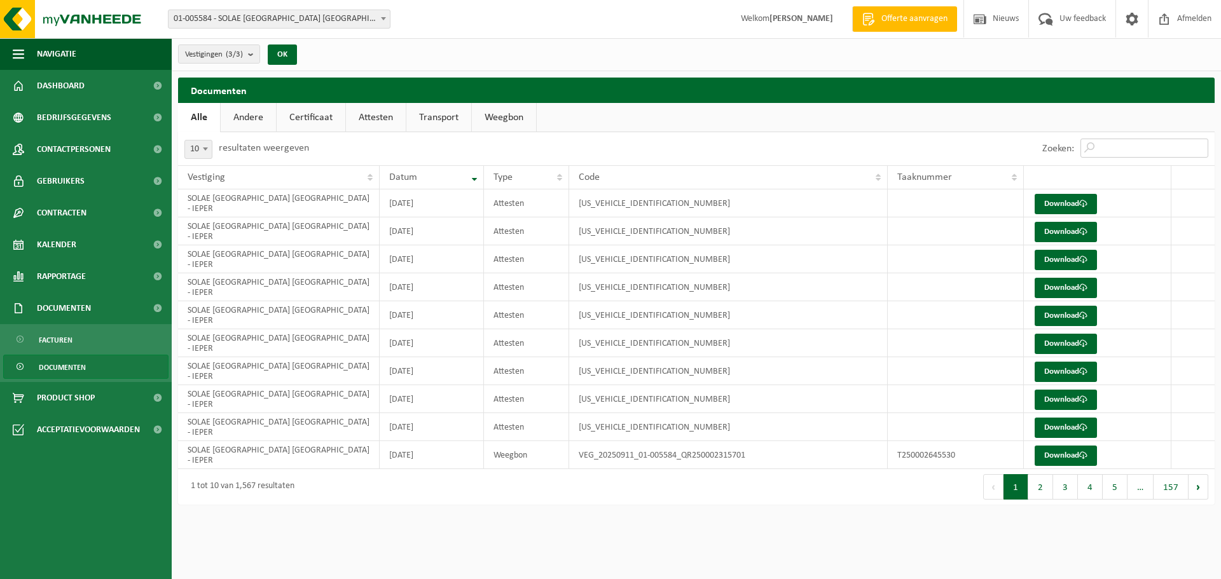
click at [1130, 144] on input "Zoeken:" at bounding box center [1145, 148] width 128 height 19
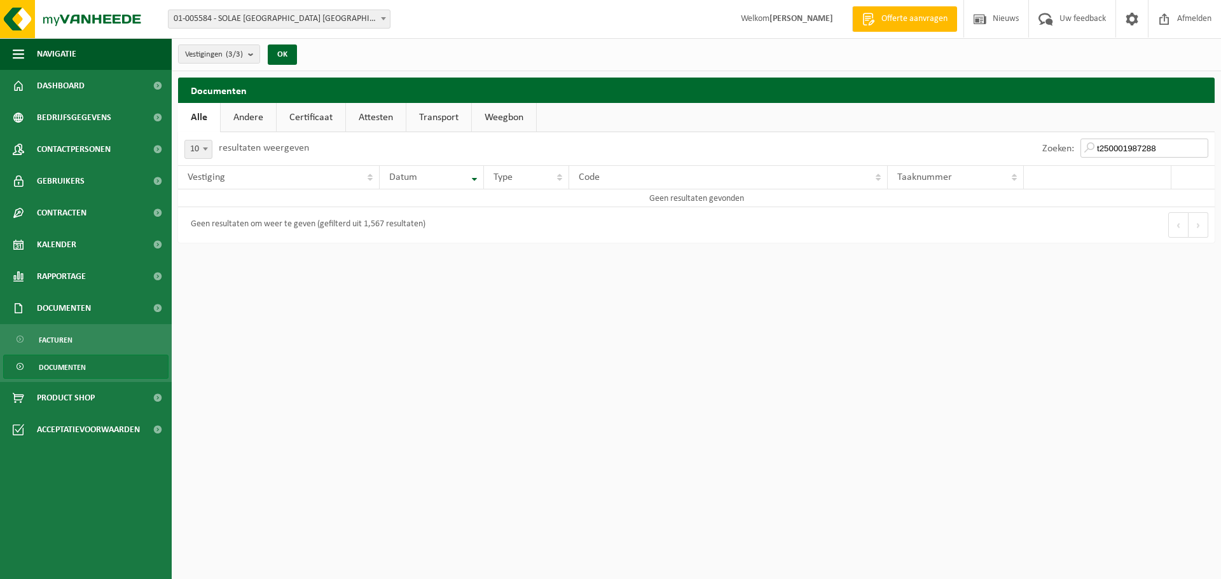
type input "t250001987288"
click at [254, 117] on link "Andere" at bounding box center [248, 117] width 55 height 29
click at [434, 118] on link "Transport" at bounding box center [440, 117] width 65 height 29
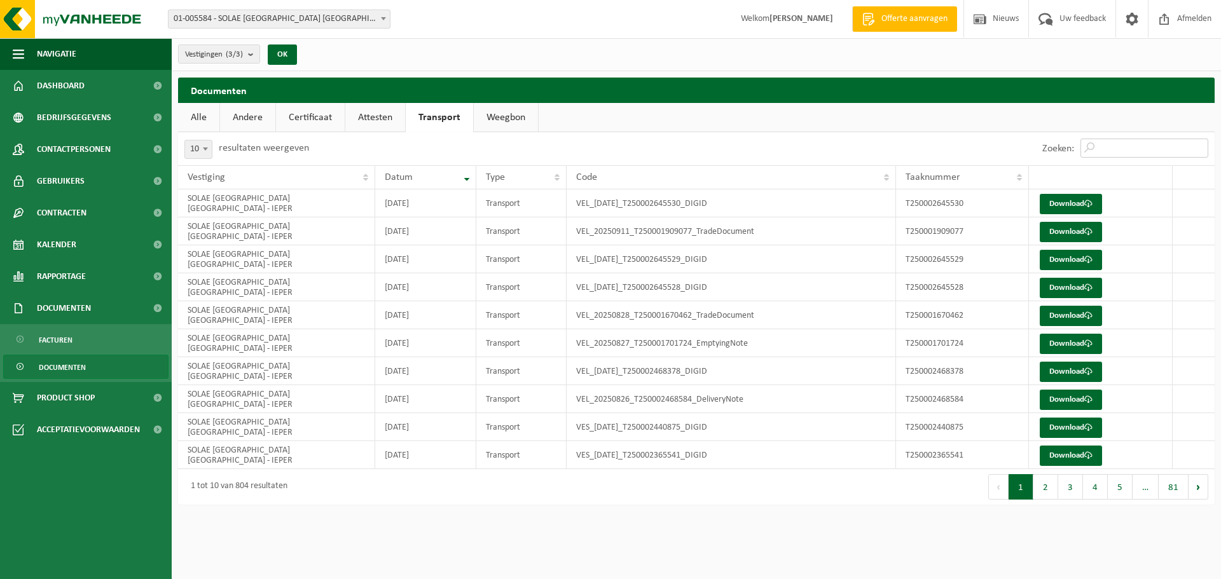
click at [1107, 146] on input "Zoeken:" at bounding box center [1145, 148] width 128 height 19
click at [72, 337] on span "Facturen" at bounding box center [56, 340] width 34 height 24
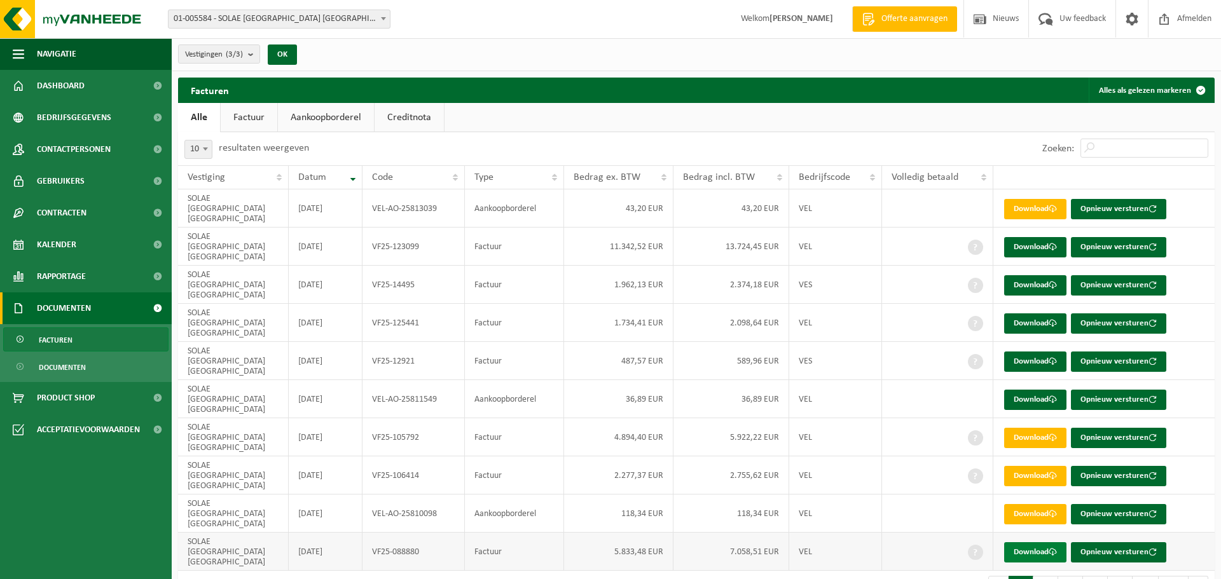
click at [1037, 543] on link "Download" at bounding box center [1035, 553] width 62 height 20
click at [1046, 576] on button "2" at bounding box center [1046, 588] width 25 height 25
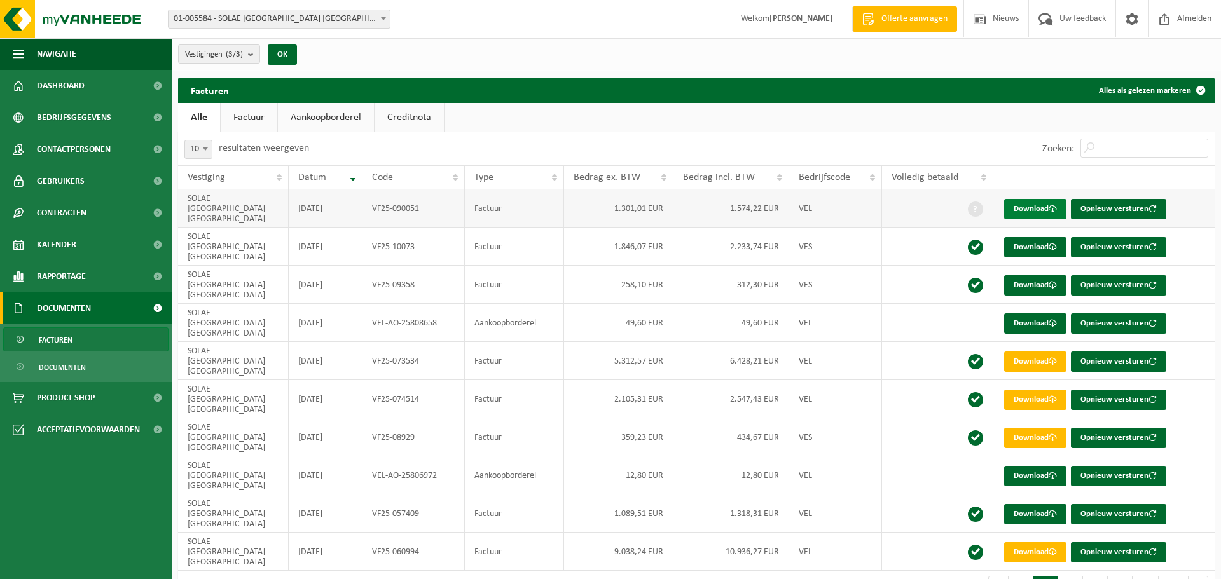
click at [1031, 200] on link "Download" at bounding box center [1035, 209] width 62 height 20
click at [1030, 237] on link "Download" at bounding box center [1035, 247] width 62 height 20
click at [1026, 275] on link "Download" at bounding box center [1035, 285] width 62 height 20
